Goal: Task Accomplishment & Management: Complete application form

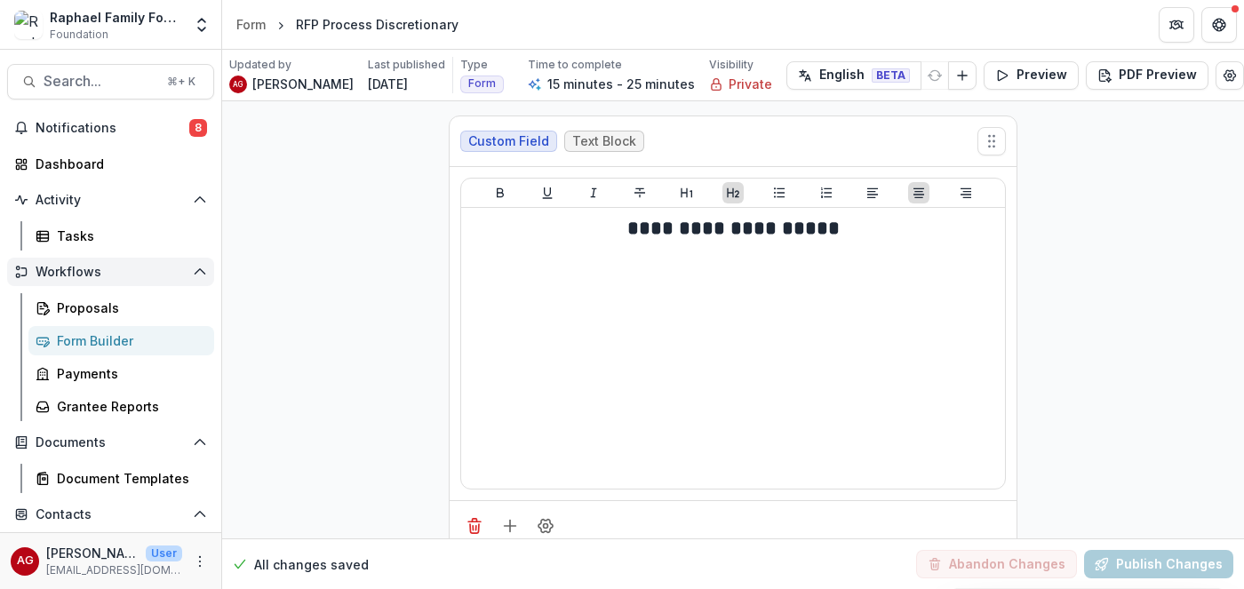
click at [92, 275] on span "Workflows" at bounding box center [111, 272] width 150 height 15
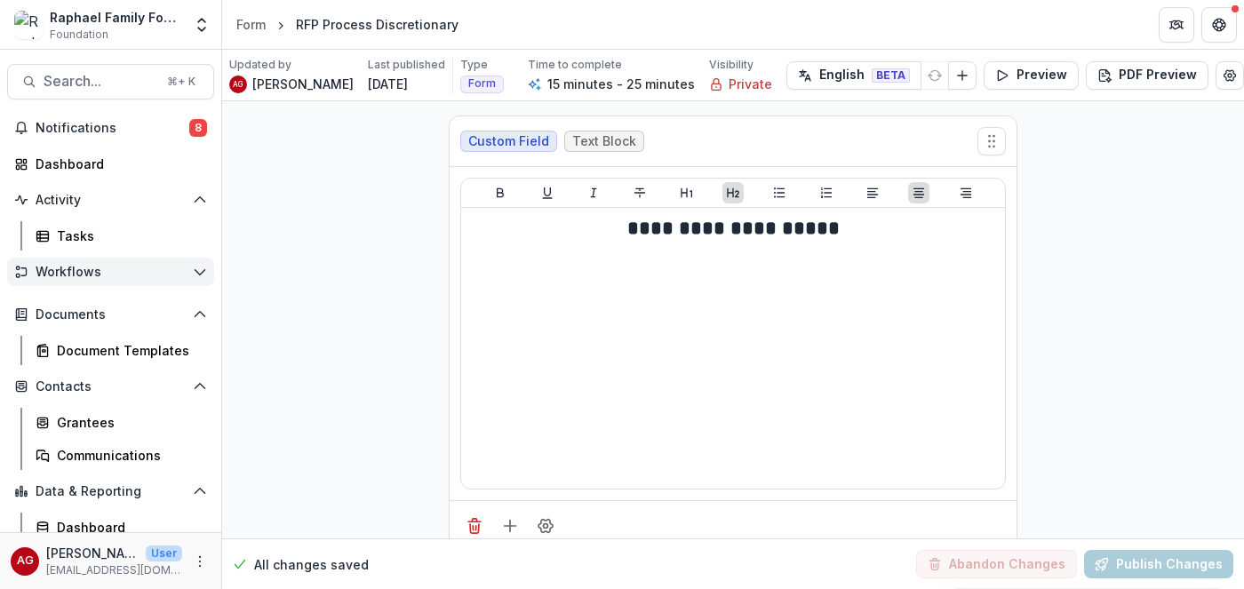
click at [91, 274] on span "Workflows" at bounding box center [111, 272] width 150 height 15
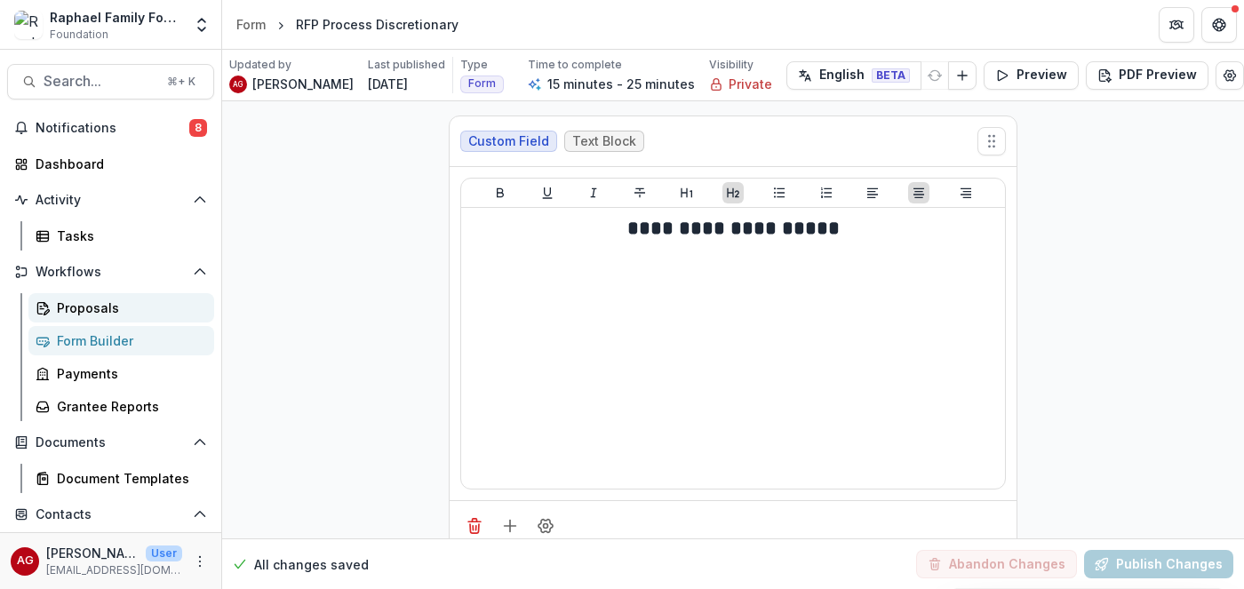
click at [87, 306] on div "Proposals" at bounding box center [128, 307] width 143 height 19
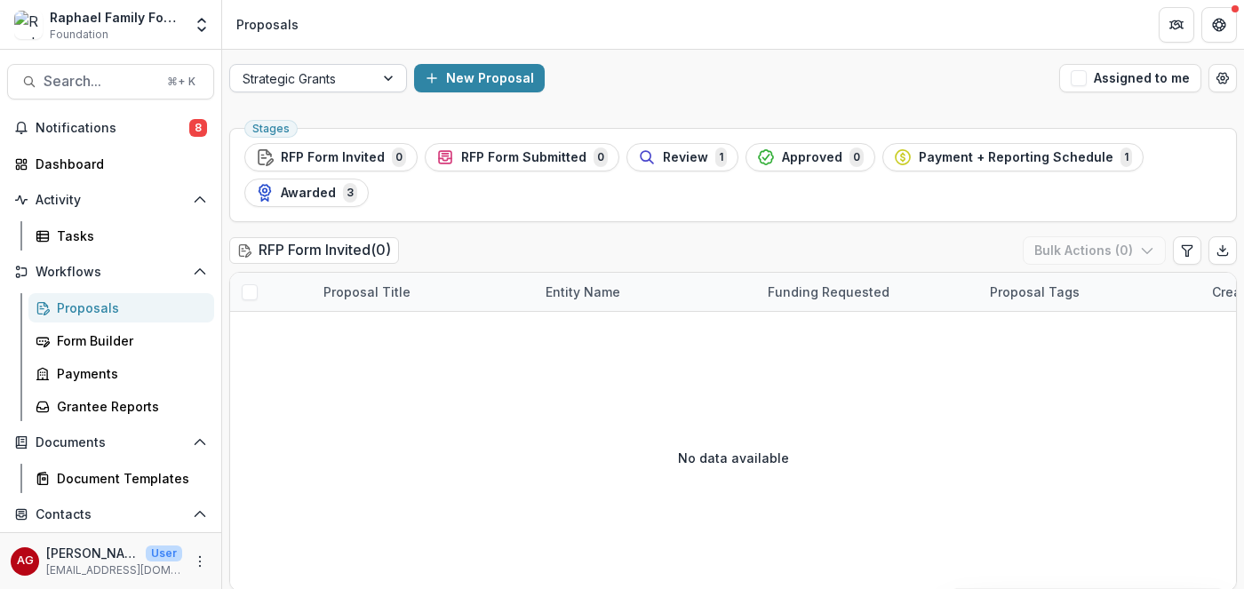
click at [386, 79] on div at bounding box center [390, 78] width 32 height 27
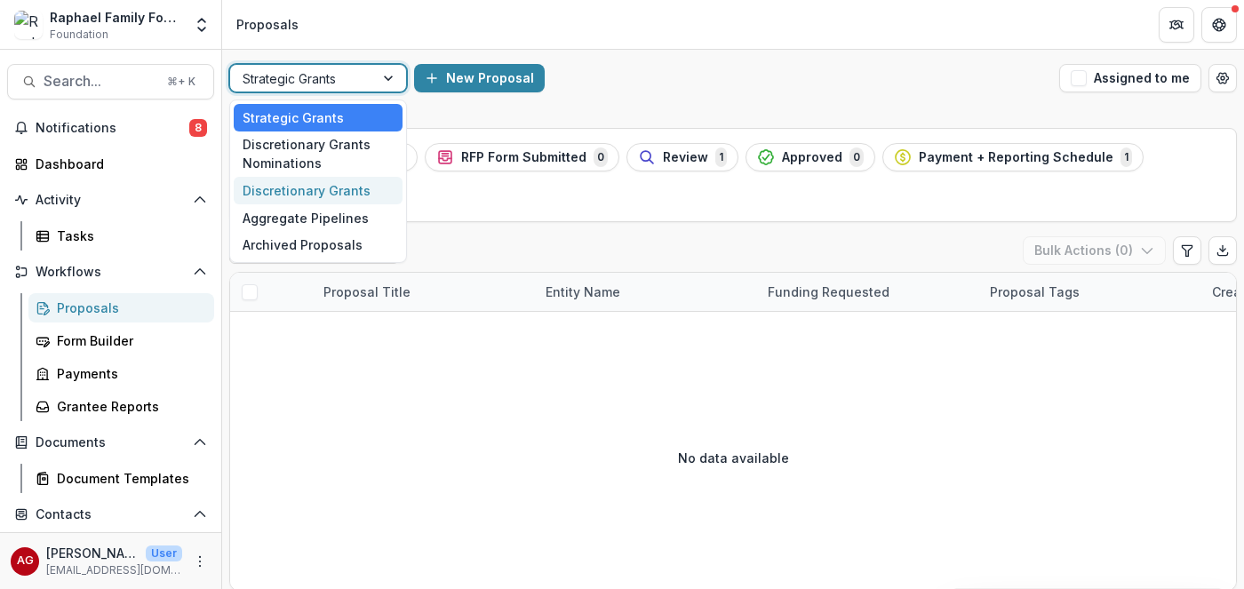
click at [323, 187] on div "Discretionary Grants" at bounding box center [318, 191] width 169 height 28
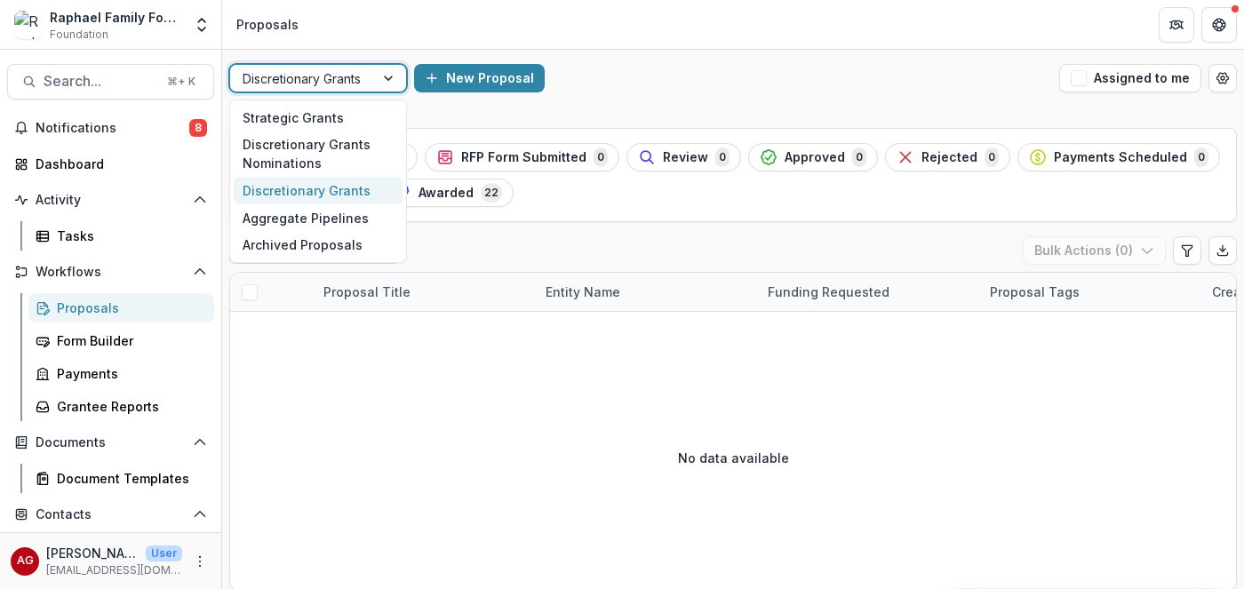
click at [395, 81] on div at bounding box center [390, 78] width 32 height 27
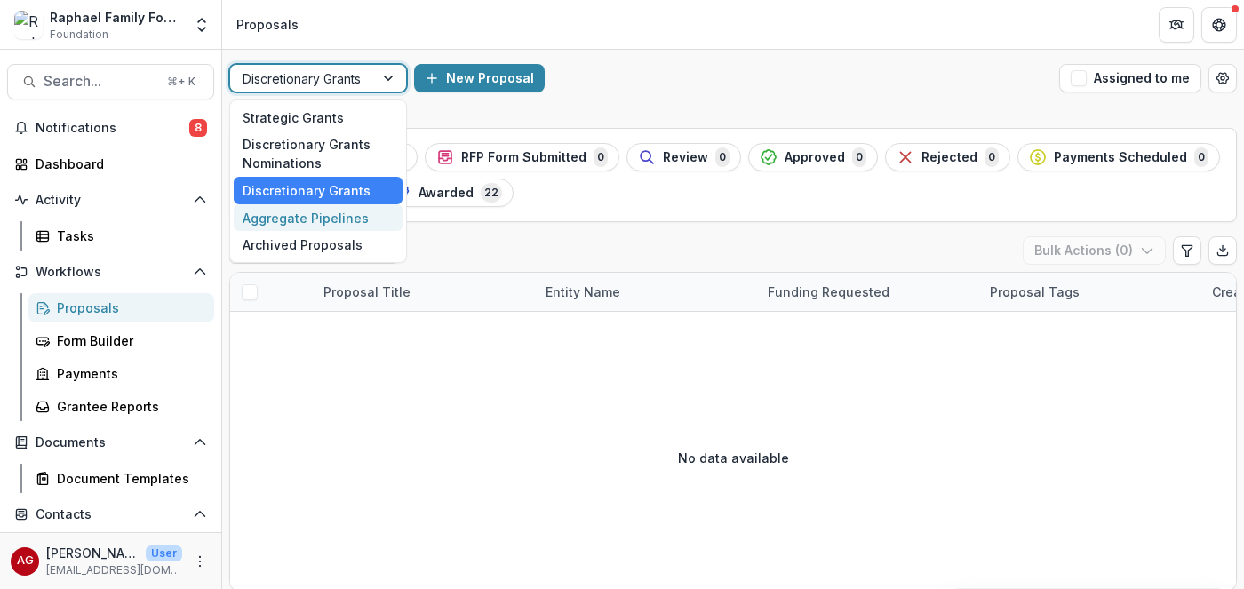
click at [315, 220] on div "Aggregate Pipelines" at bounding box center [318, 218] width 169 height 28
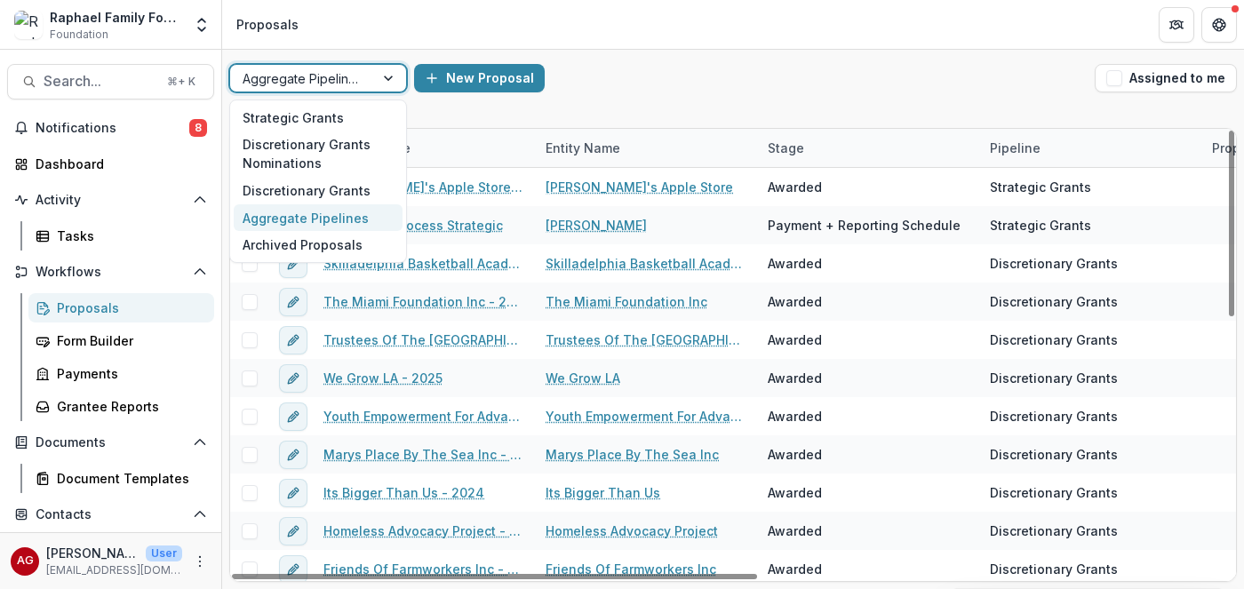
click at [388, 82] on div at bounding box center [390, 78] width 32 height 27
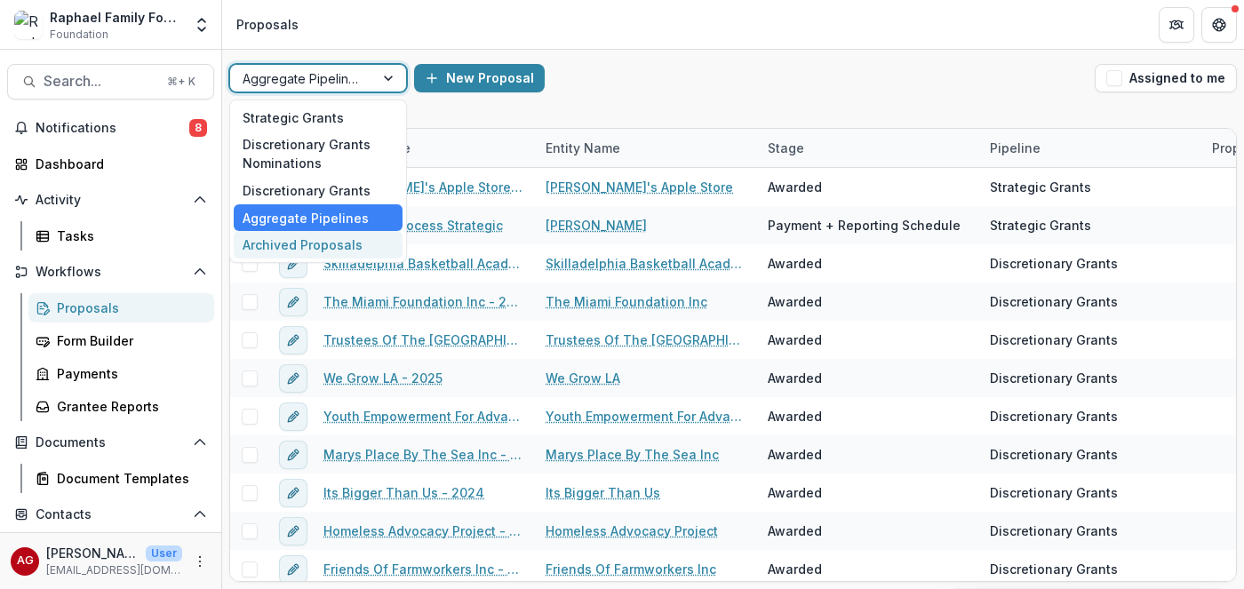
click at [329, 254] on div "Archived Proposals" at bounding box center [318, 245] width 169 height 28
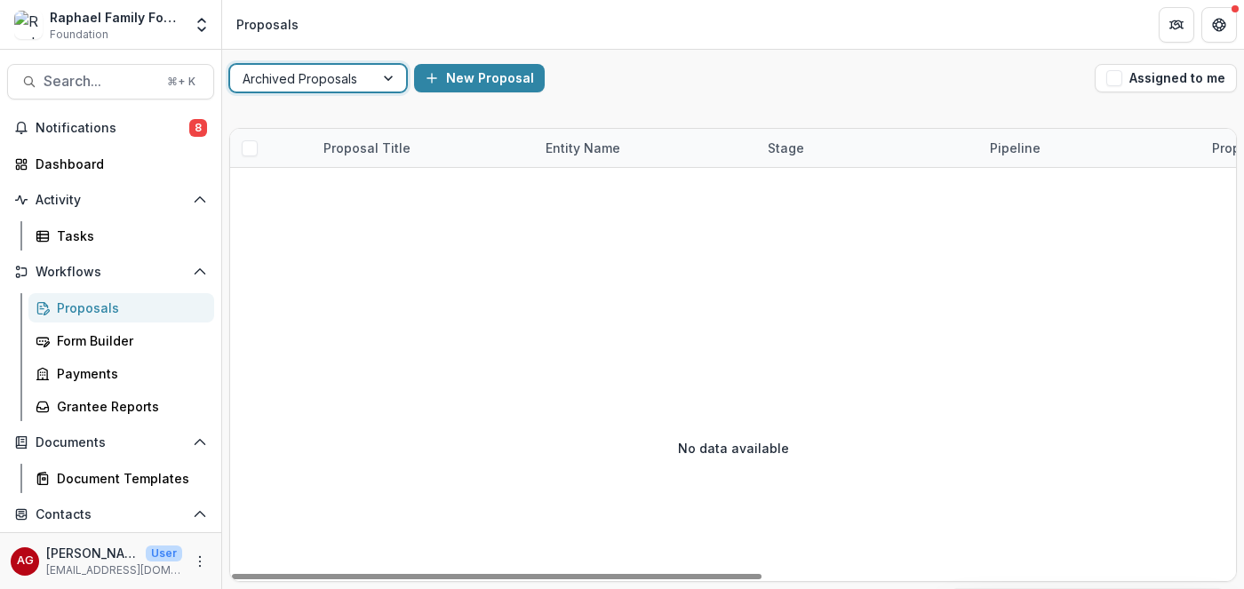
click at [386, 81] on div at bounding box center [390, 78] width 32 height 27
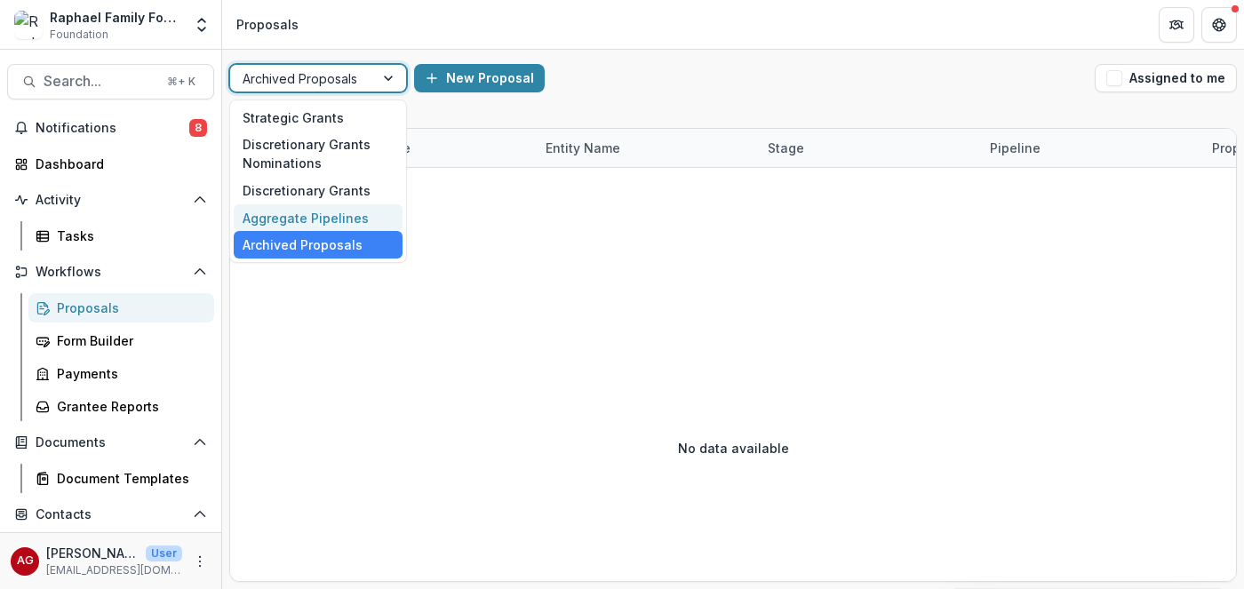
click at [335, 211] on div "Aggregate Pipelines" at bounding box center [318, 218] width 169 height 28
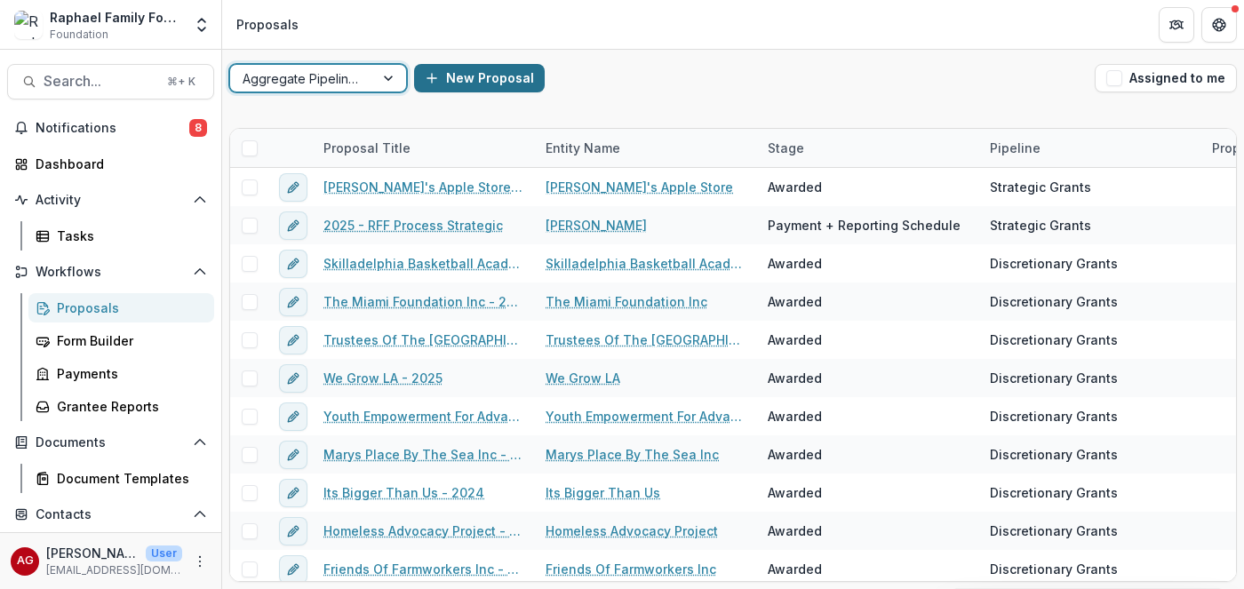
click at [449, 77] on button "New Proposal" at bounding box center [479, 78] width 131 height 28
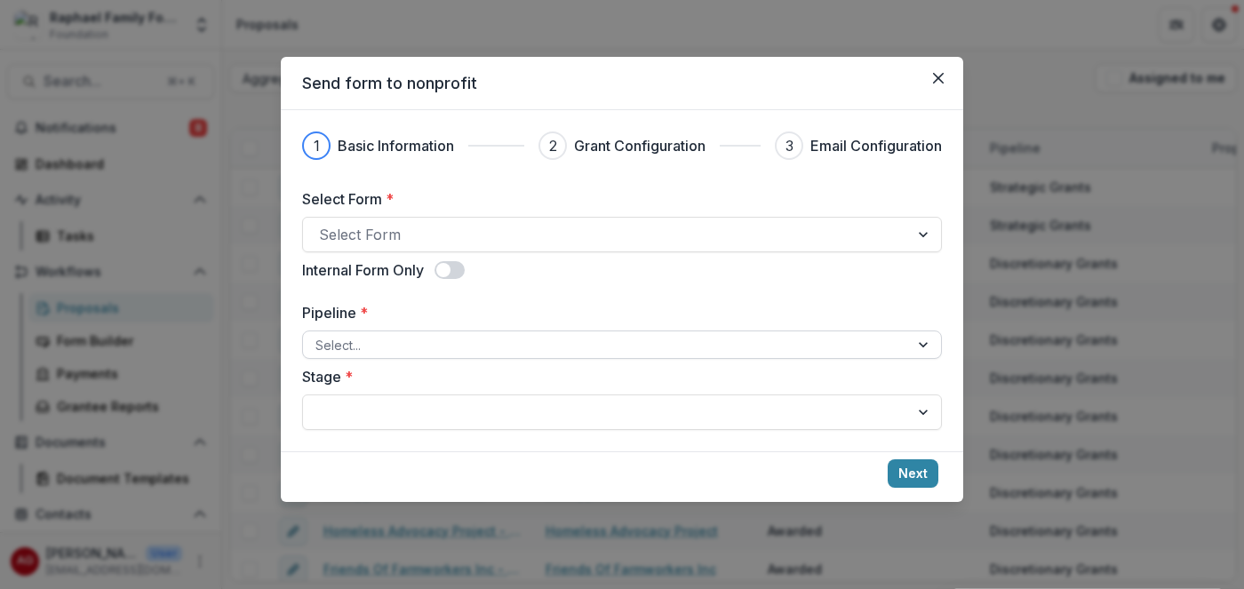
click at [481, 340] on div at bounding box center [605, 345] width 581 height 22
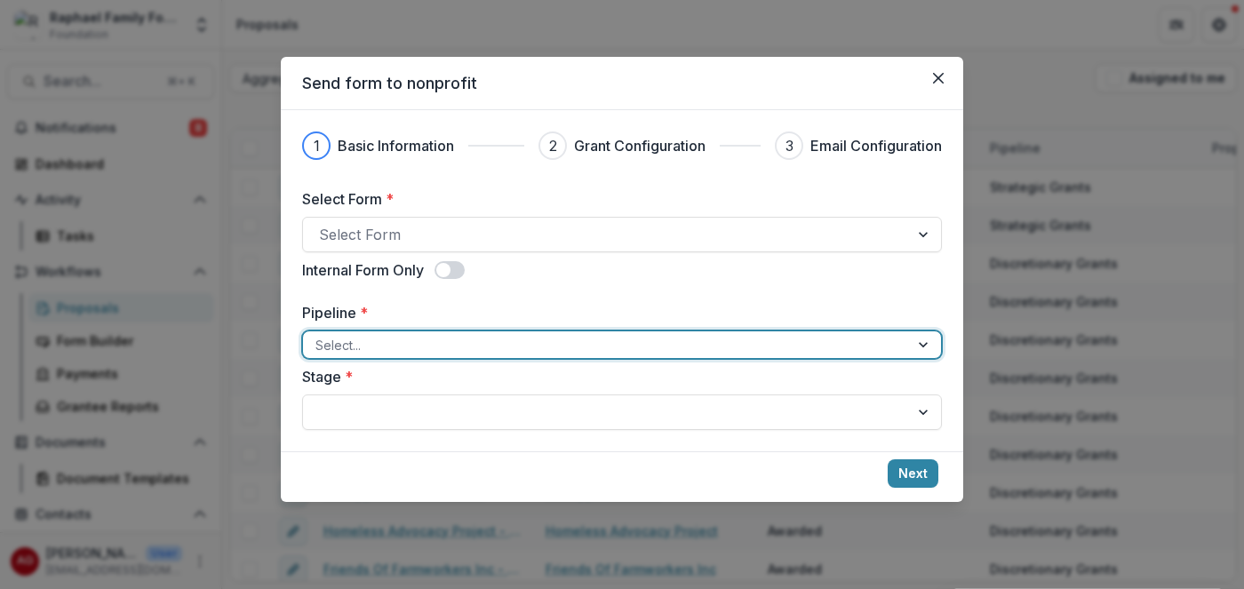
click at [481, 340] on div at bounding box center [605, 345] width 581 height 22
click at [535, 227] on div at bounding box center [606, 234] width 574 height 25
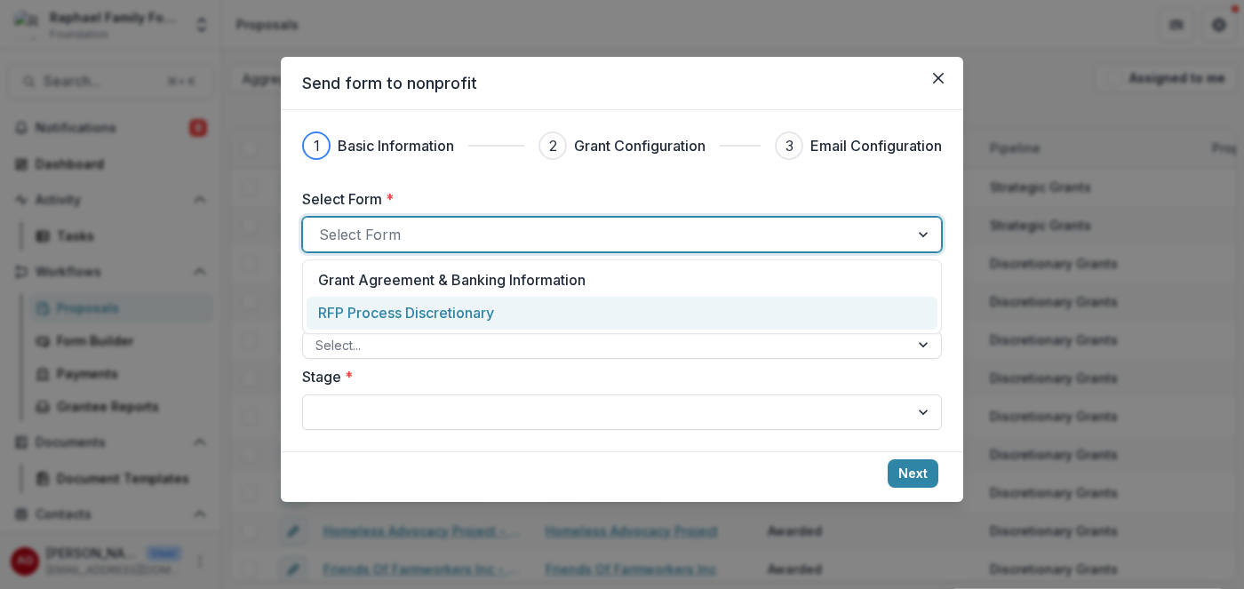
click at [485, 316] on p "RFP Process Discretionary" at bounding box center [406, 312] width 176 height 21
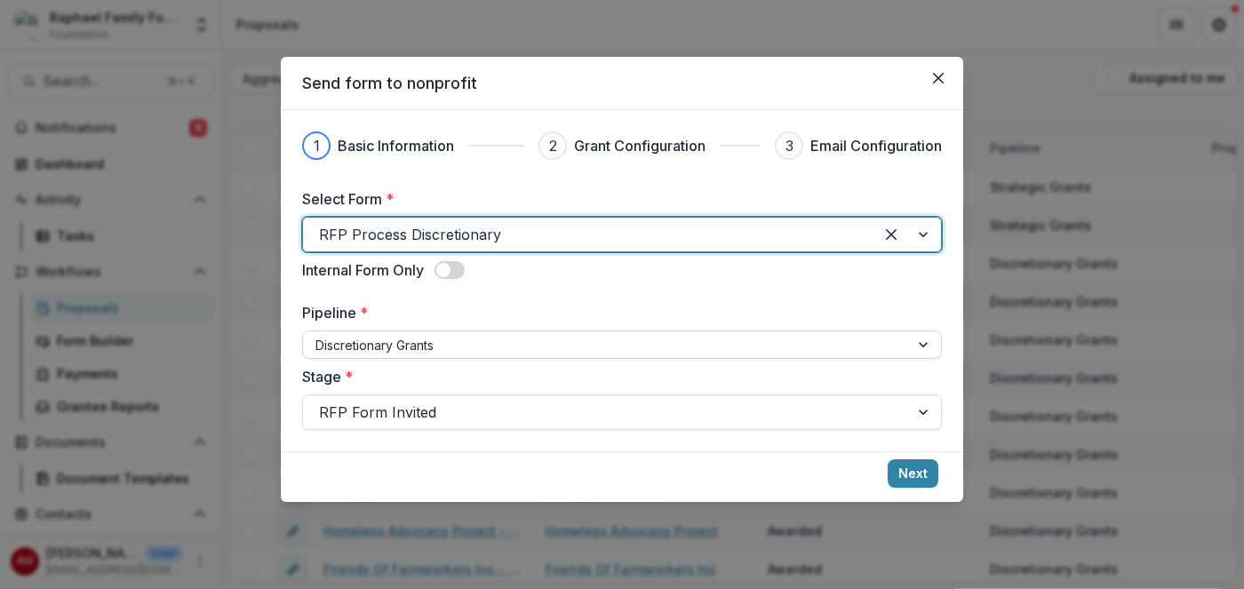
click at [484, 346] on div at bounding box center [605, 345] width 581 height 22
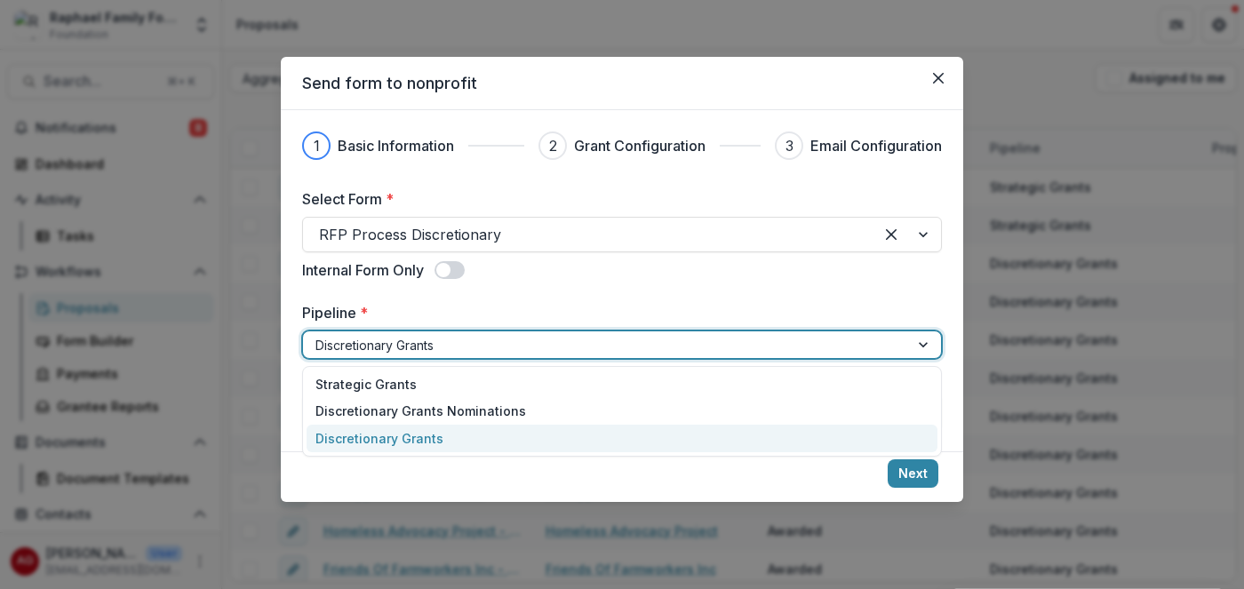
click at [462, 271] on span at bounding box center [449, 270] width 30 height 18
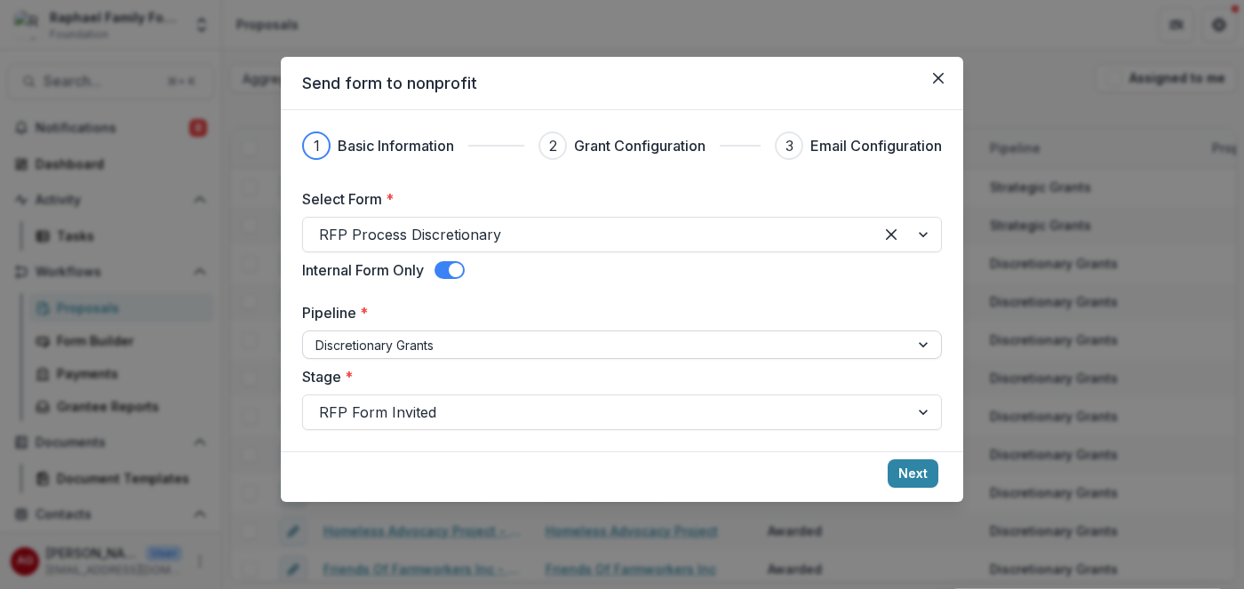
click at [436, 346] on div at bounding box center [605, 345] width 581 height 22
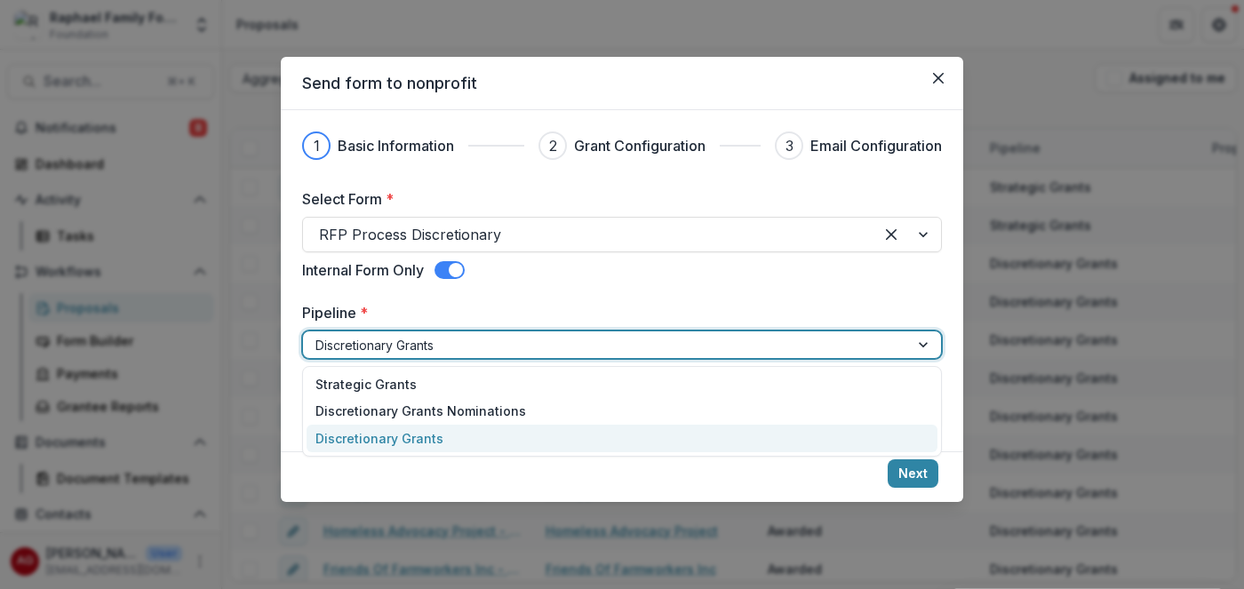
click at [404, 442] on div "Discretionary Grants" at bounding box center [621, 439] width 631 height 28
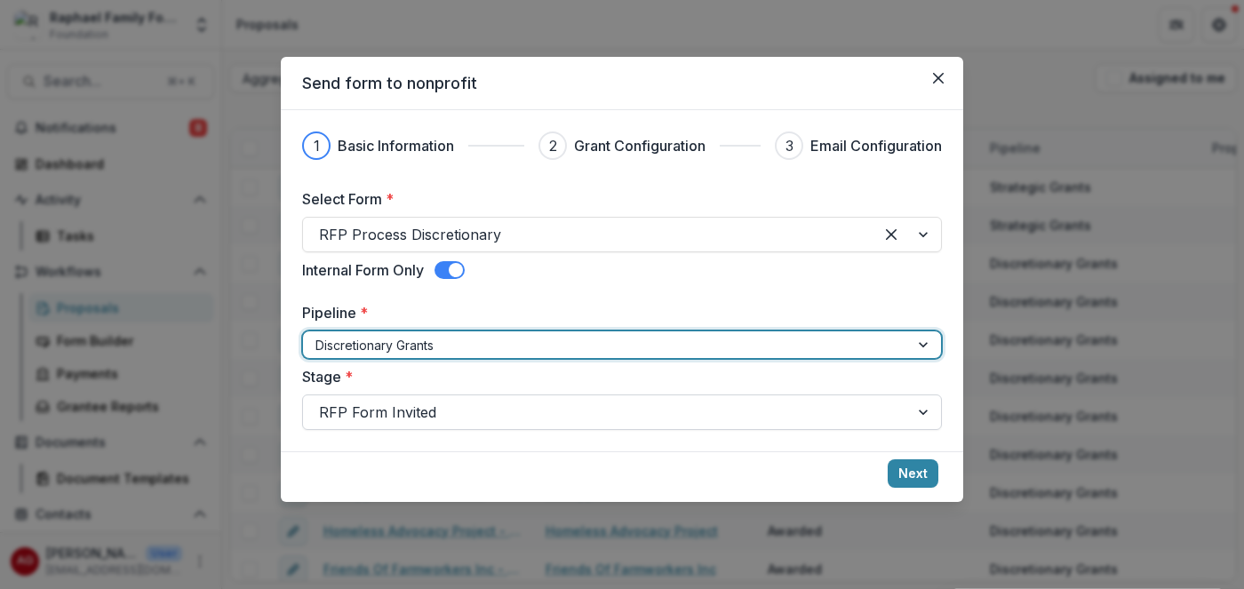
click at [421, 416] on div at bounding box center [606, 412] width 574 height 25
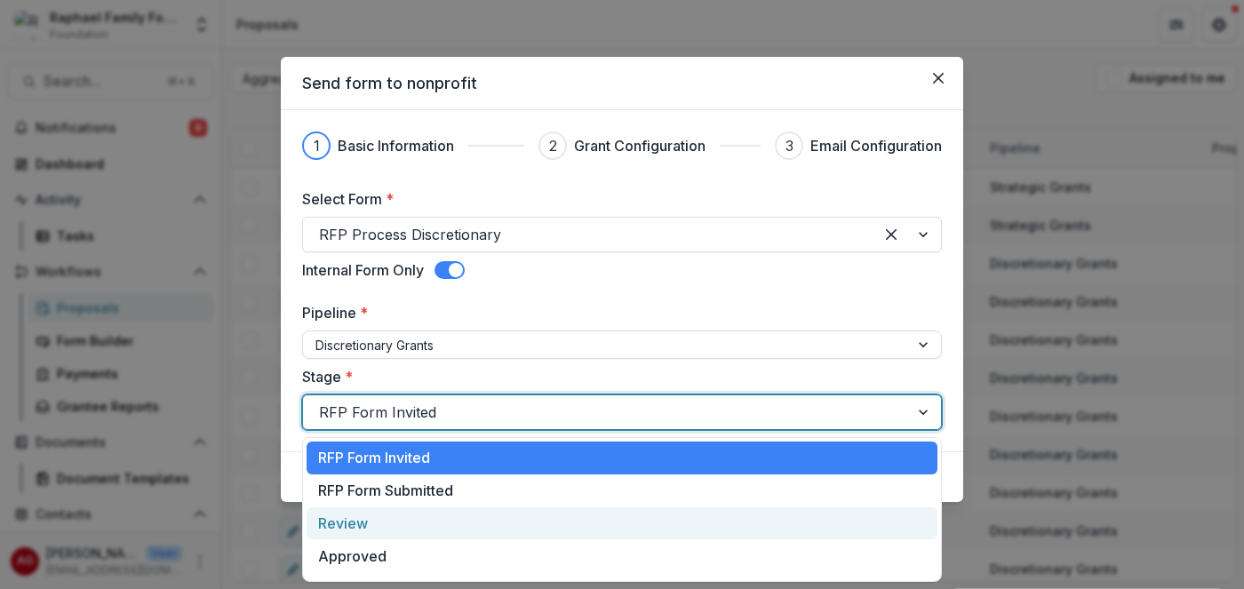
click at [402, 522] on div "Review" at bounding box center [621, 523] width 631 height 33
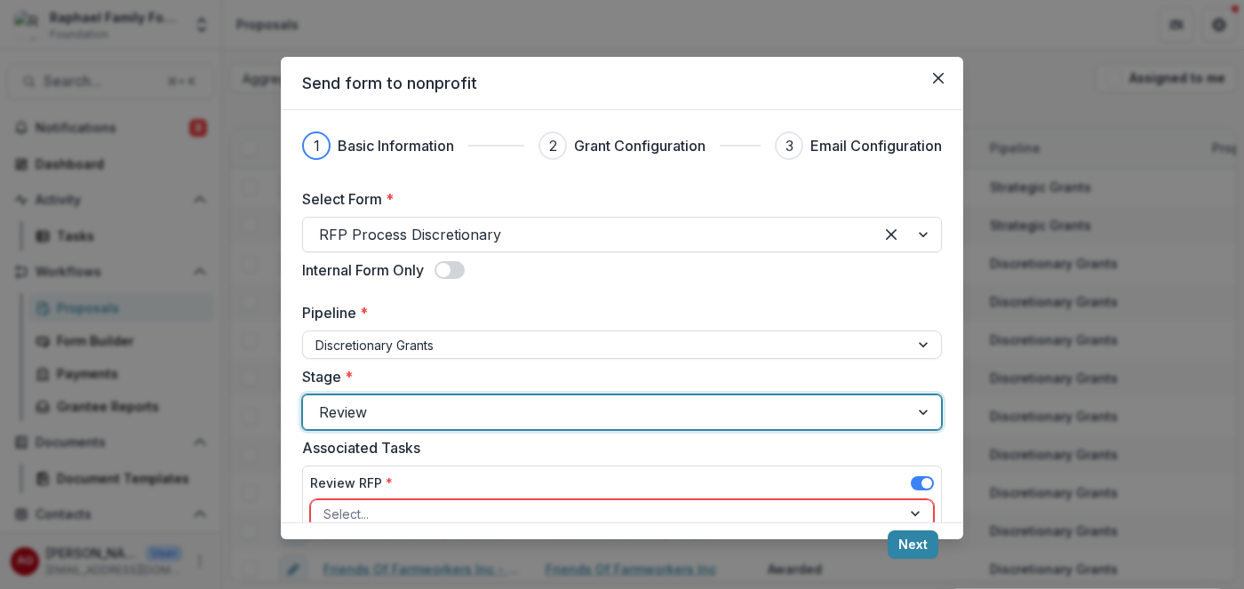
scroll to position [65, 0]
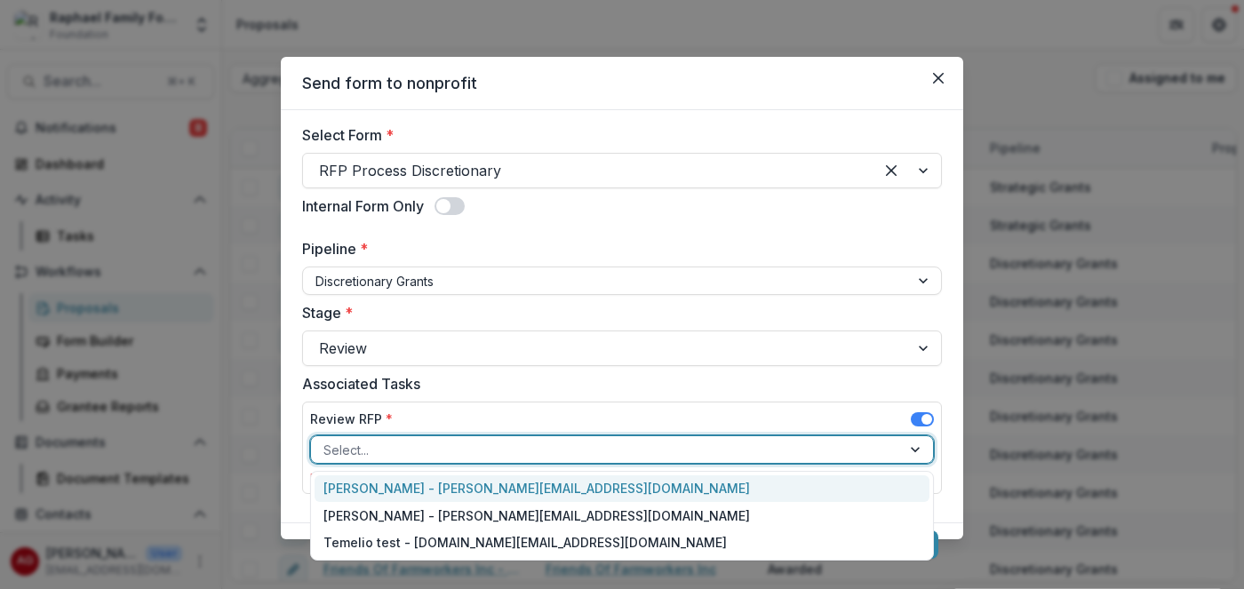
click at [917, 451] on div at bounding box center [917, 449] width 32 height 27
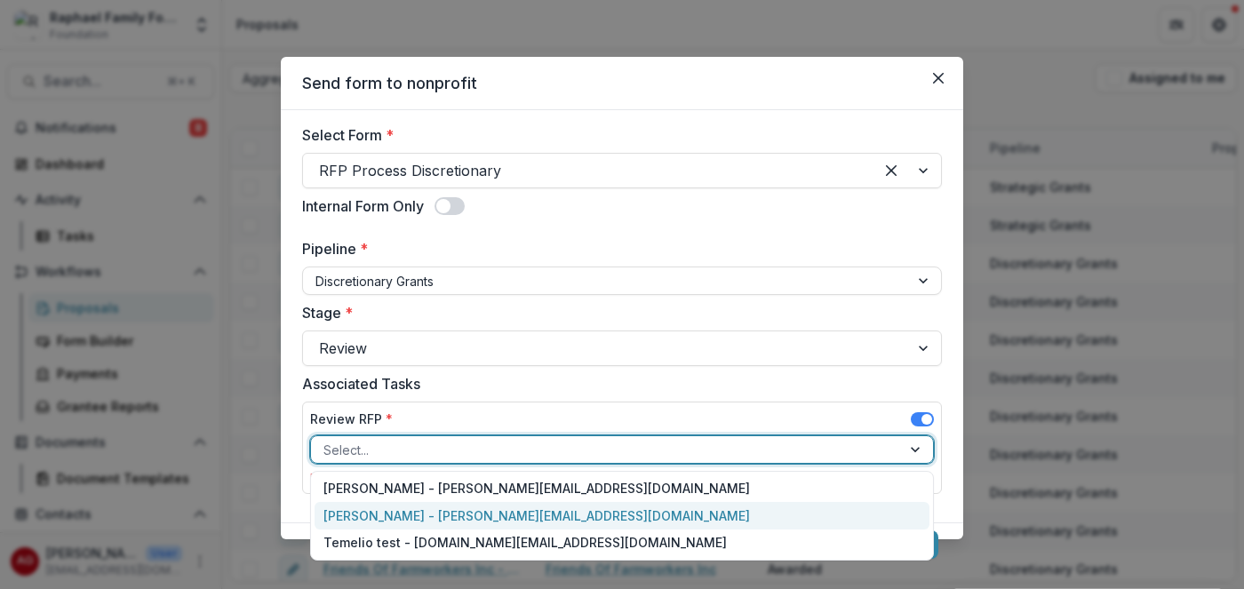
click at [859, 515] on div "[PERSON_NAME] - [PERSON_NAME][EMAIL_ADDRESS][DOMAIN_NAME]" at bounding box center [621, 516] width 615 height 28
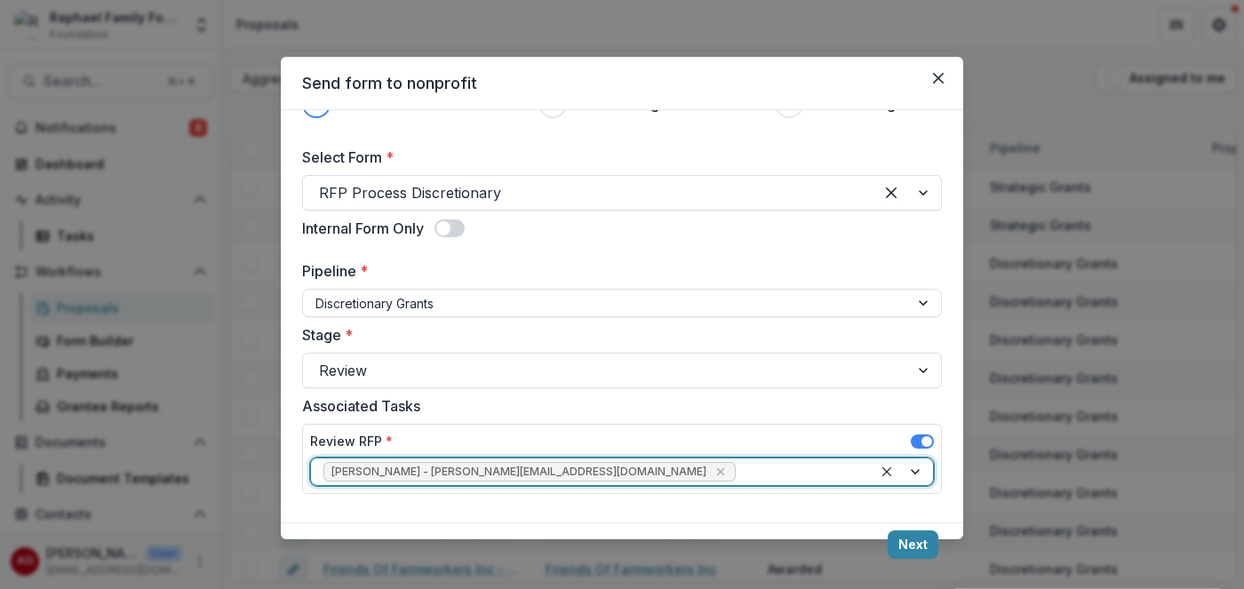
scroll to position [42, 0]
click at [918, 545] on button "Next" at bounding box center [912, 544] width 51 height 28
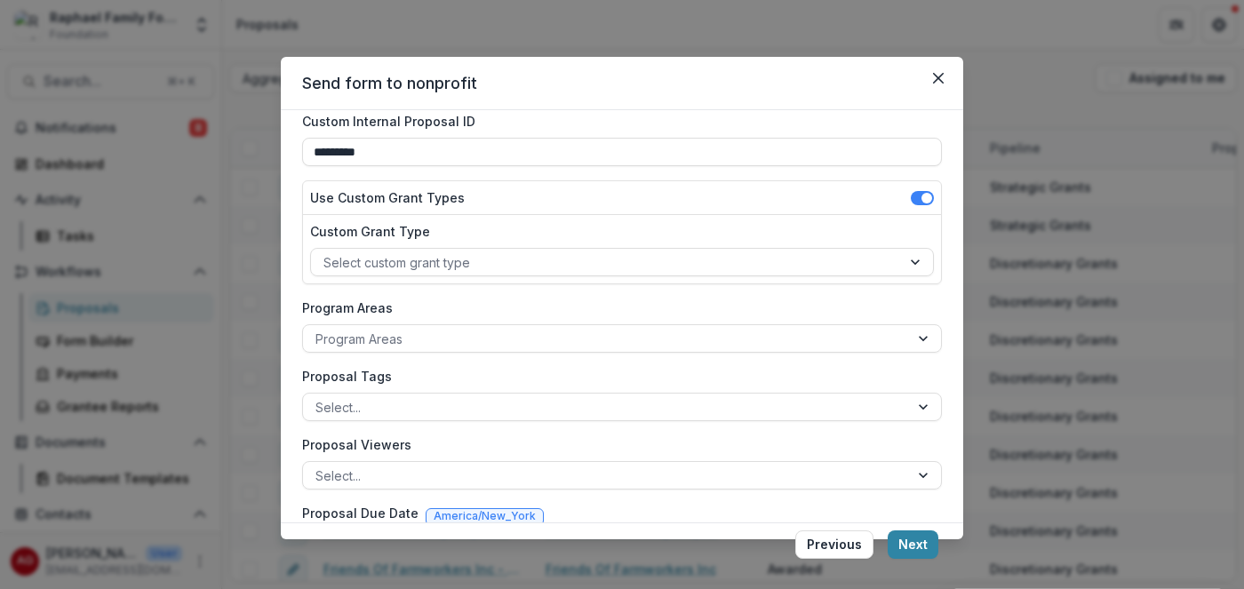
scroll to position [0, 0]
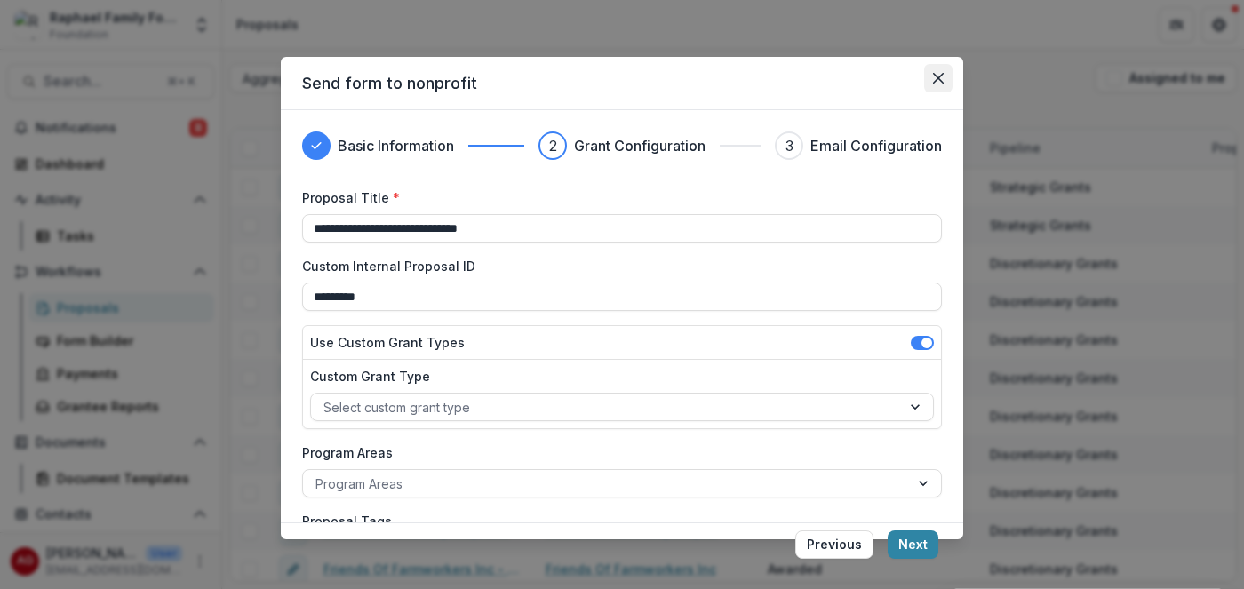
click at [942, 79] on icon "Close" at bounding box center [938, 78] width 11 height 11
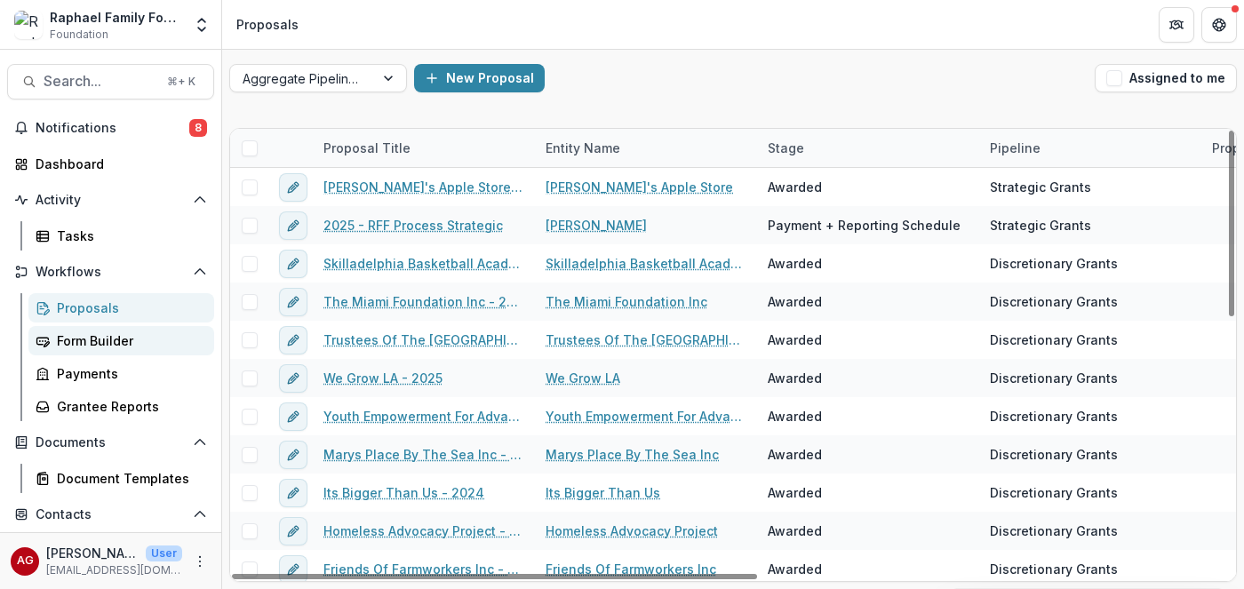
click at [90, 335] on div "Form Builder" at bounding box center [128, 340] width 143 height 19
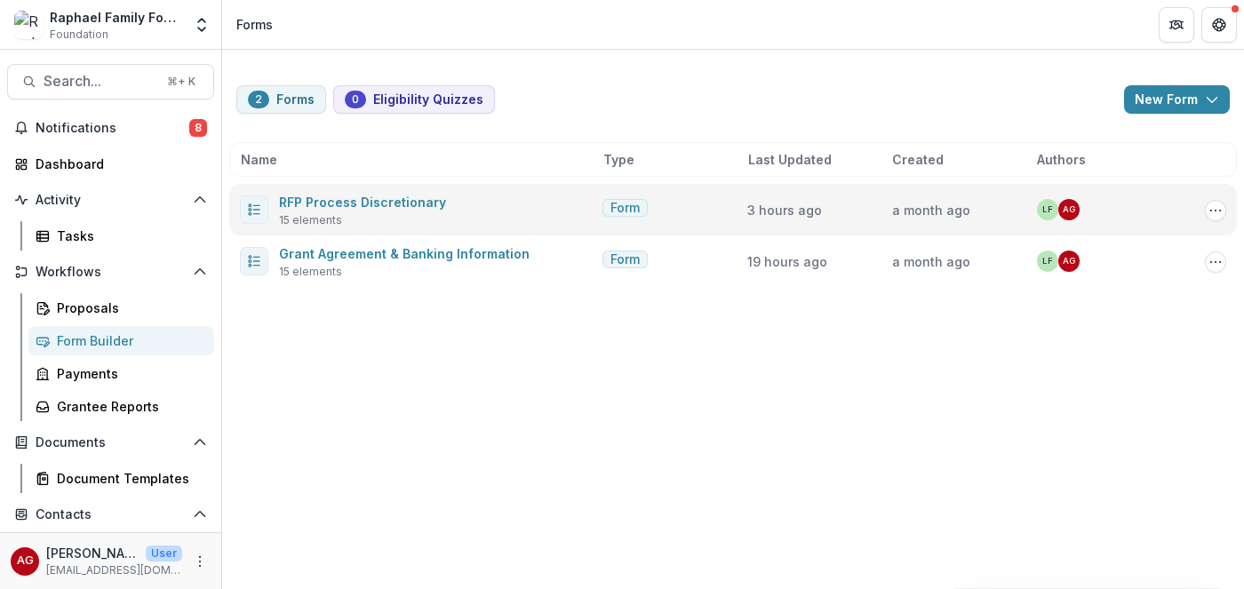
click at [622, 207] on span "Form" at bounding box center [624, 208] width 29 height 15
click at [370, 205] on link "RFP Process Discretionary" at bounding box center [362, 202] width 167 height 15
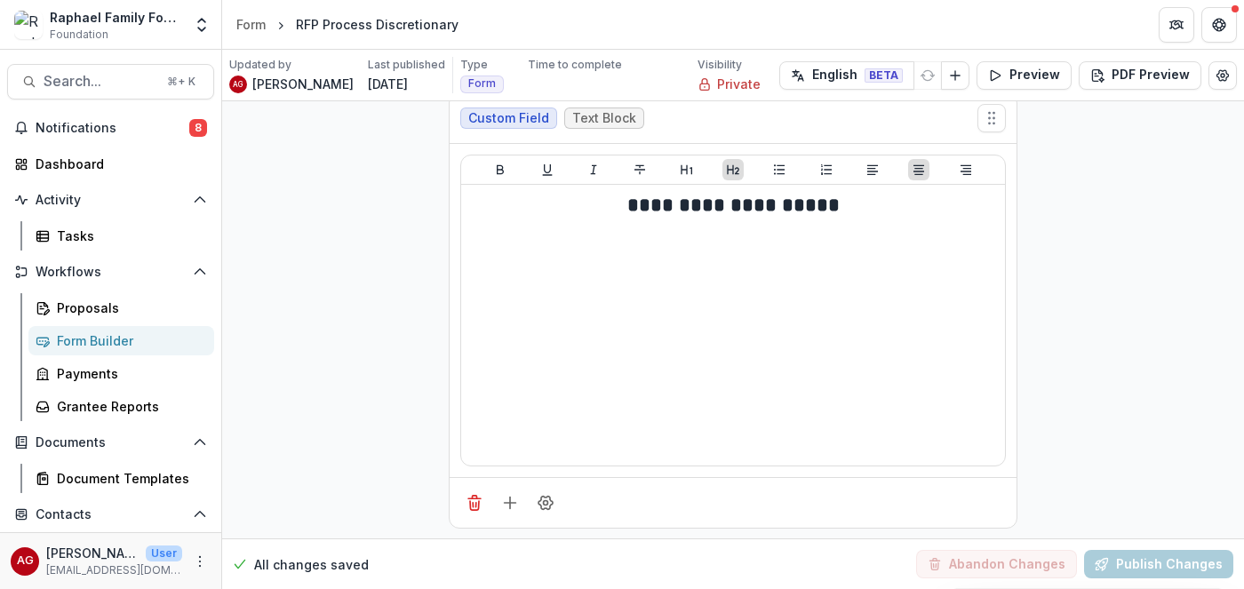
scroll to position [18, 0]
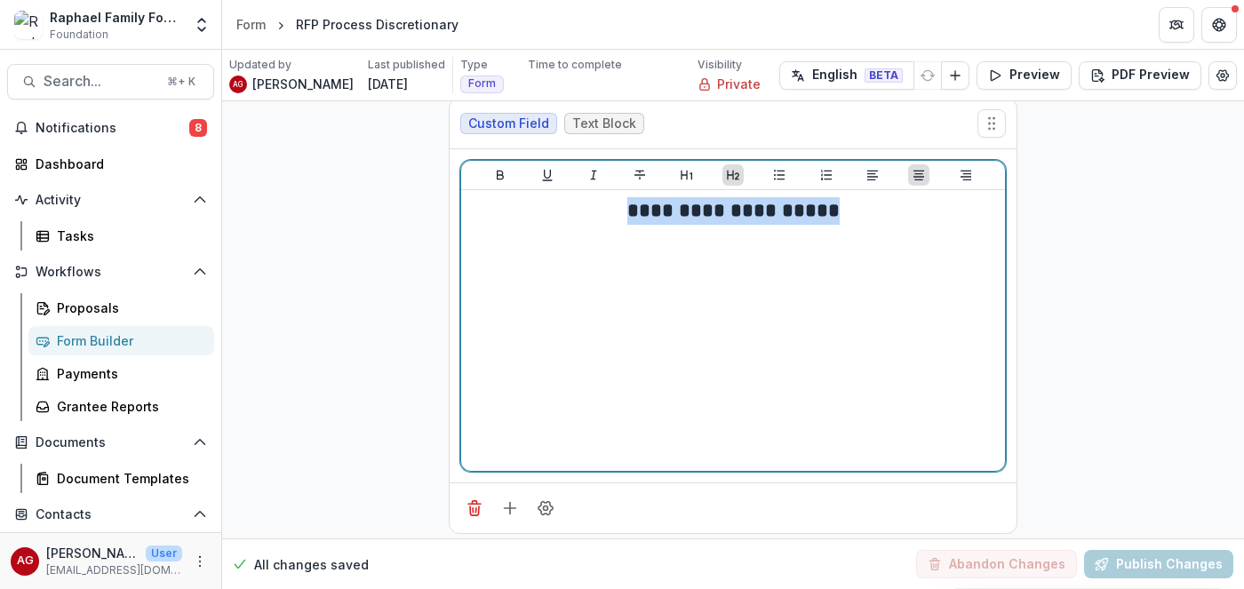
drag, startPoint x: 850, startPoint y: 219, endPoint x: 988, endPoint y: 248, distance: 140.8
click at [988, 248] on div "**********" at bounding box center [732, 330] width 529 height 267
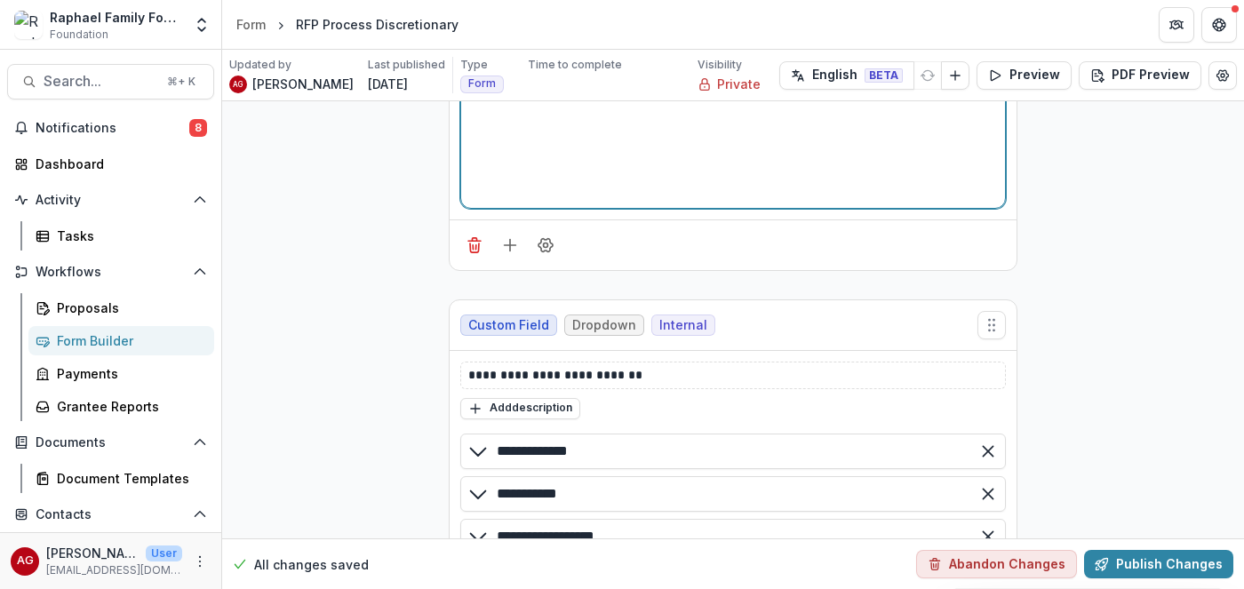
scroll to position [313, 0]
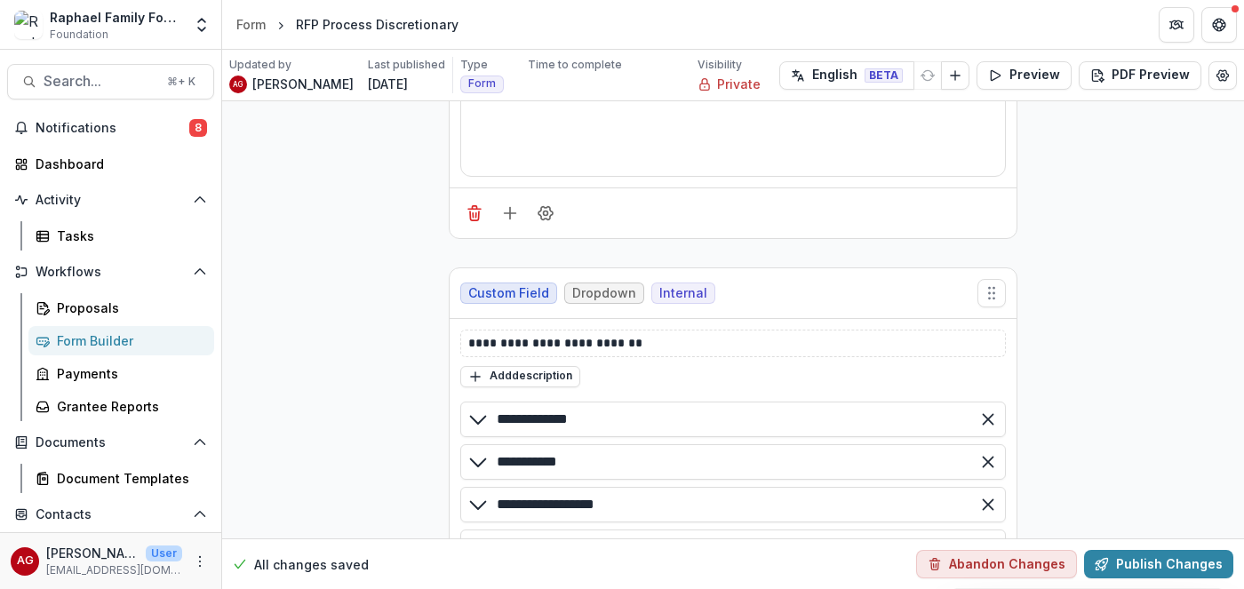
click at [693, 357] on div "**********" at bounding box center [732, 519] width 545 height 378
click at [688, 346] on p "**********" at bounding box center [732, 343] width 529 height 19
drag, startPoint x: 688, startPoint y: 346, endPoint x: 378, endPoint y: 336, distance: 309.3
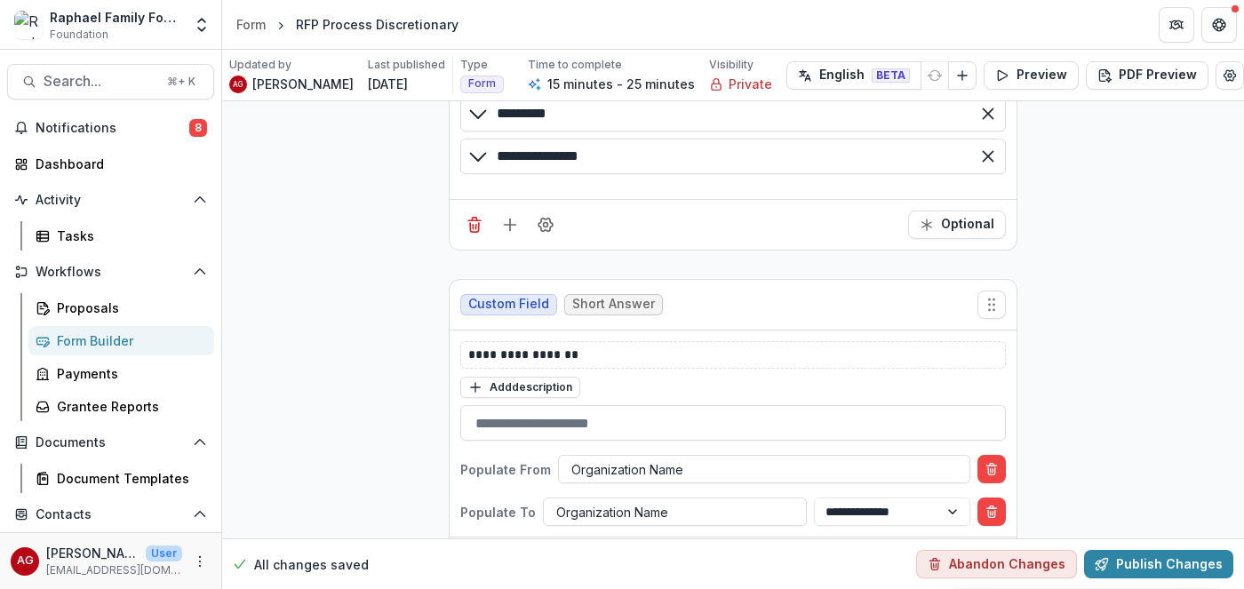
scroll to position [839, 0]
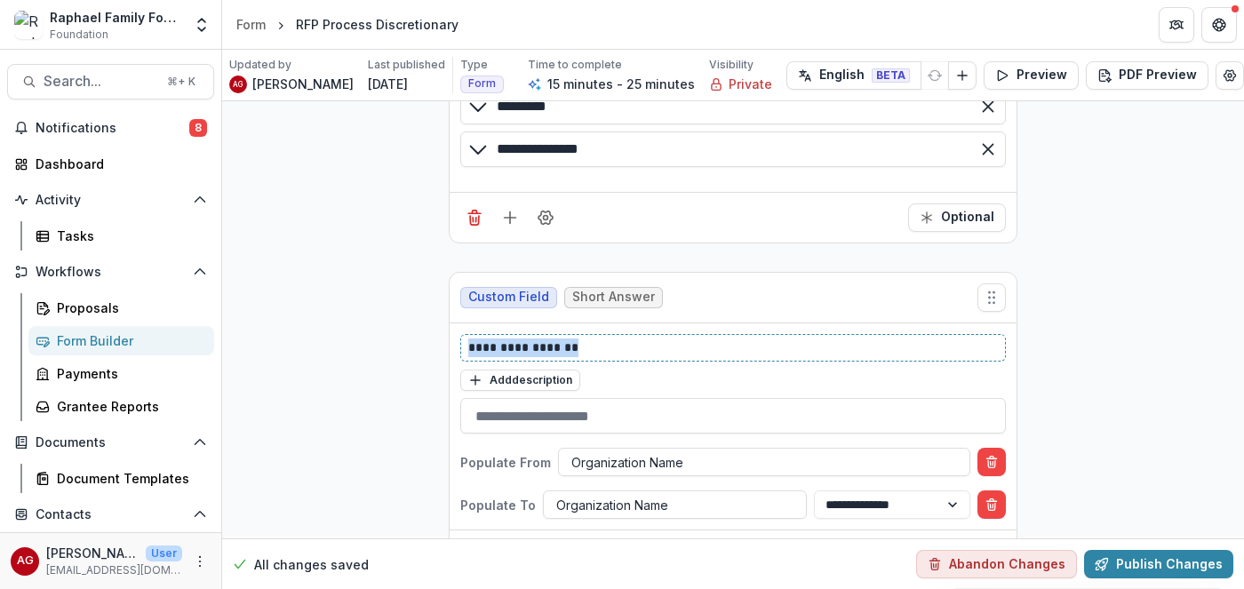
drag, startPoint x: 605, startPoint y: 351, endPoint x: 391, endPoint y: 347, distance: 214.1
click at [468, 347] on div "**********" at bounding box center [732, 347] width 529 height 19
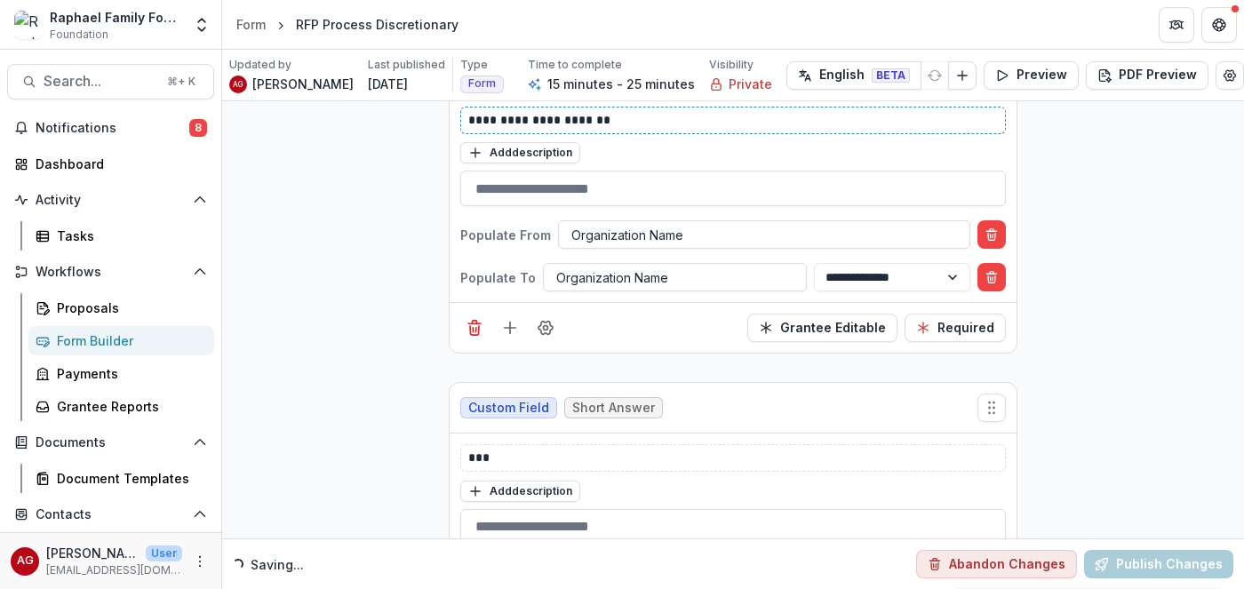
scroll to position [1064, 0]
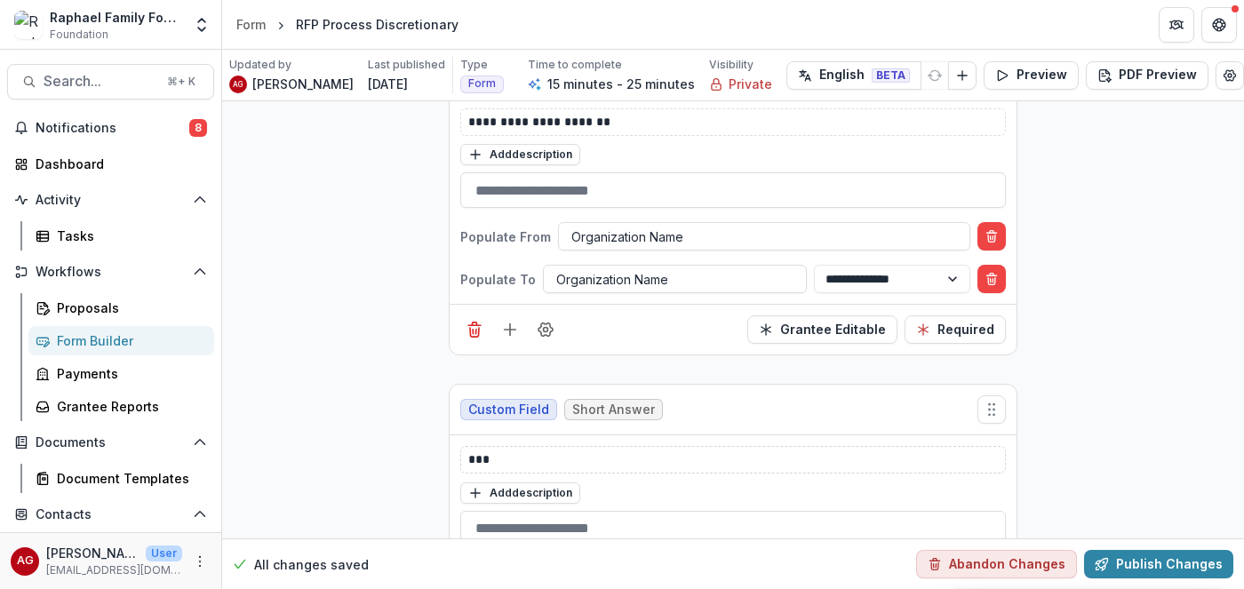
click at [467, 459] on div "***" at bounding box center [732, 460] width 545 height 28
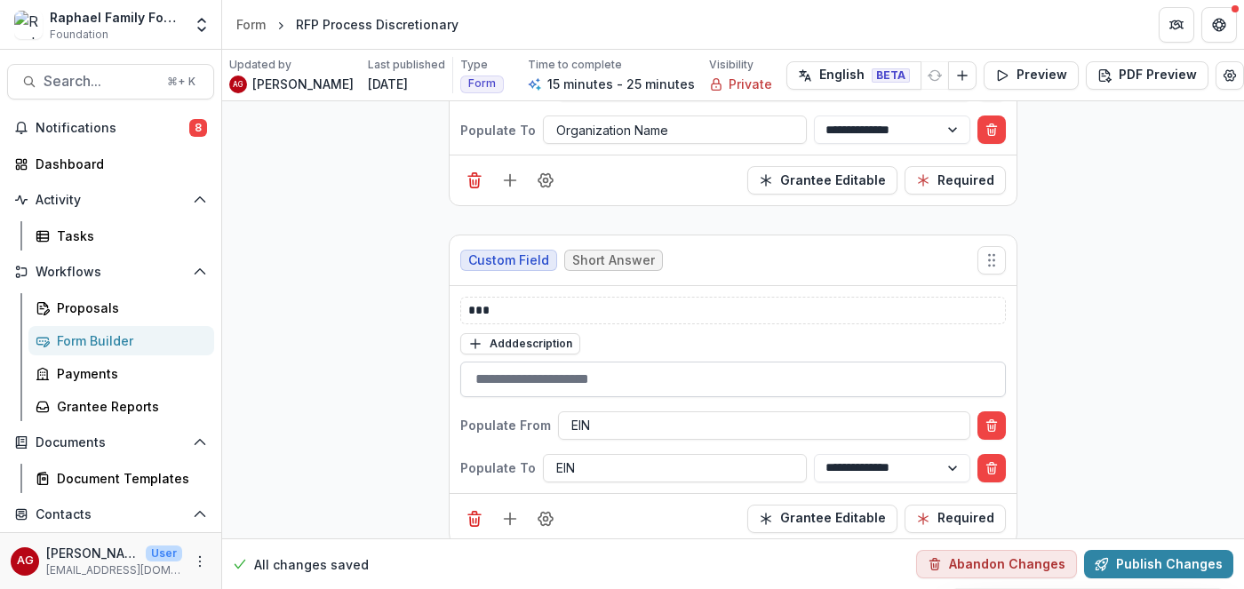
scroll to position [1229, 0]
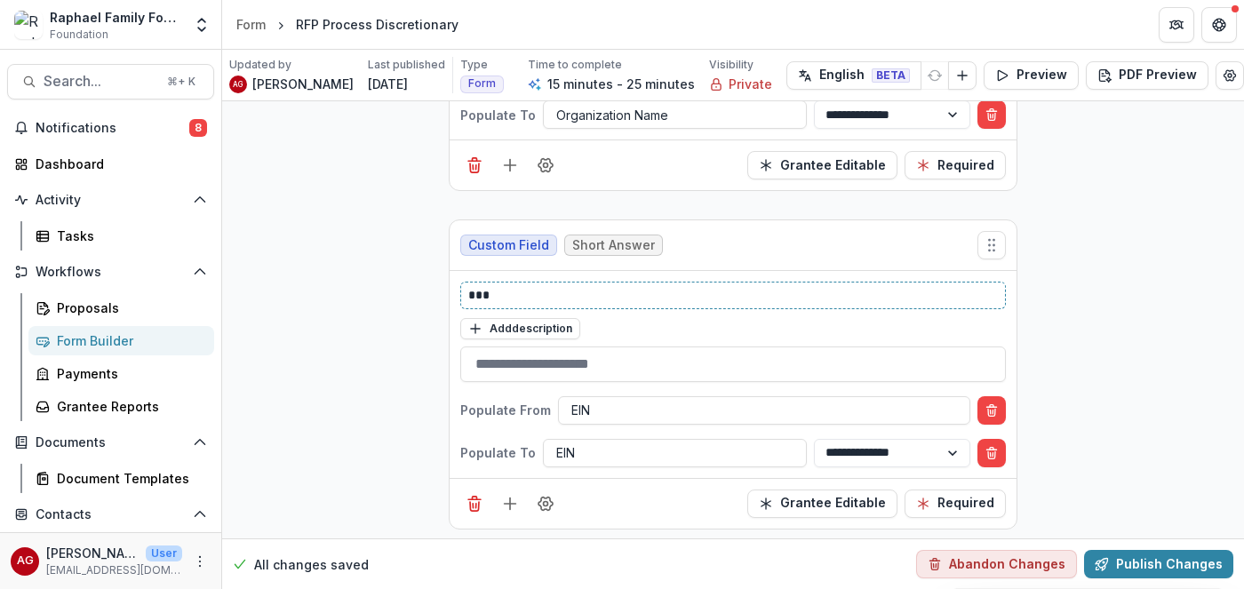
click at [469, 299] on p "***" at bounding box center [732, 295] width 529 height 19
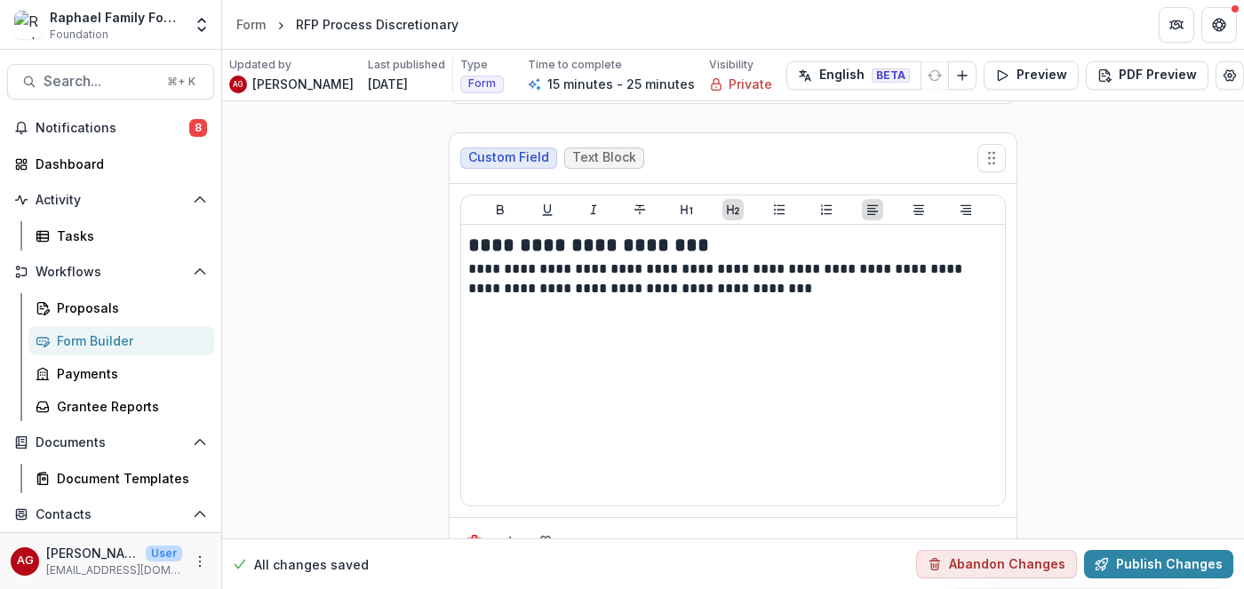
scroll to position [3871, 0]
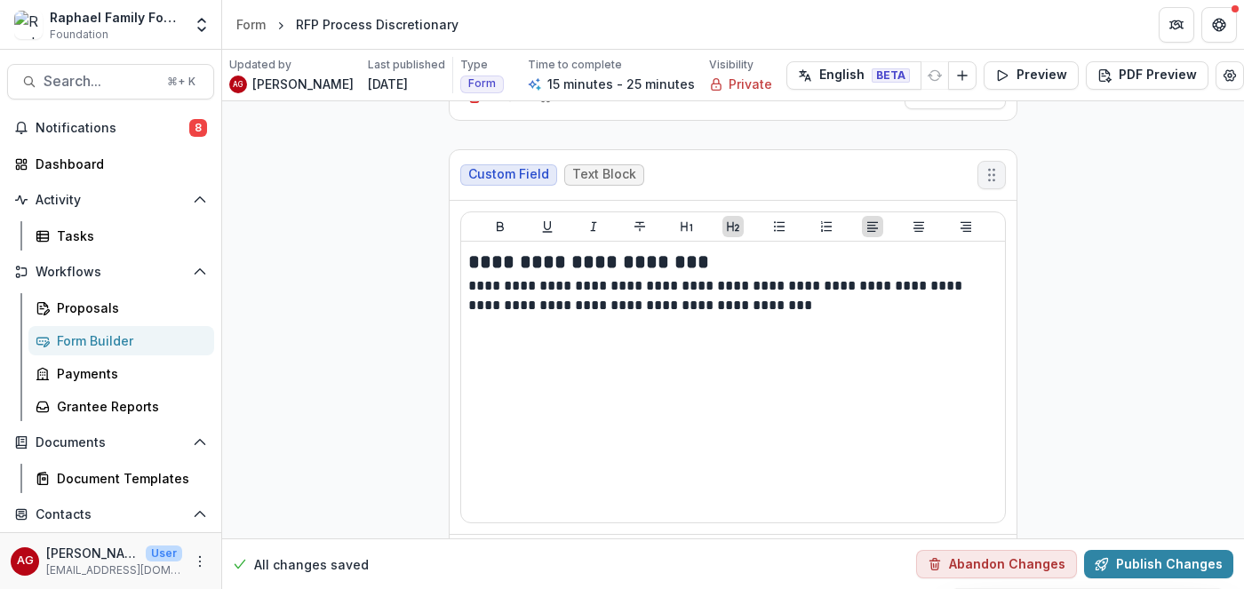
click at [987, 177] on icon "Move field" at bounding box center [992, 175] width 18 height 18
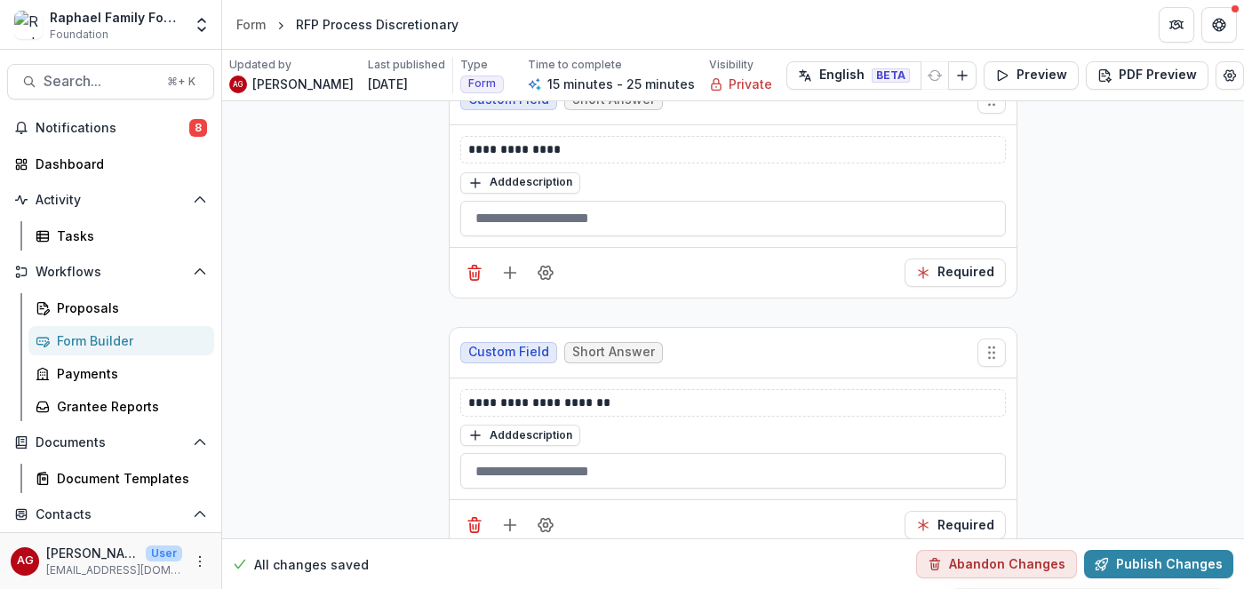
scroll to position [4941, 0]
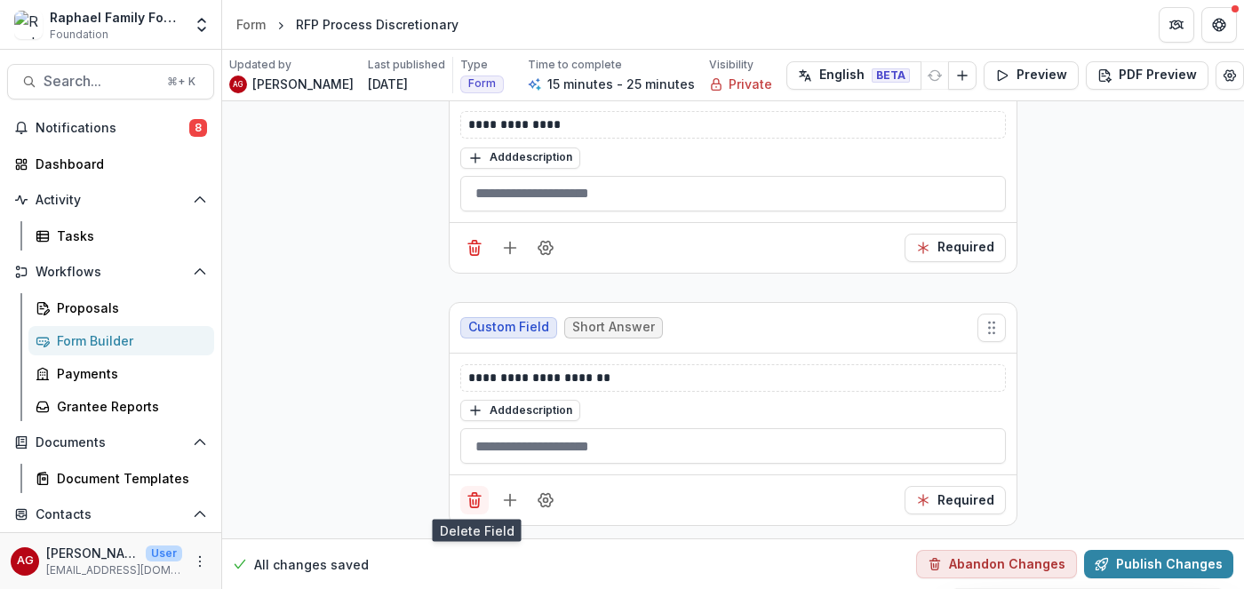
click at [469, 499] on icon "Delete field" at bounding box center [475, 500] width 18 height 18
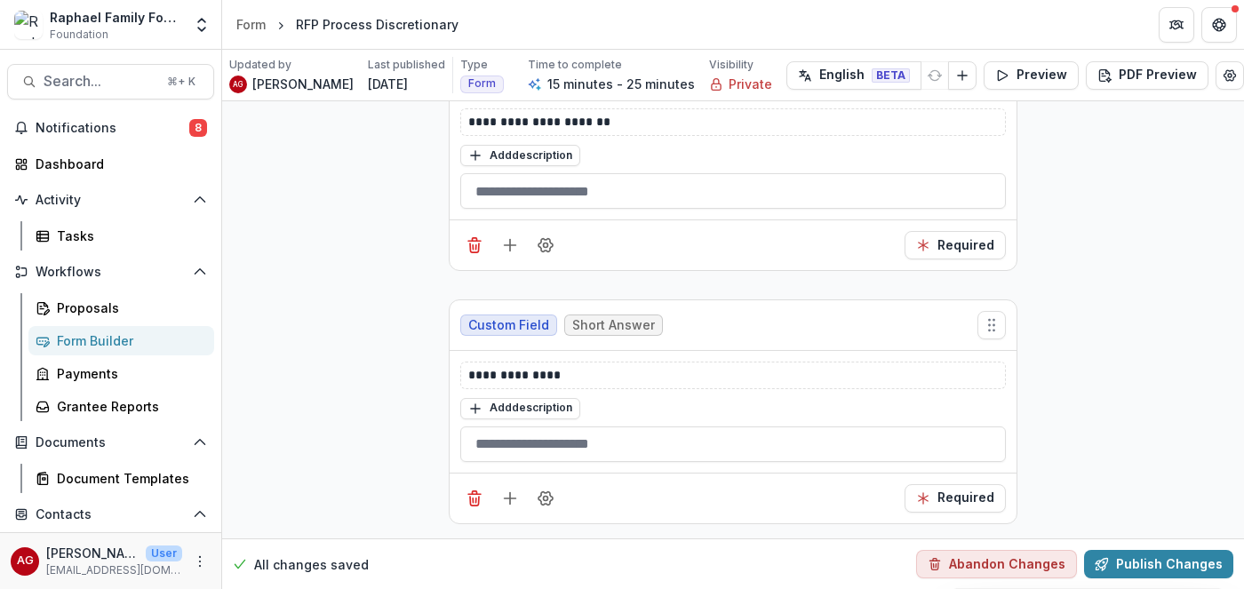
scroll to position [4689, 0]
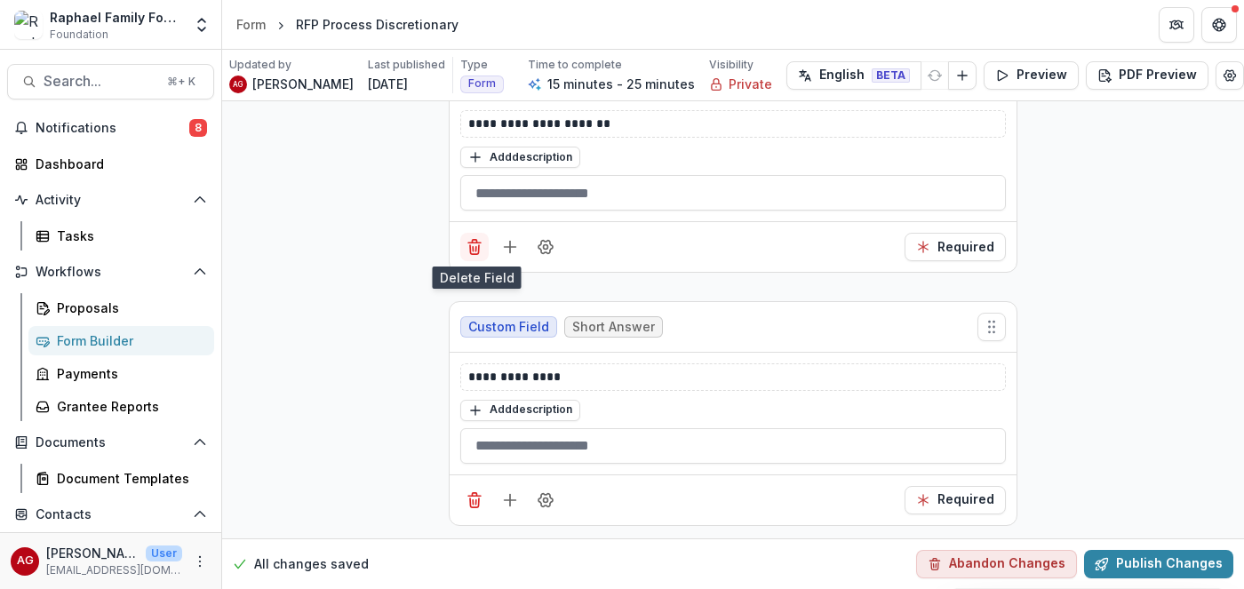
click at [481, 243] on icon "Delete field" at bounding box center [475, 247] width 18 height 18
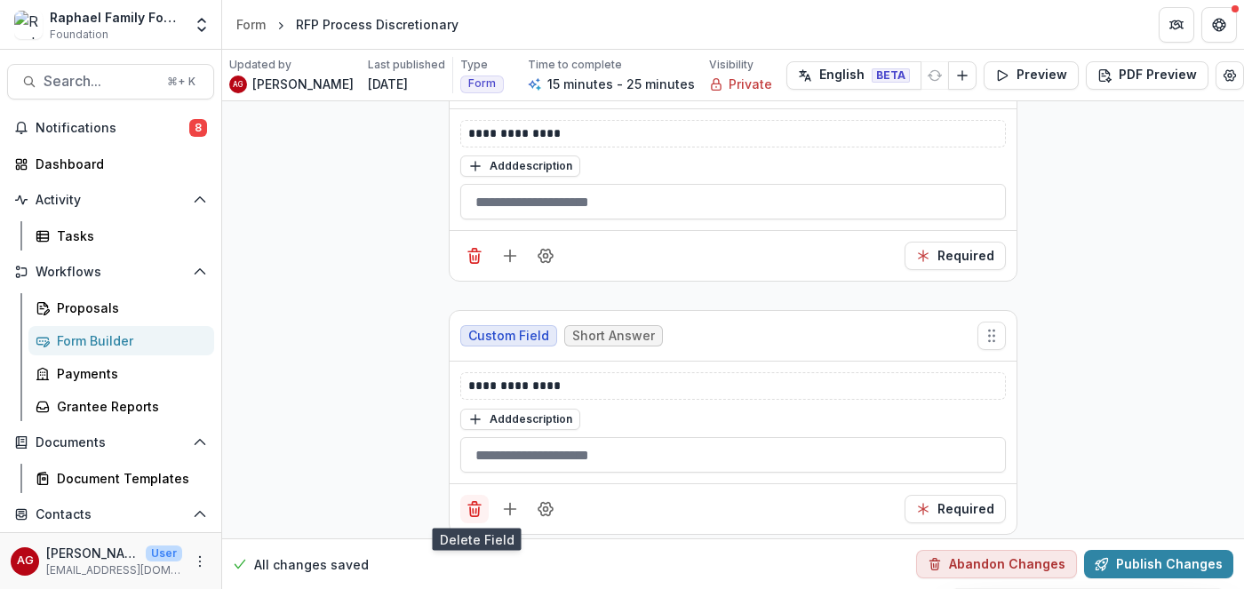
click at [476, 505] on line "Delete field" at bounding box center [474, 505] width 12 height 0
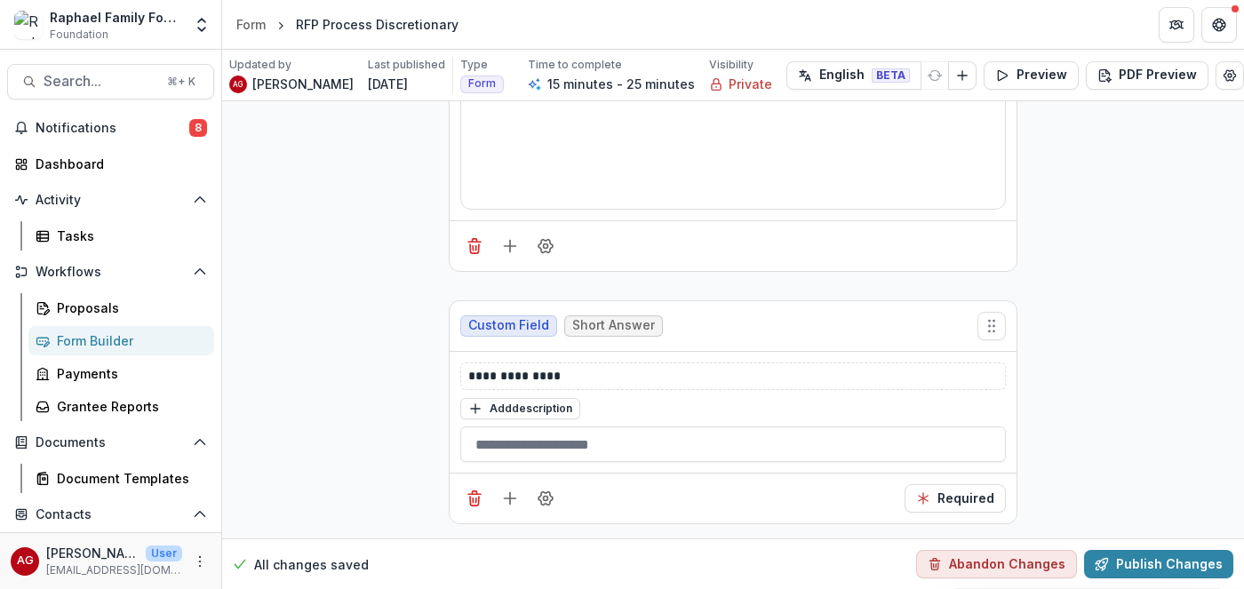
scroll to position [4183, 0]
click at [476, 499] on line "Delete field" at bounding box center [476, 501] width 0 height 4
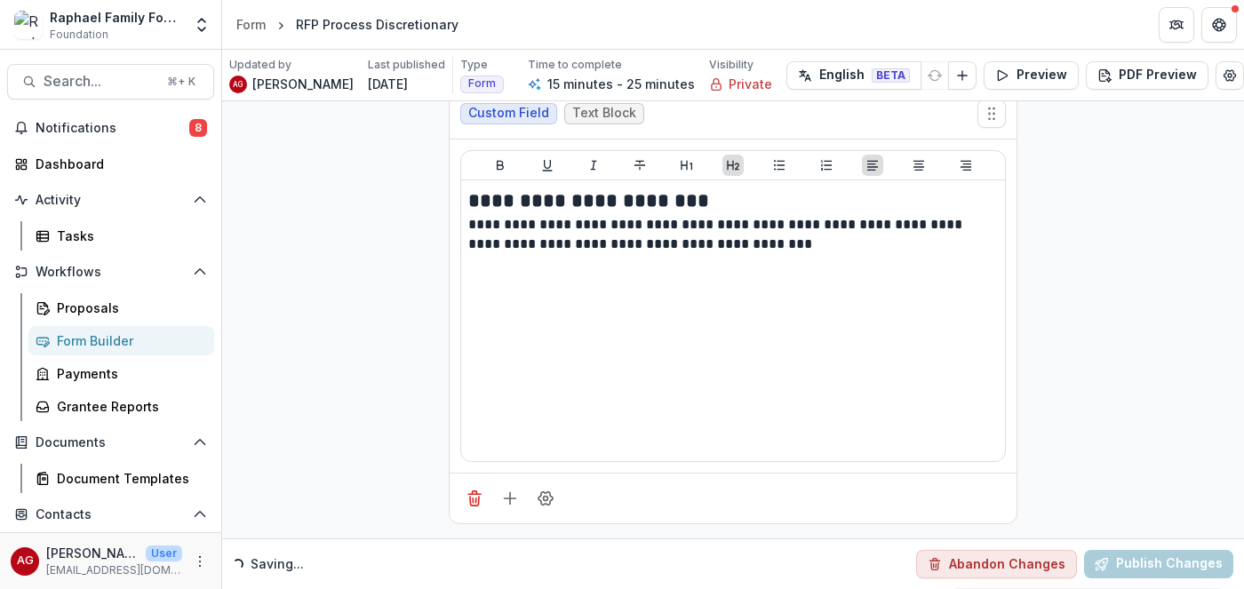
scroll to position [3931, 0]
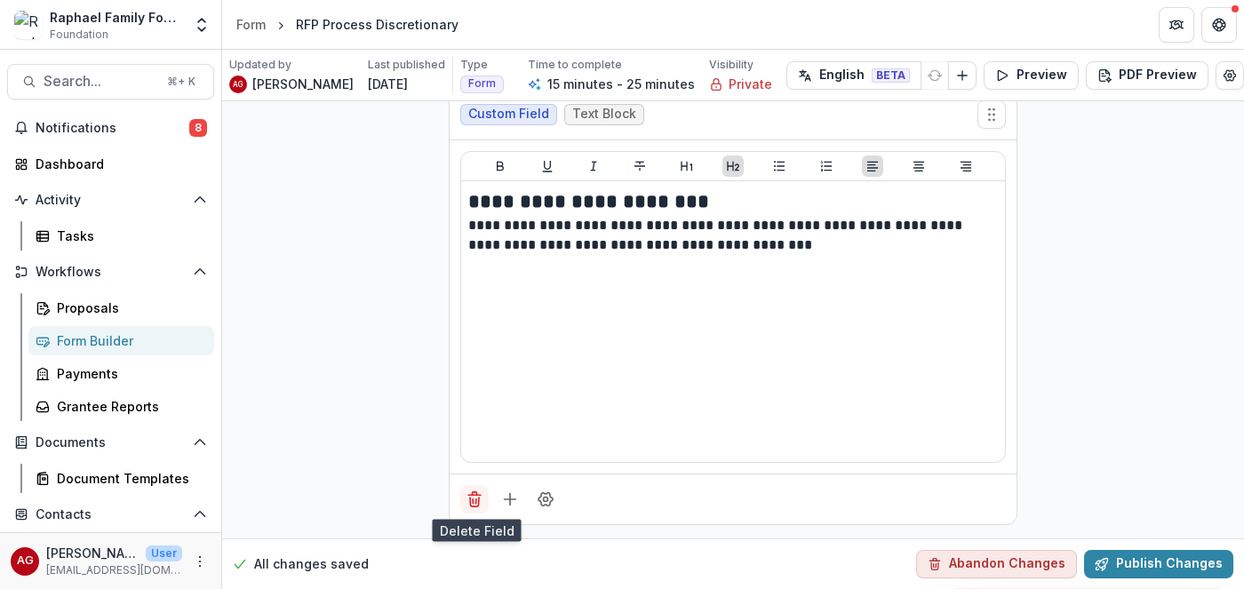
click at [473, 496] on icon "Delete field" at bounding box center [475, 499] width 18 height 18
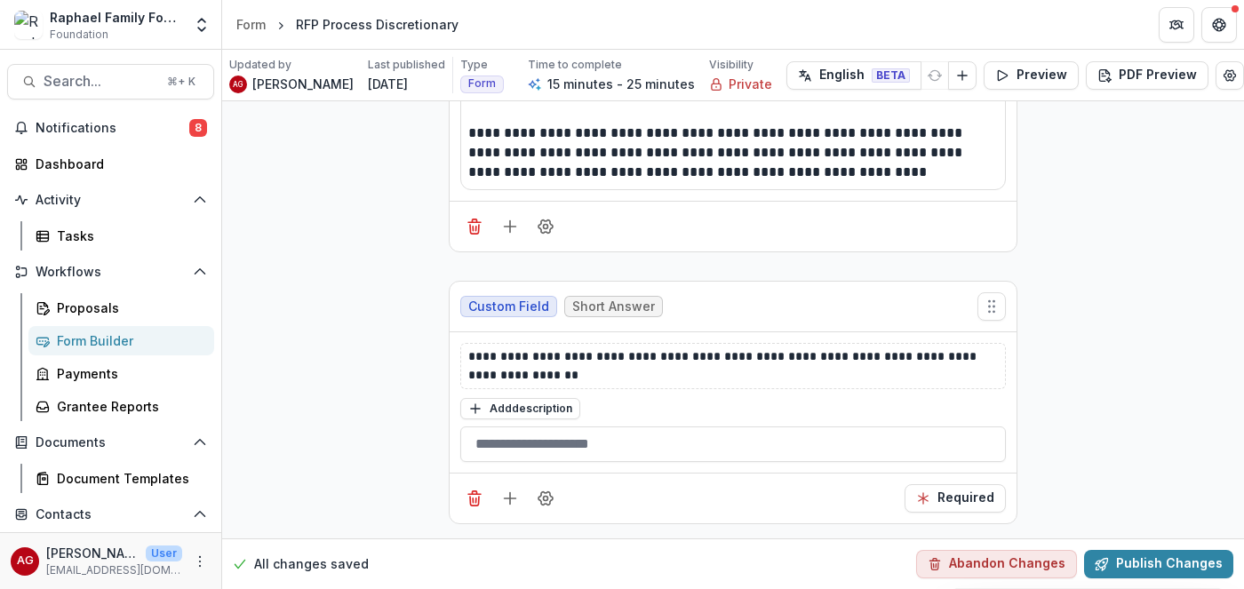
scroll to position [3466, 0]
click at [473, 503] on line "Delete field" at bounding box center [473, 501] width 0 height 4
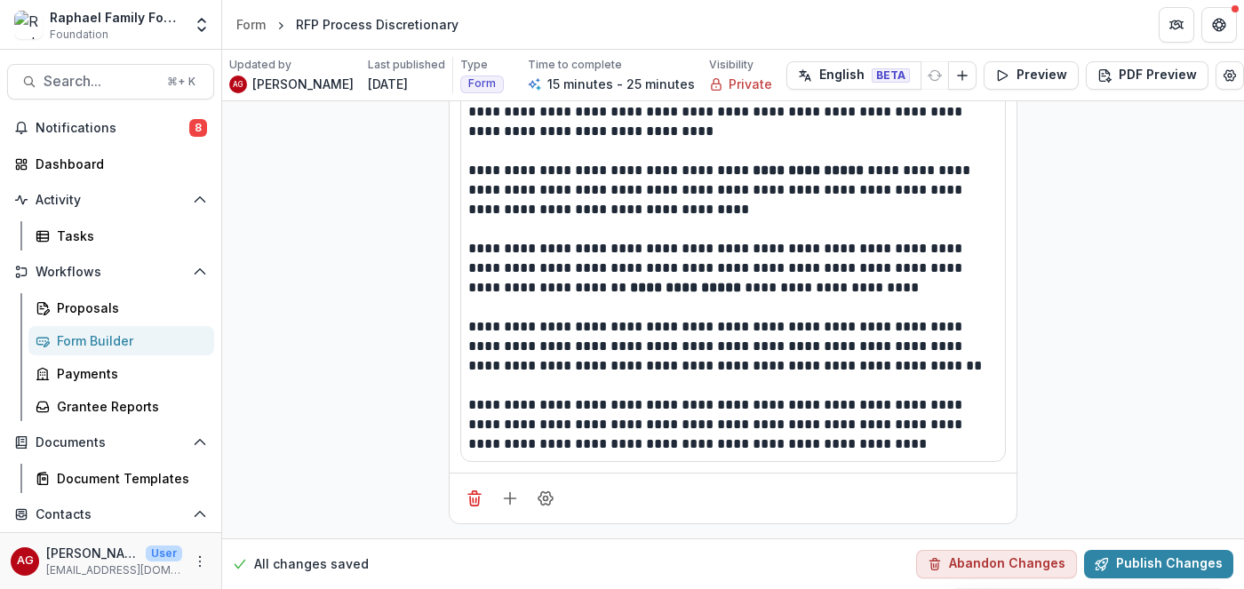
scroll to position [3195, 0]
click at [473, 503] on line "Delete field" at bounding box center [473, 501] width 0 height 4
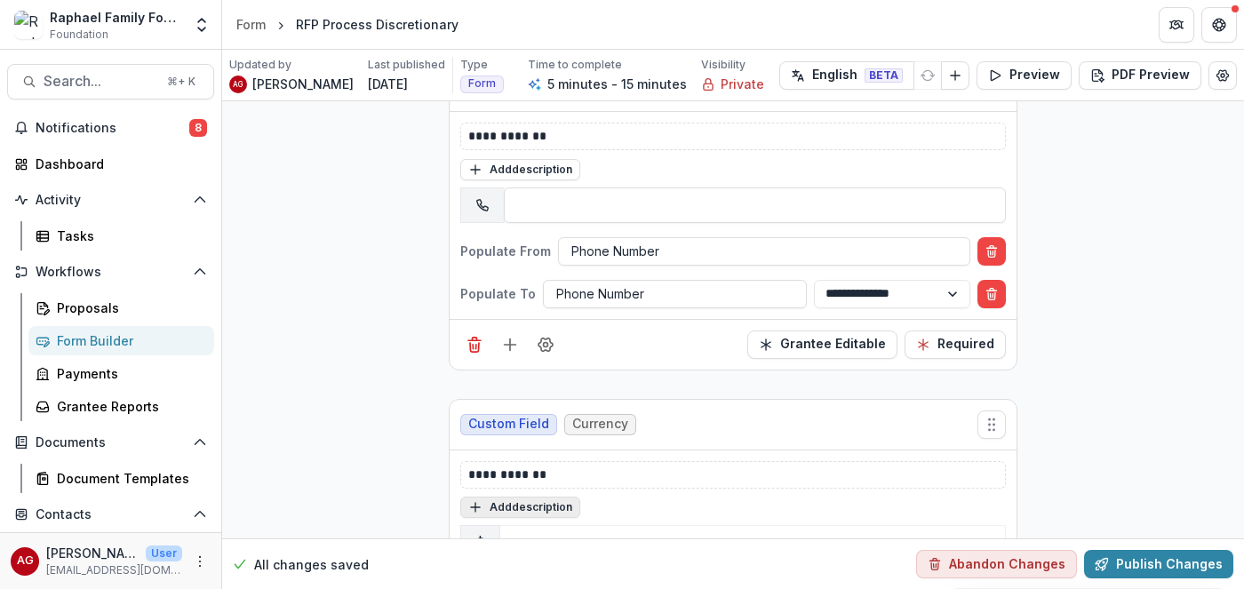
scroll to position [2391, 0]
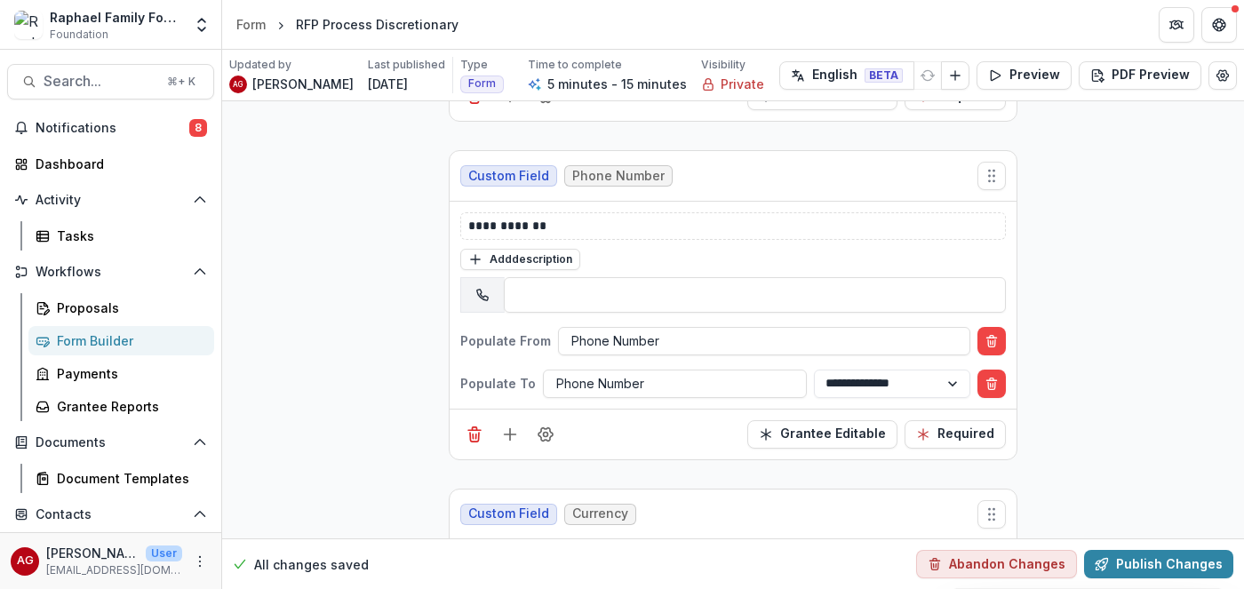
drag, startPoint x: 909, startPoint y: 447, endPoint x: 890, endPoint y: 45, distance: 402.0
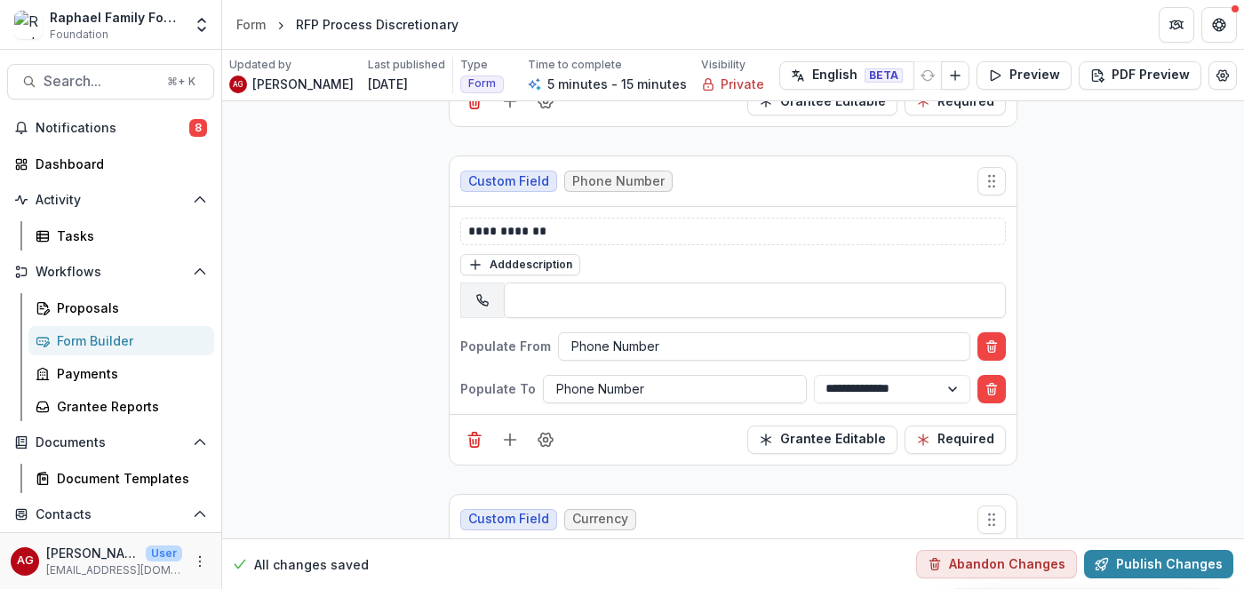
click at [995, 526] on icon "Move field" at bounding box center [992, 520] width 18 height 18
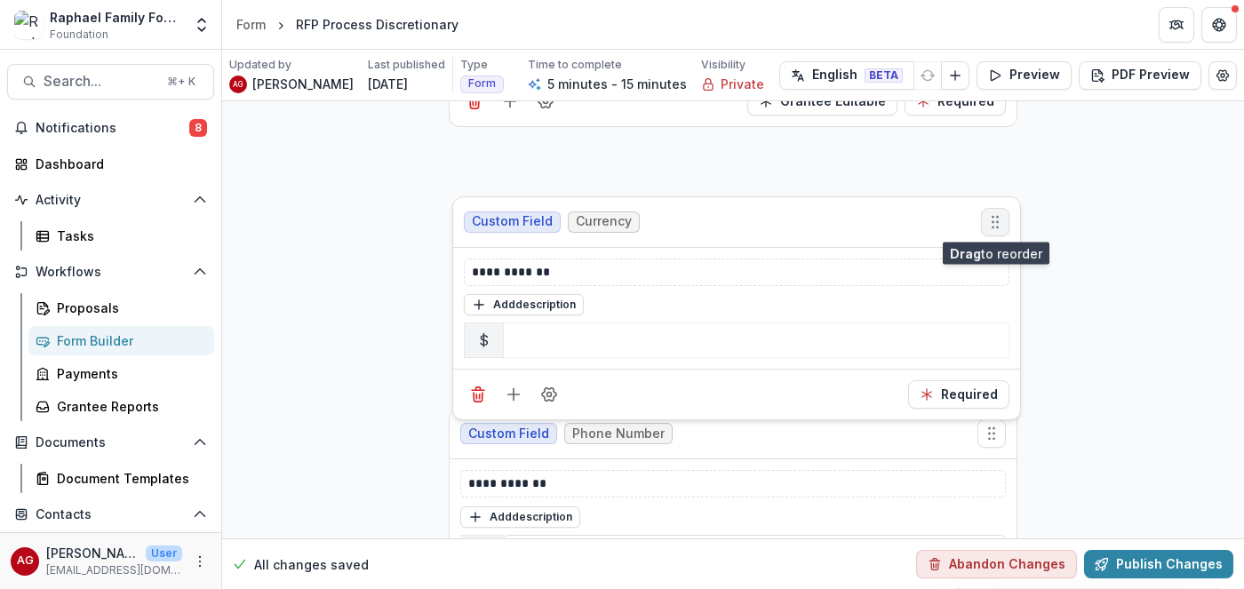
drag, startPoint x: 995, startPoint y: 526, endPoint x: 999, endPoint y: 228, distance: 297.6
click at [999, 228] on icon "Move field" at bounding box center [995, 222] width 18 height 18
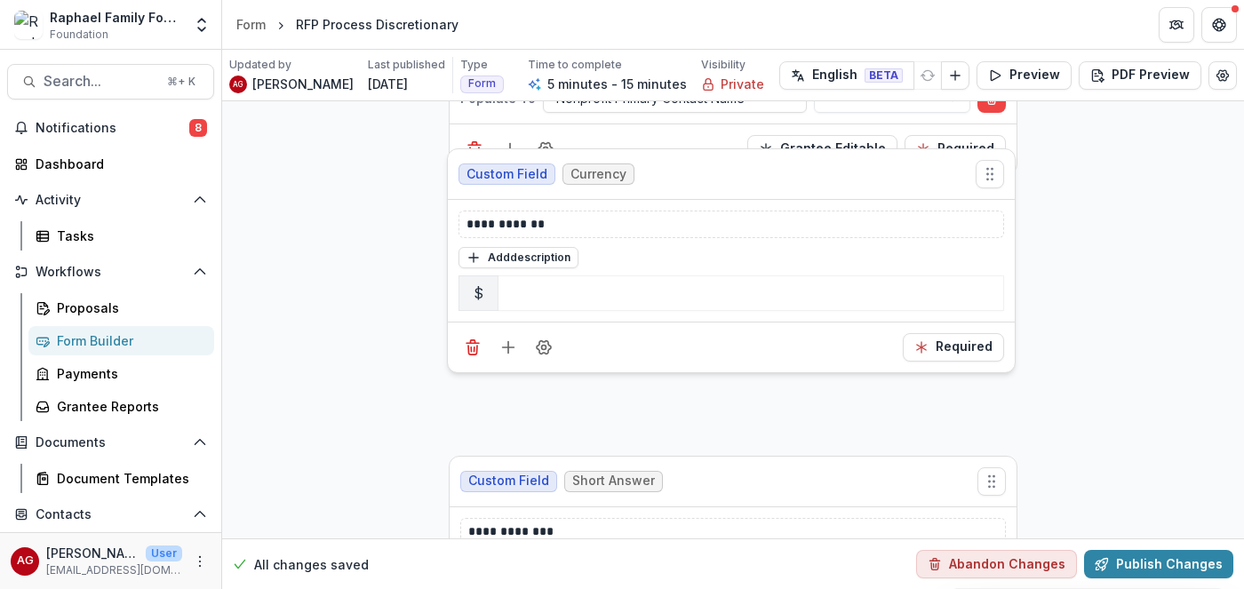
scroll to position [1873, 0]
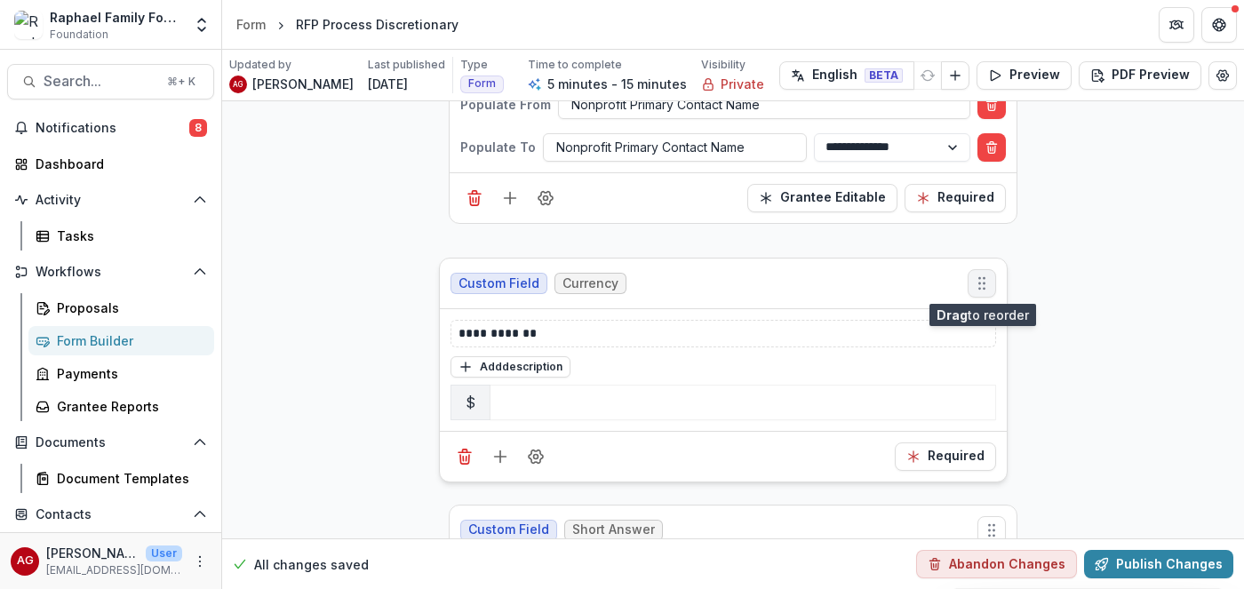
drag, startPoint x: 994, startPoint y: 337, endPoint x: 984, endPoint y: 290, distance: 48.1
click at [984, 290] on icon "Move field" at bounding box center [982, 284] width 18 height 18
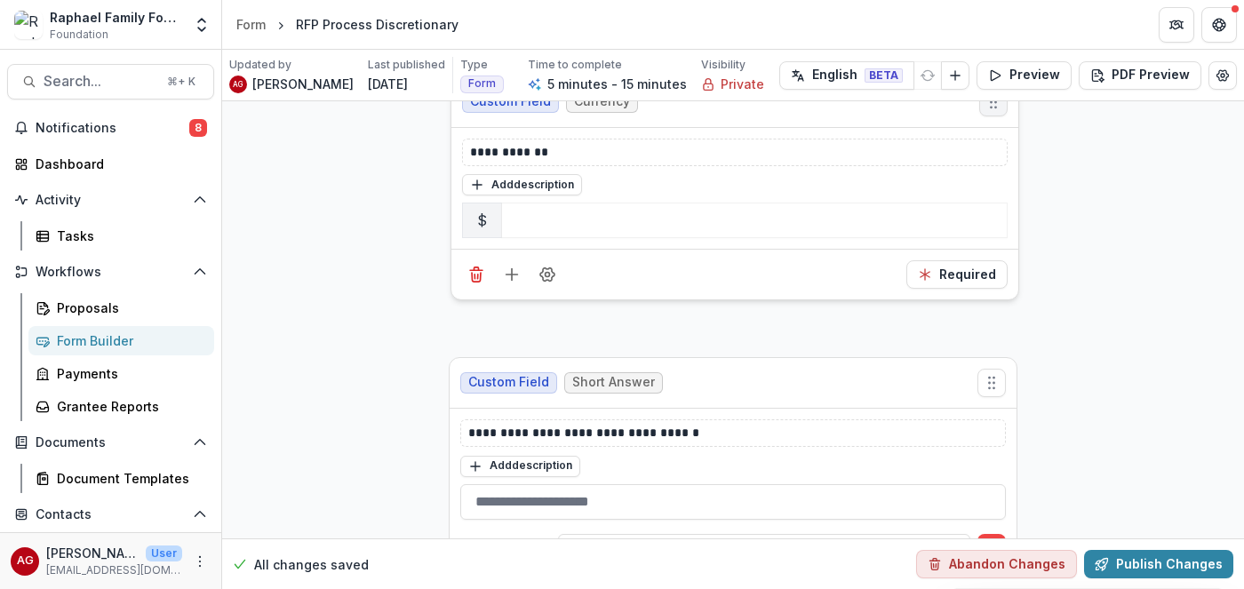
scroll to position [1658, 0]
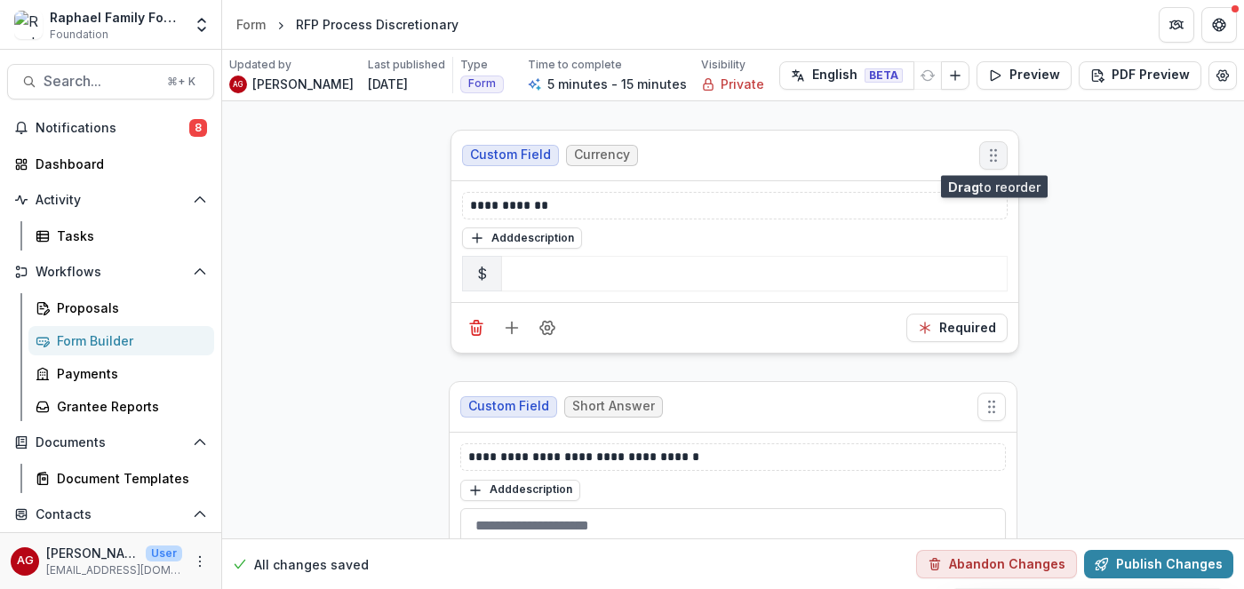
drag, startPoint x: 995, startPoint y: 318, endPoint x: 997, endPoint y: 161, distance: 157.3
click at [997, 161] on button "Move field" at bounding box center [993, 155] width 28 height 28
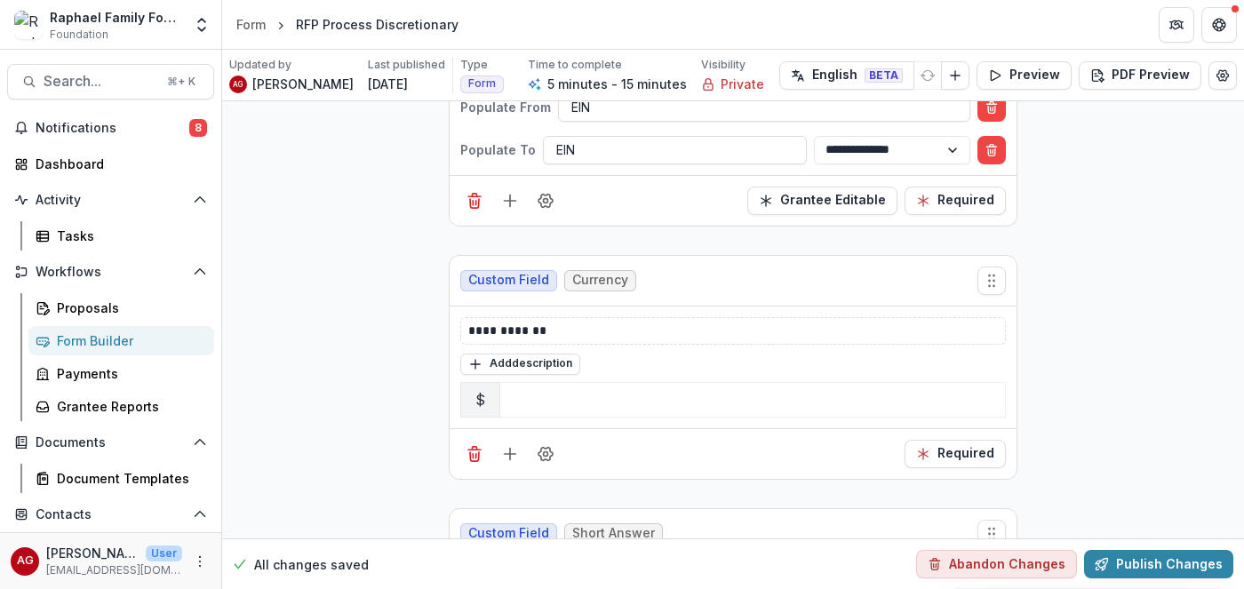
scroll to position [1534, 0]
drag, startPoint x: 572, startPoint y: 321, endPoint x: 415, endPoint y: 316, distance: 157.3
click at [468, 319] on div "**********" at bounding box center [732, 328] width 529 height 19
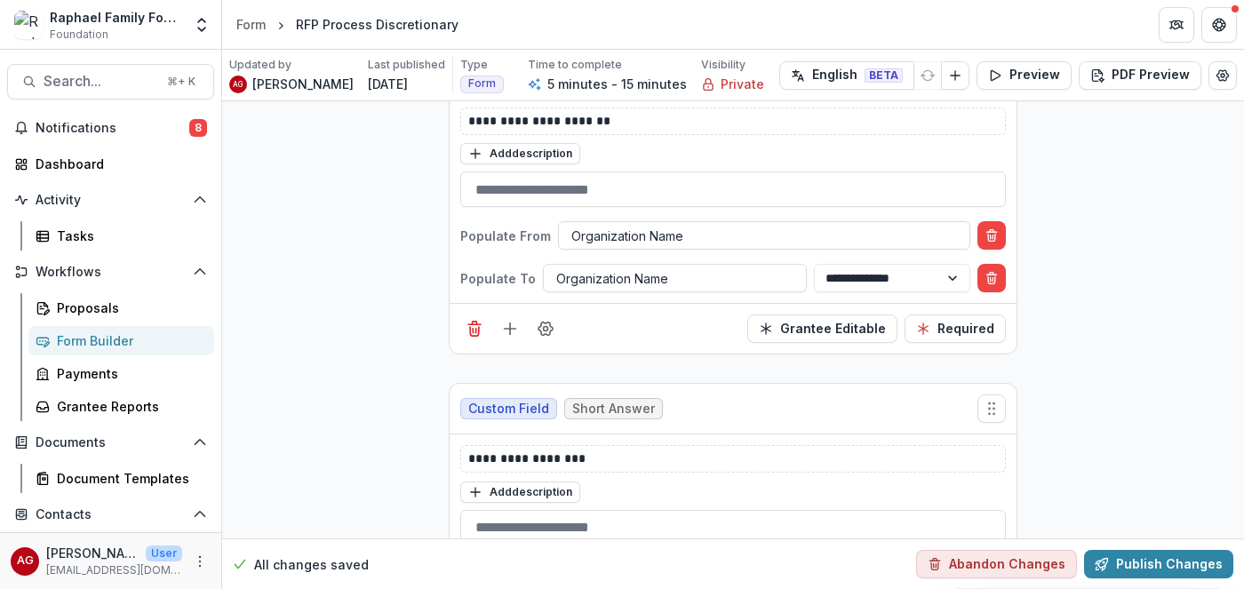
scroll to position [1051, 0]
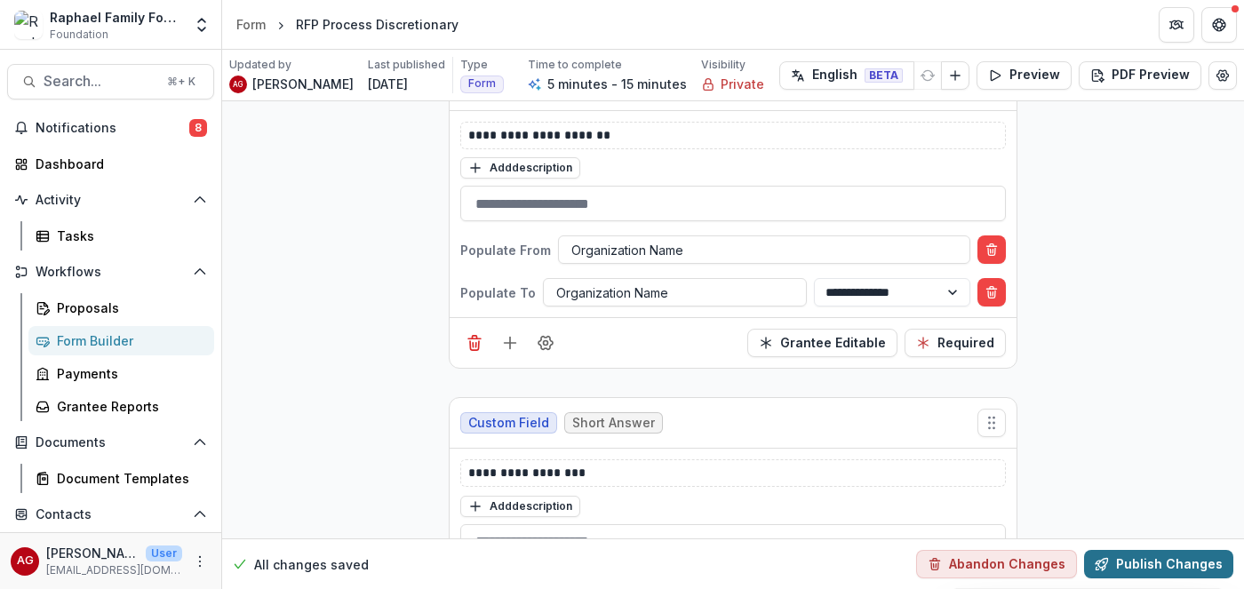
click at [1185, 564] on button "Publish Changes" at bounding box center [1158, 564] width 149 height 28
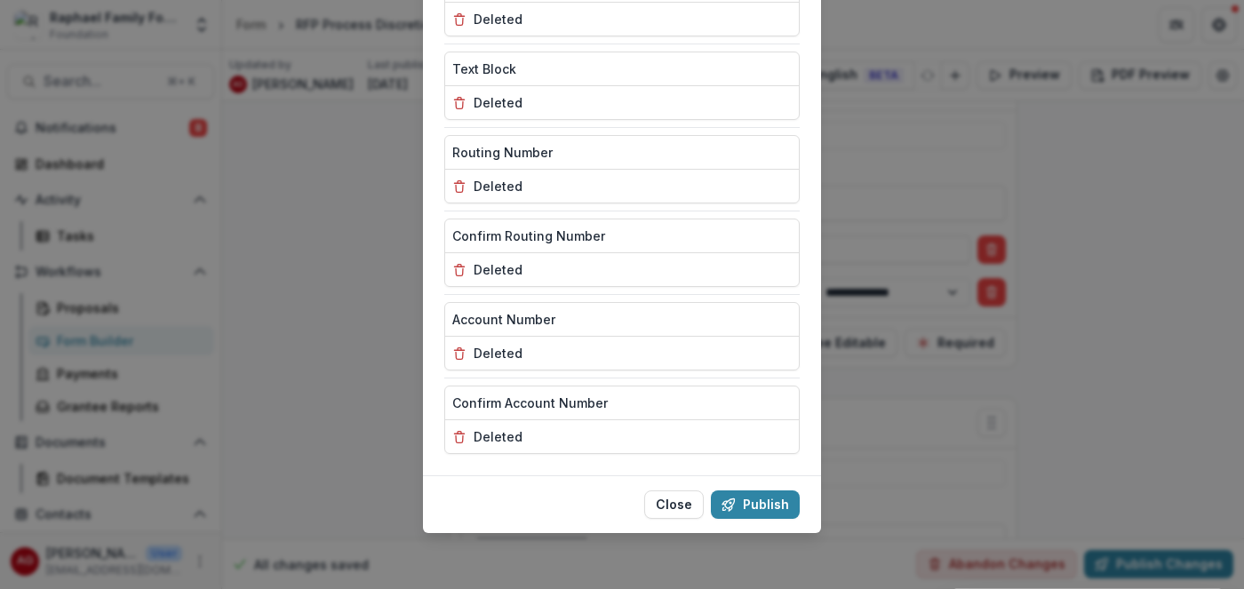
scroll to position [935, 0]
click at [768, 506] on button "Publish" at bounding box center [755, 503] width 89 height 28
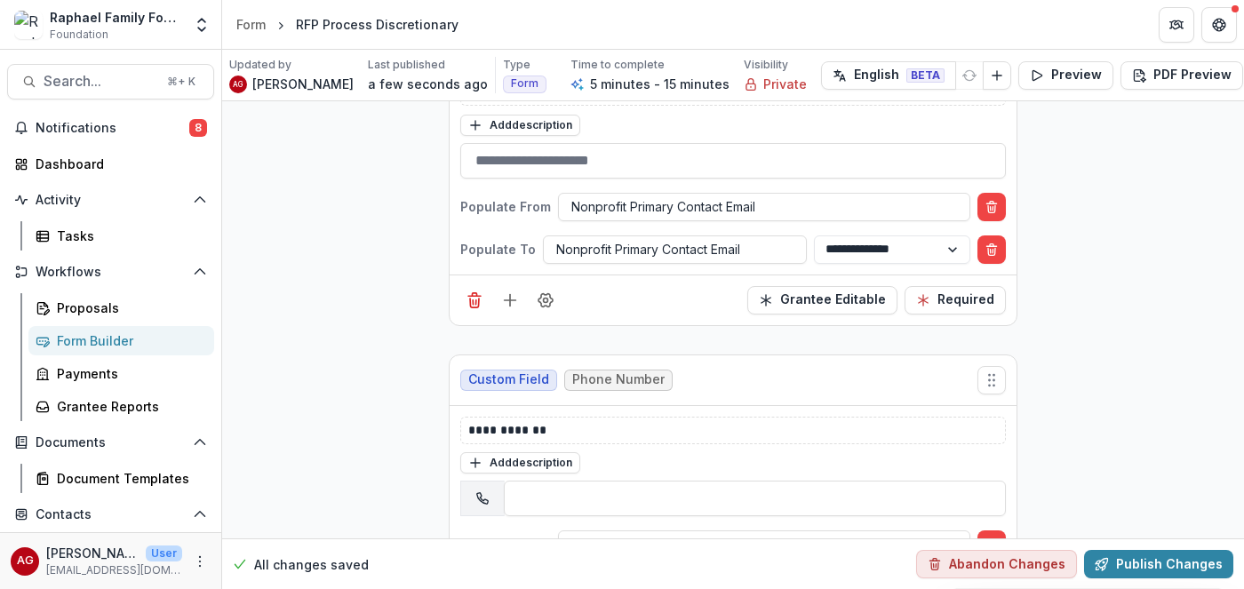
scroll to position [2327, 0]
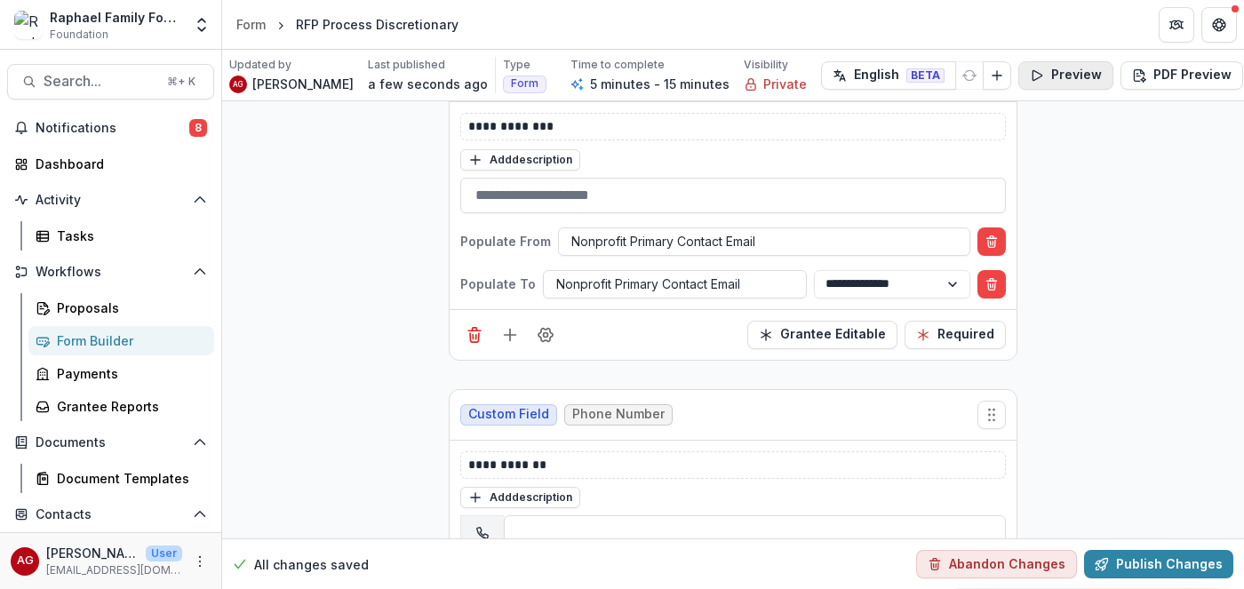
click at [1032, 81] on button "Preview" at bounding box center [1065, 75] width 95 height 28
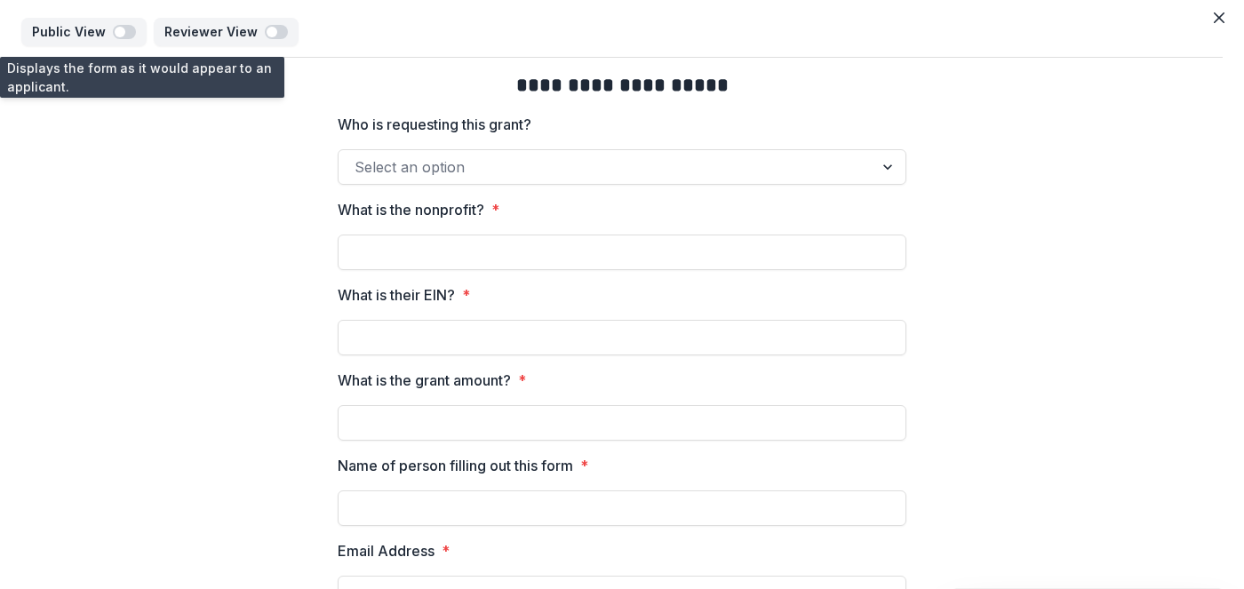
scroll to position [0, 0]
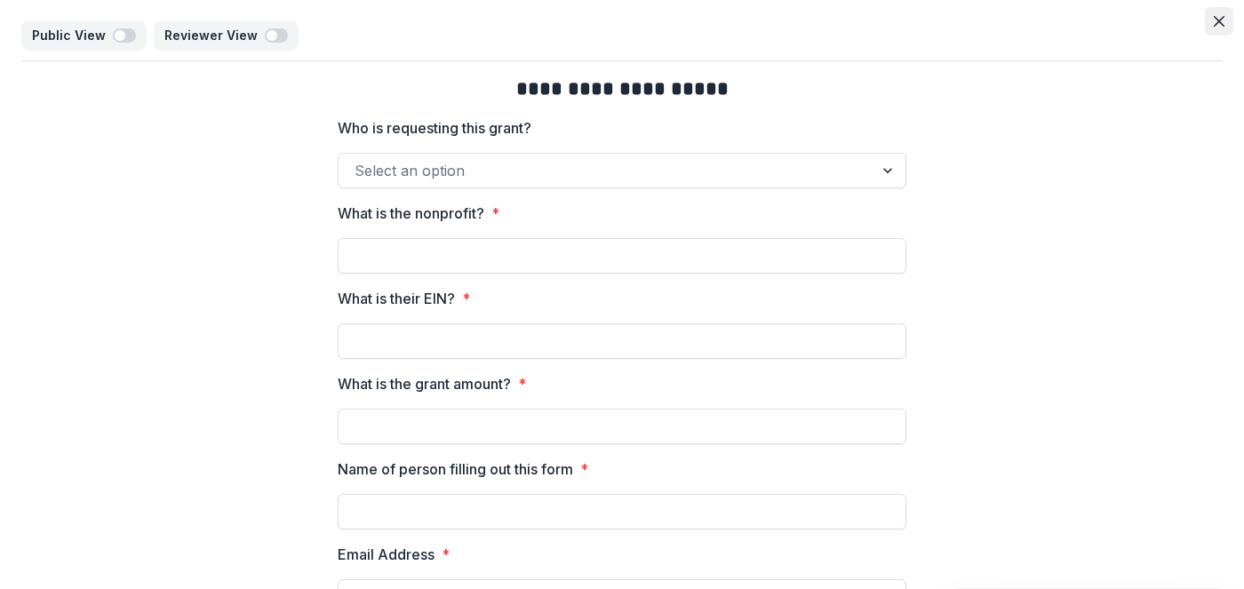
click at [1214, 21] on button "Close" at bounding box center [1219, 21] width 28 height 28
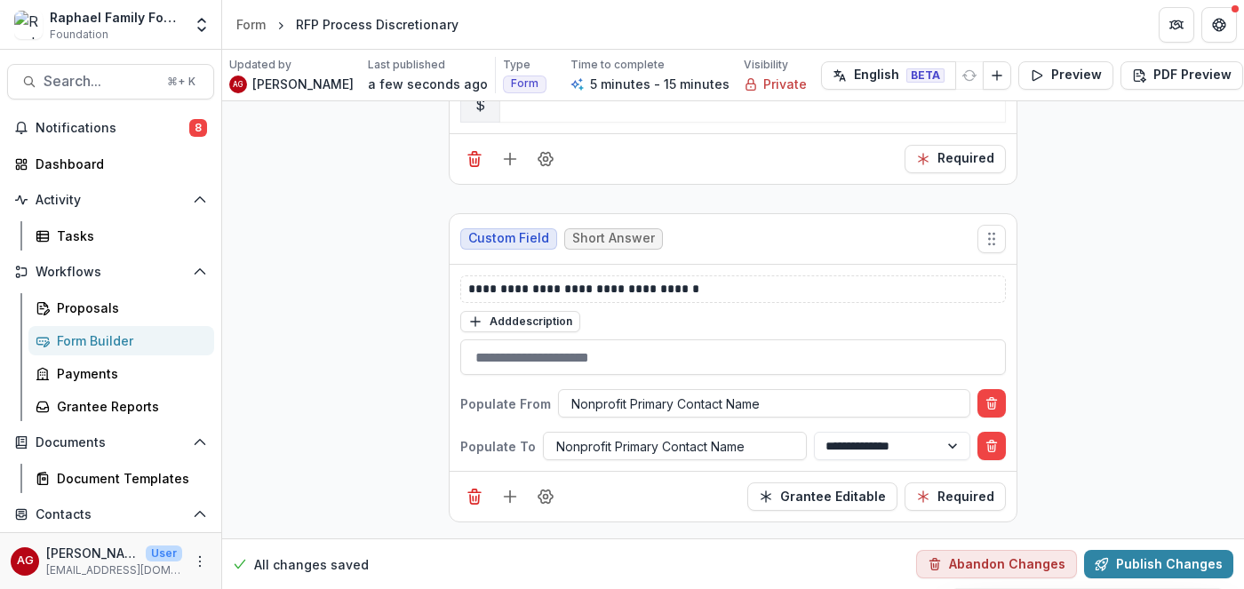
scroll to position [1819, 0]
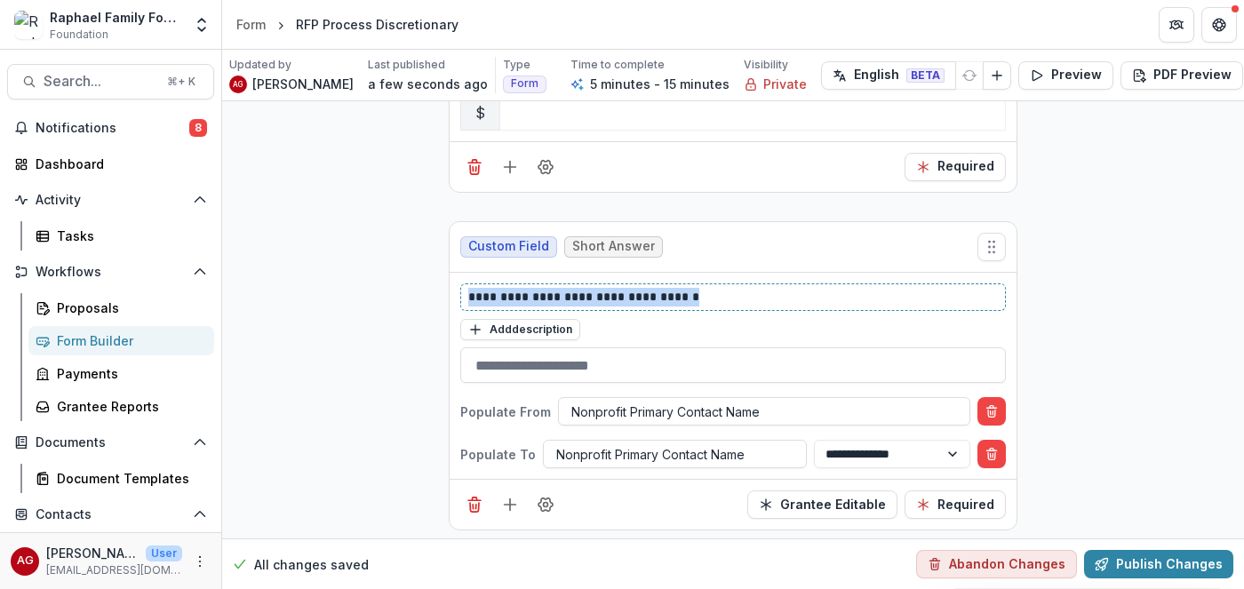
drag, startPoint x: 710, startPoint y: 296, endPoint x: 362, endPoint y: 284, distance: 348.4
click at [468, 288] on div "**********" at bounding box center [732, 297] width 529 height 19
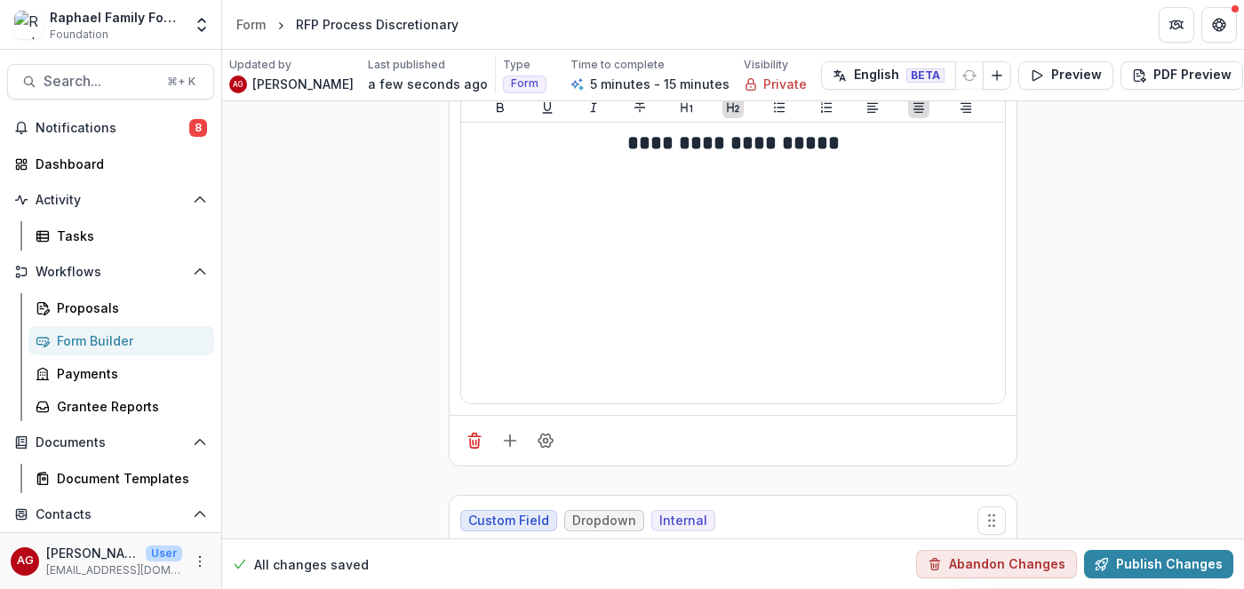
scroll to position [0, 0]
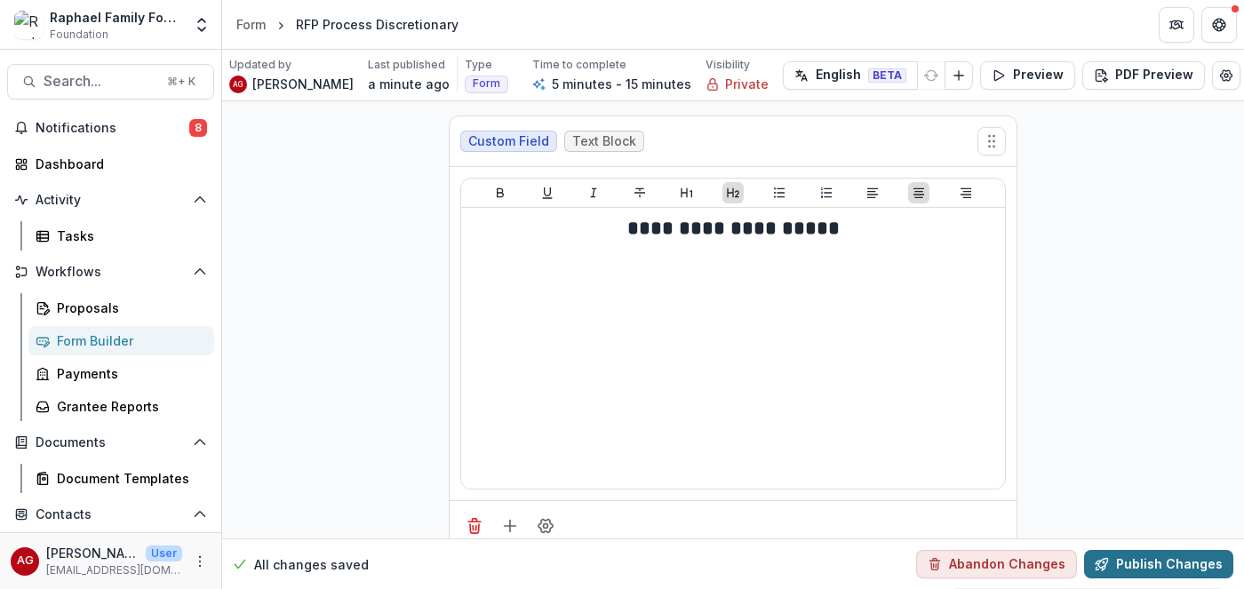
click at [1156, 566] on button "Publish Changes" at bounding box center [1158, 564] width 149 height 28
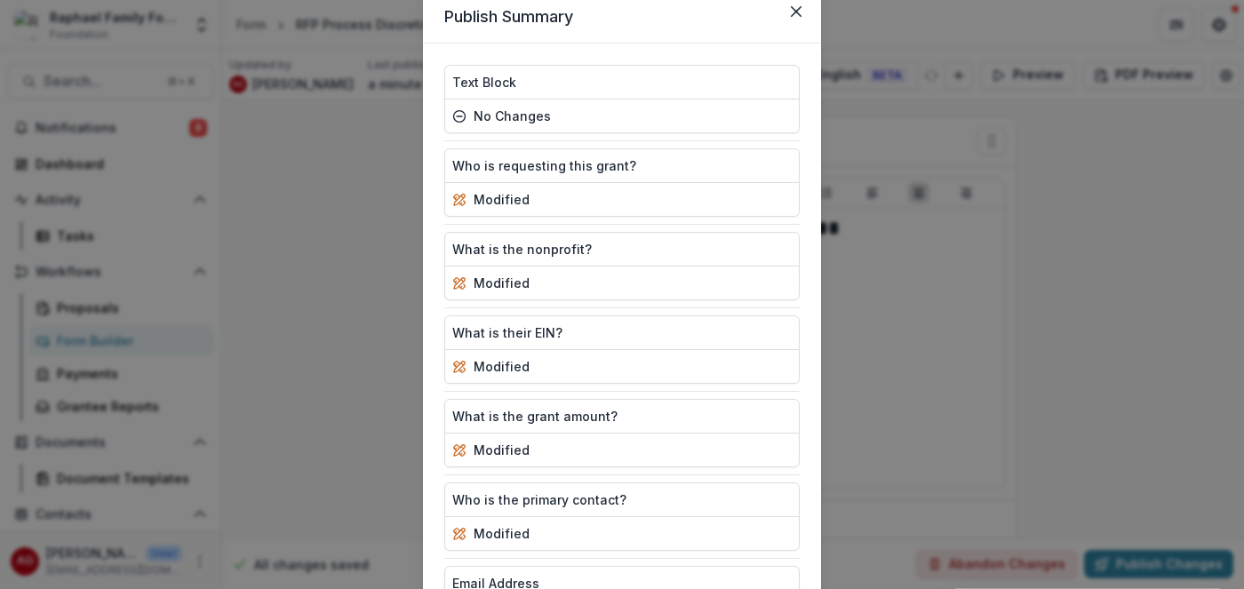
scroll to position [332, 0]
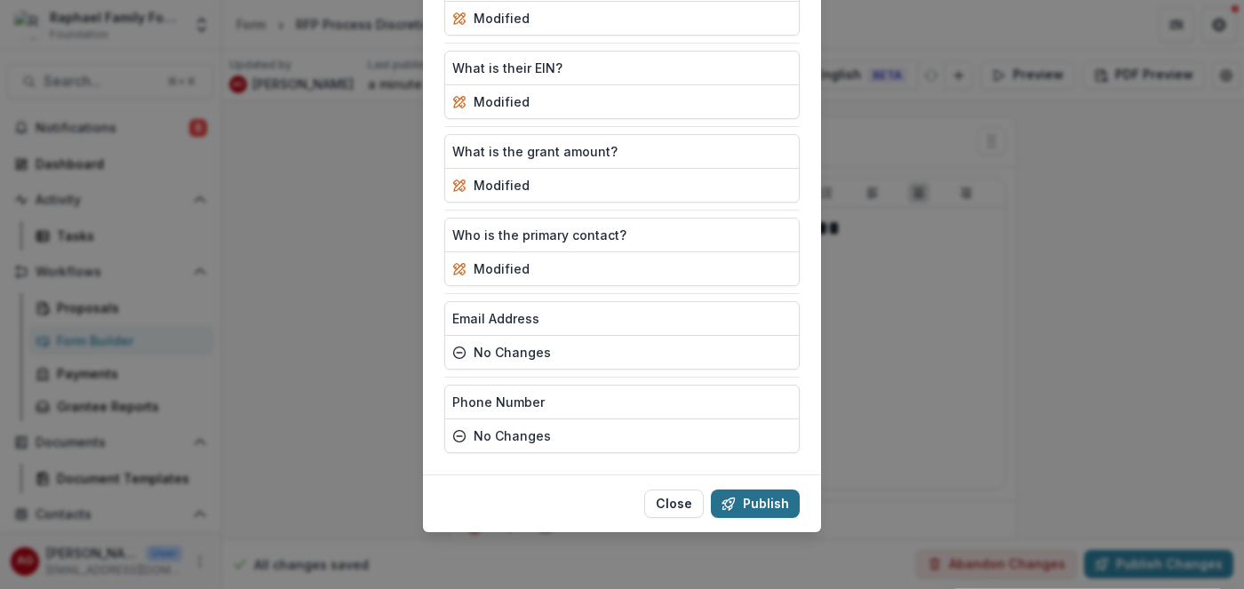
click at [782, 504] on button "Publish" at bounding box center [755, 503] width 89 height 28
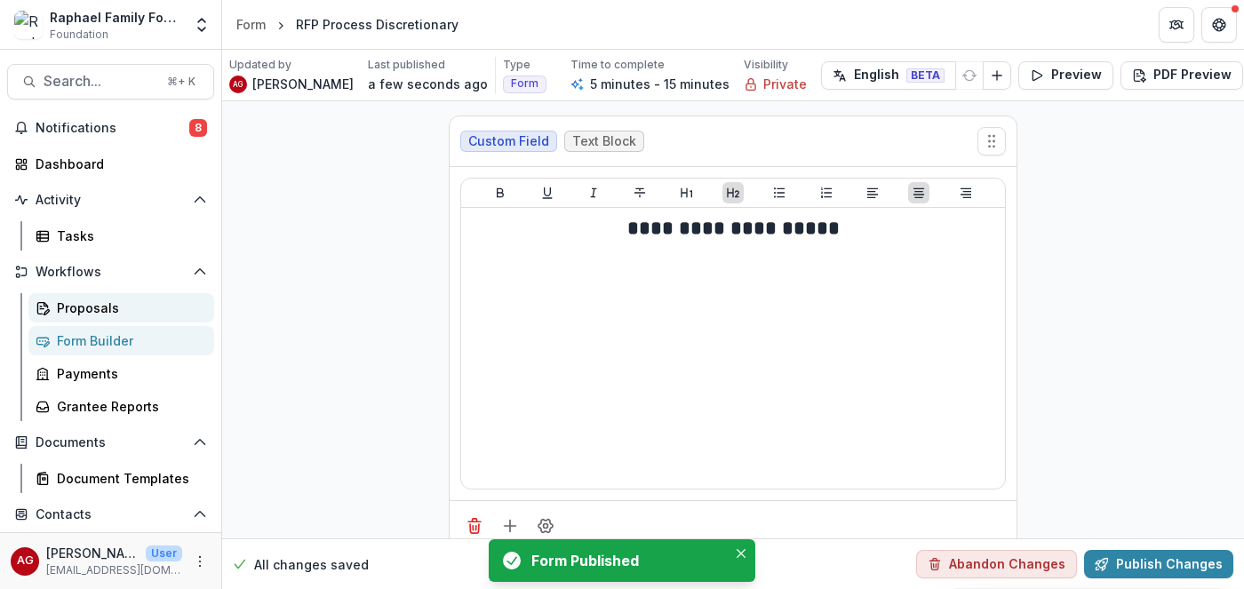
click at [76, 314] on div "Proposals" at bounding box center [128, 307] width 143 height 19
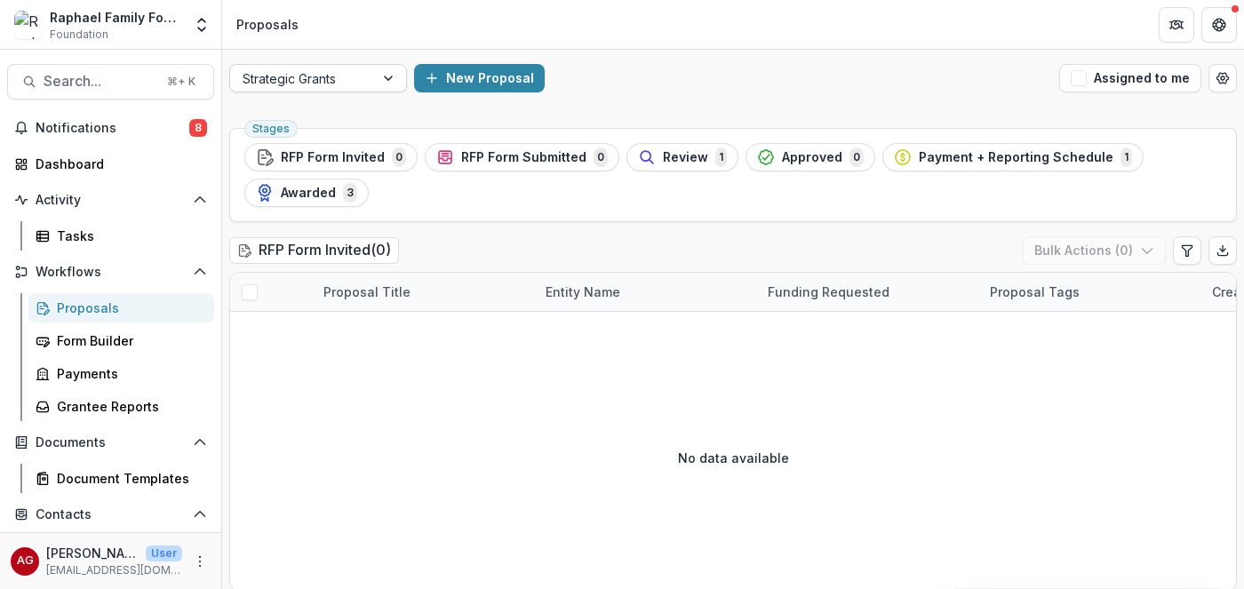
click at [390, 75] on div at bounding box center [390, 78] width 32 height 27
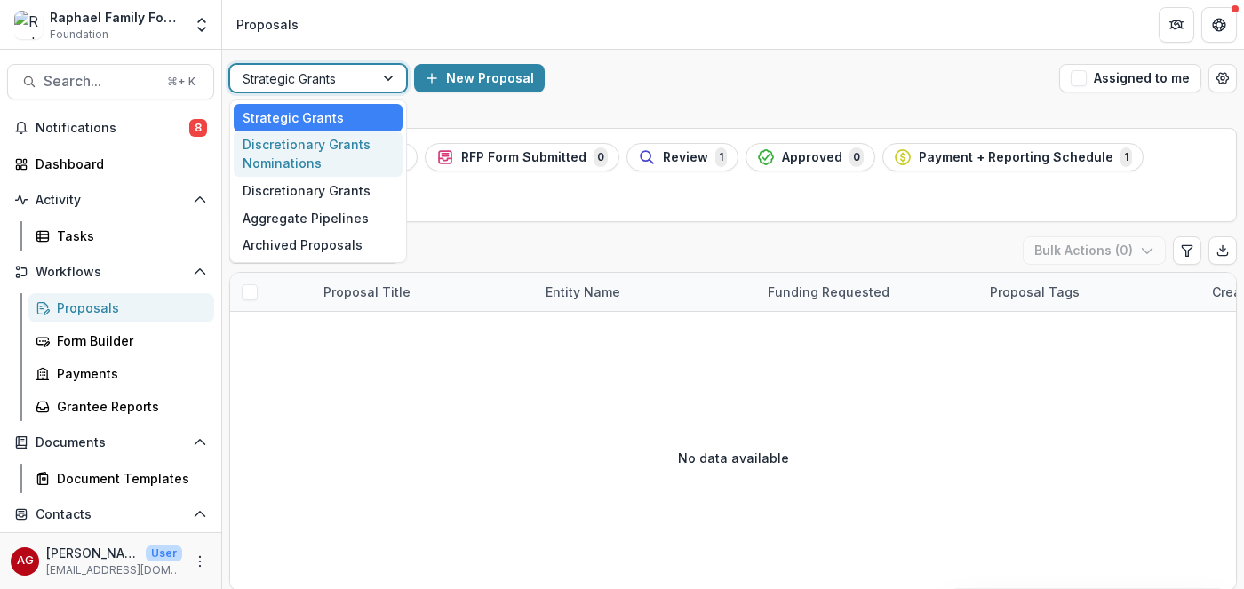
click at [342, 147] on div "Discretionary Grants Nominations" at bounding box center [318, 154] width 169 height 46
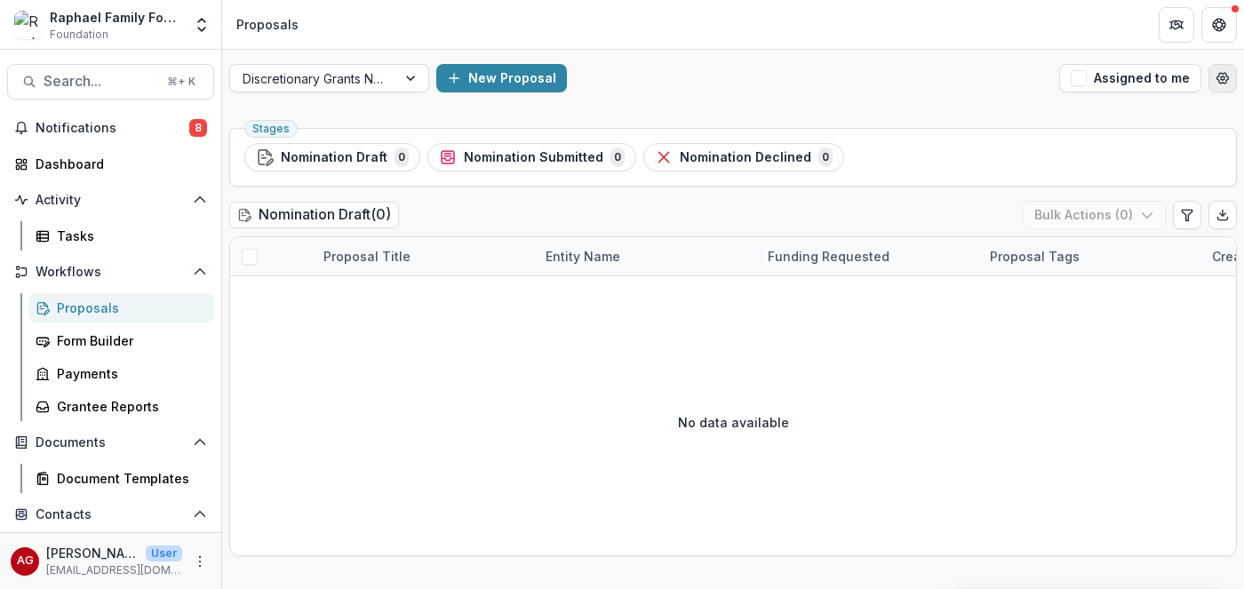
click at [1225, 77] on icon "Open table manager" at bounding box center [1222, 78] width 14 height 14
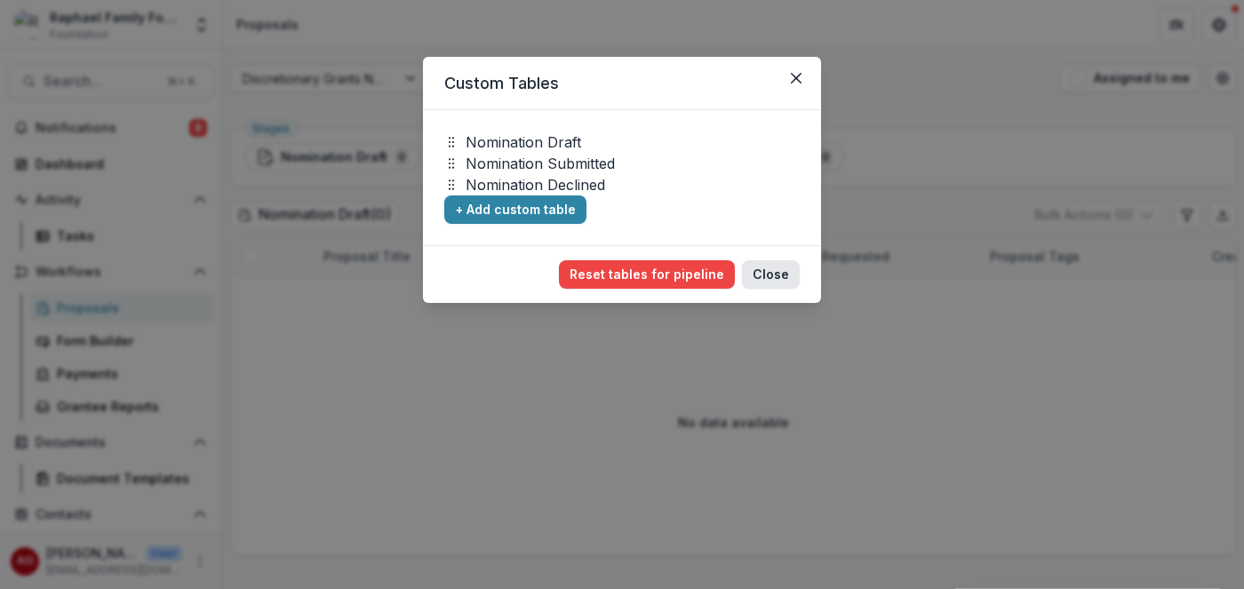
click at [776, 281] on button "Close" at bounding box center [771, 274] width 58 height 28
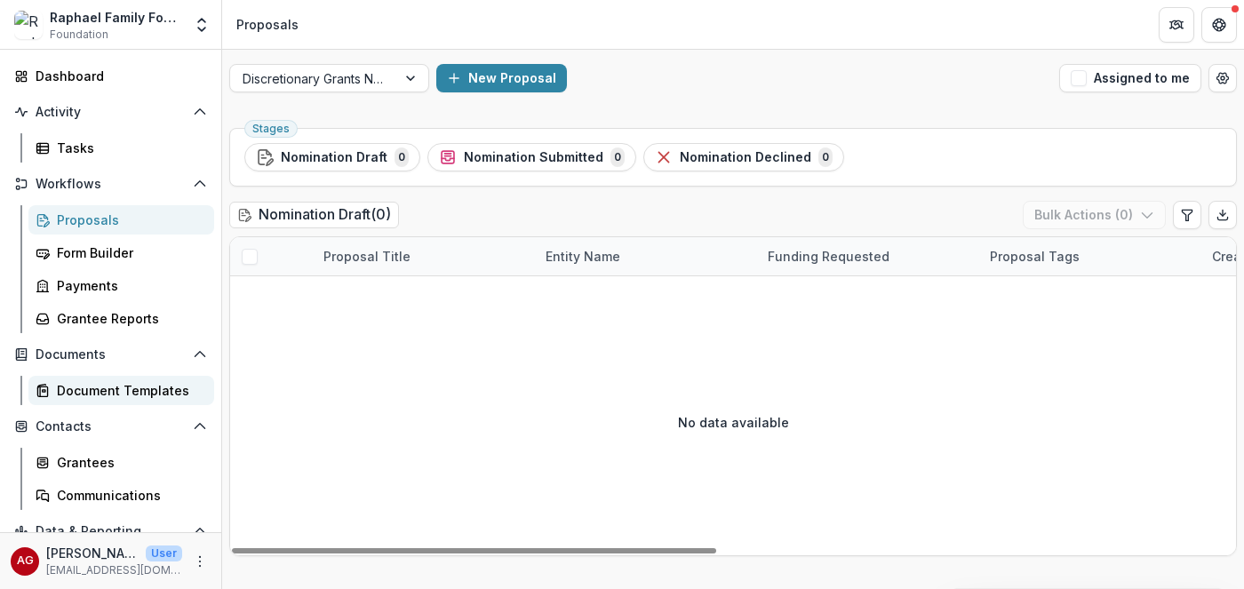
scroll to position [171, 0]
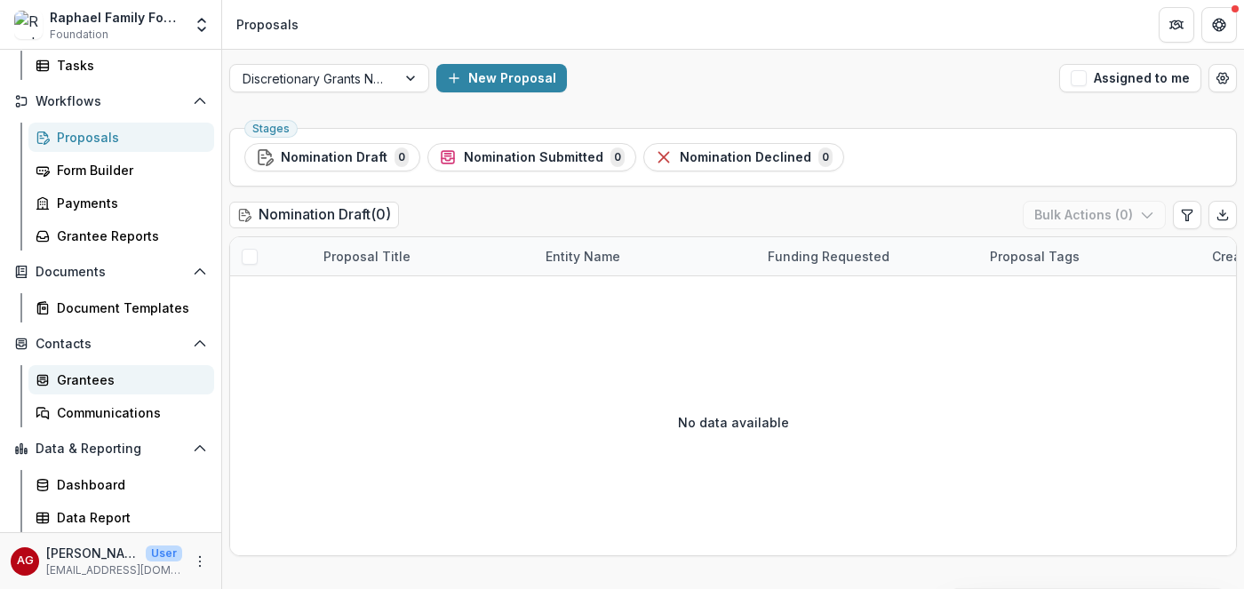
click at [97, 383] on div "Grantees" at bounding box center [128, 379] width 143 height 19
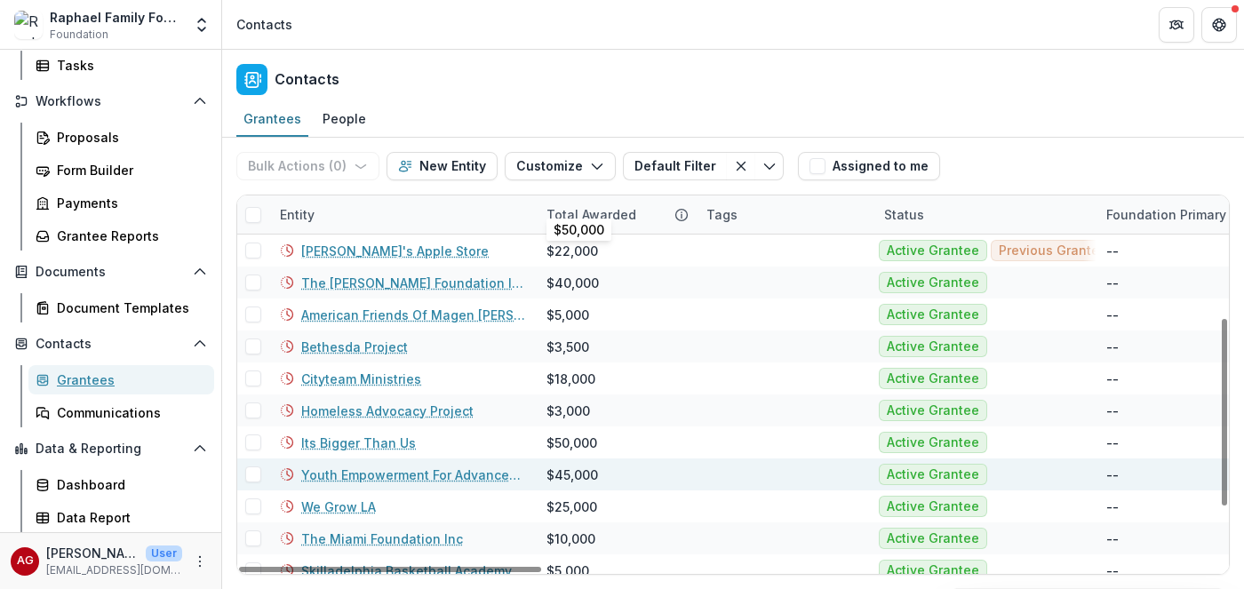
scroll to position [365, 0]
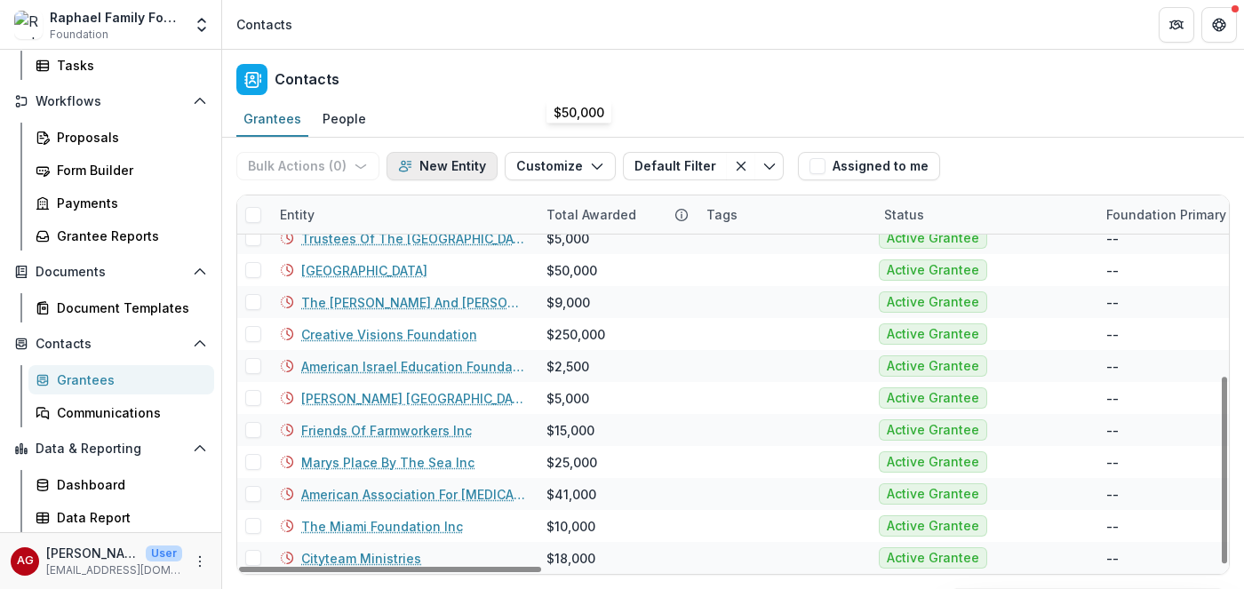
click at [456, 168] on button "New Entity" at bounding box center [441, 166] width 111 height 28
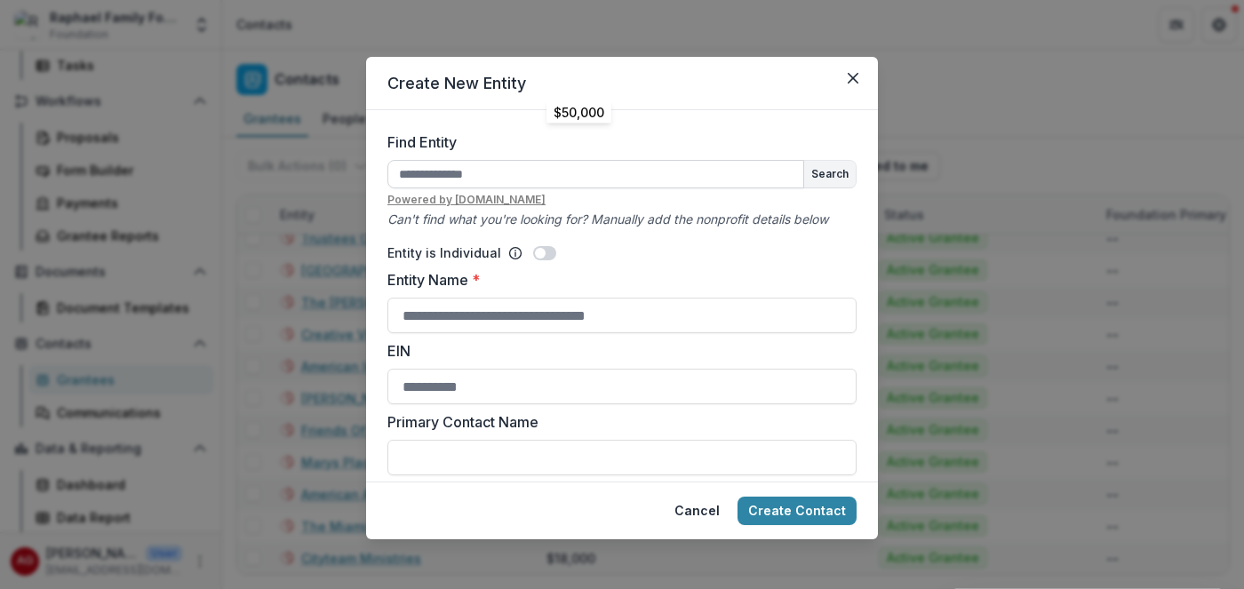
click at [486, 177] on input "Find Entity" at bounding box center [595, 174] width 417 height 28
paste input "**********"
type input "**********"
click at [837, 178] on button "Search" at bounding box center [830, 174] width 52 height 27
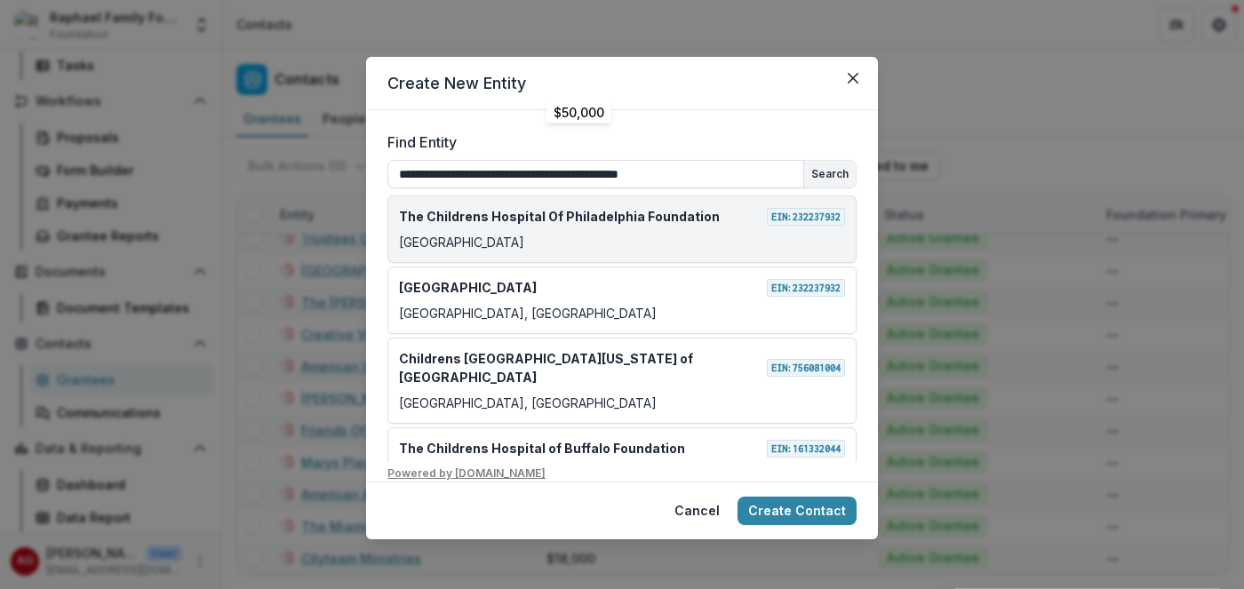
click at [788, 234] on div "[GEOGRAPHIC_DATA]" at bounding box center [622, 242] width 446 height 19
type input "**********"
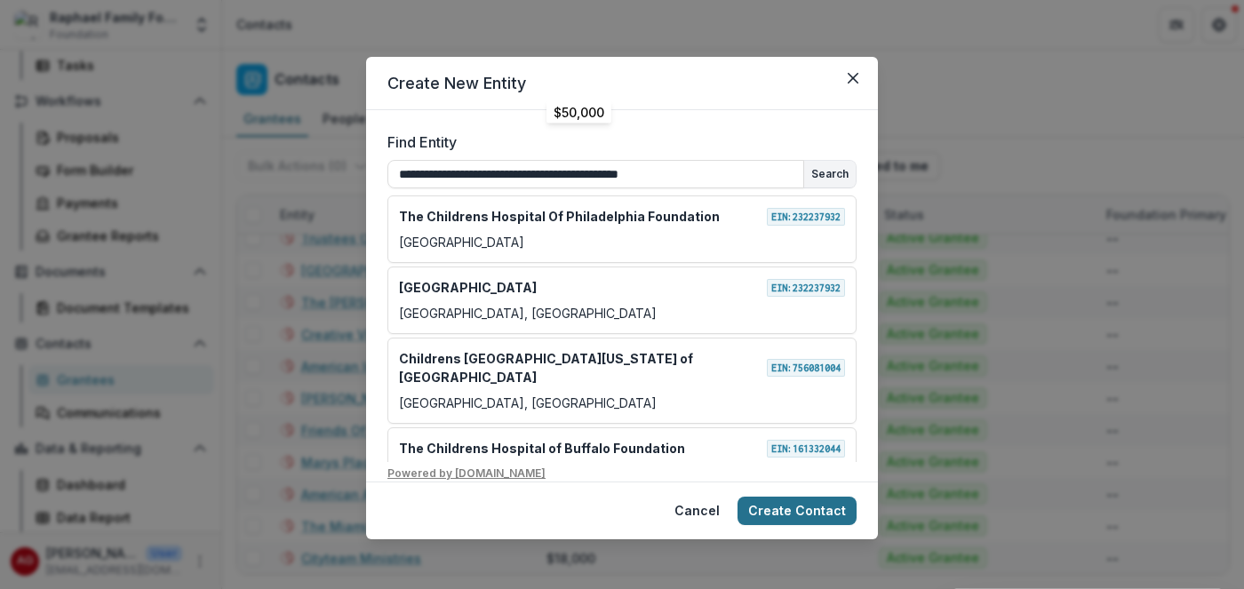
click at [791, 508] on button "Create Contact" at bounding box center [796, 511] width 119 height 28
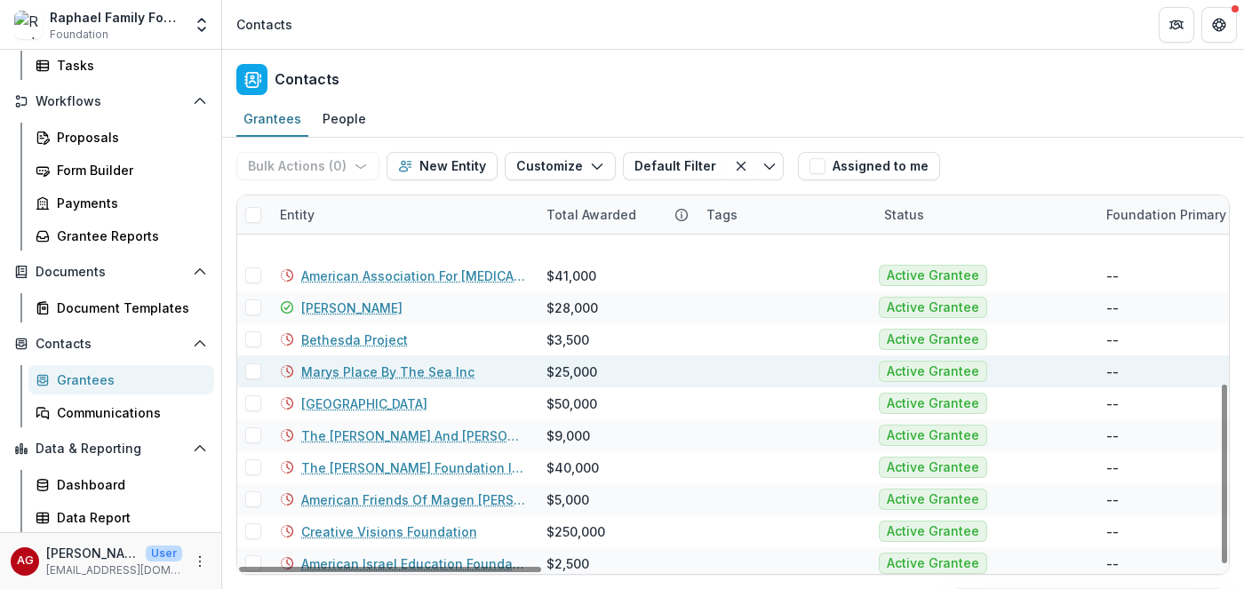
scroll to position [397, 0]
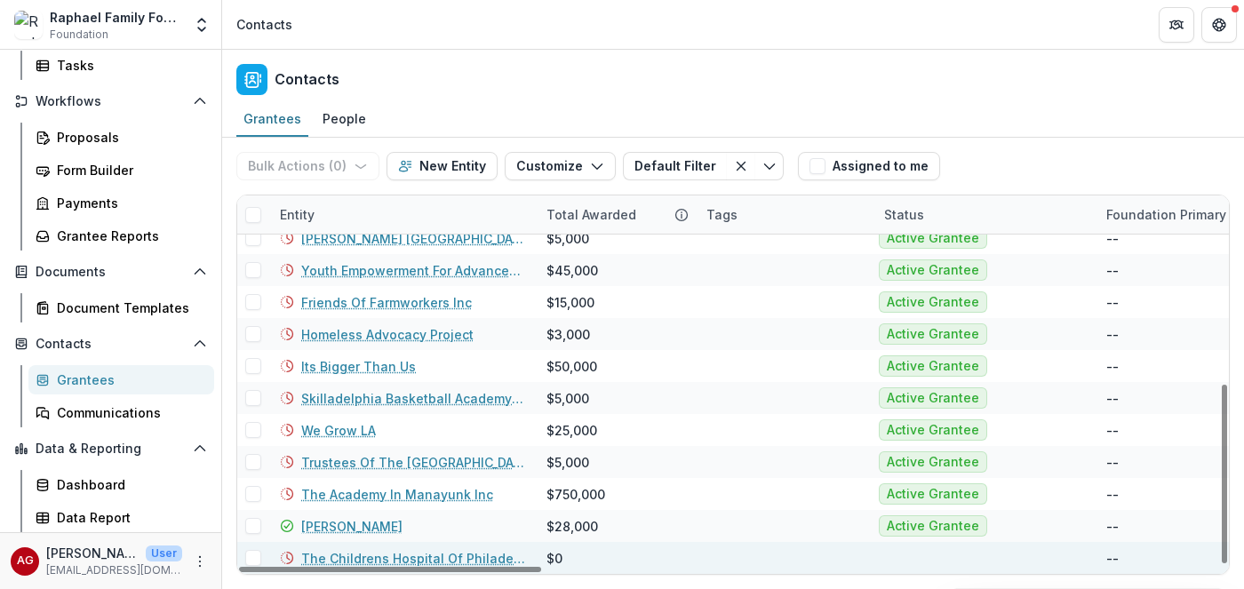
click at [470, 557] on link "The Childrens Hospital Of Philadelphia Foundation" at bounding box center [413, 558] width 224 height 19
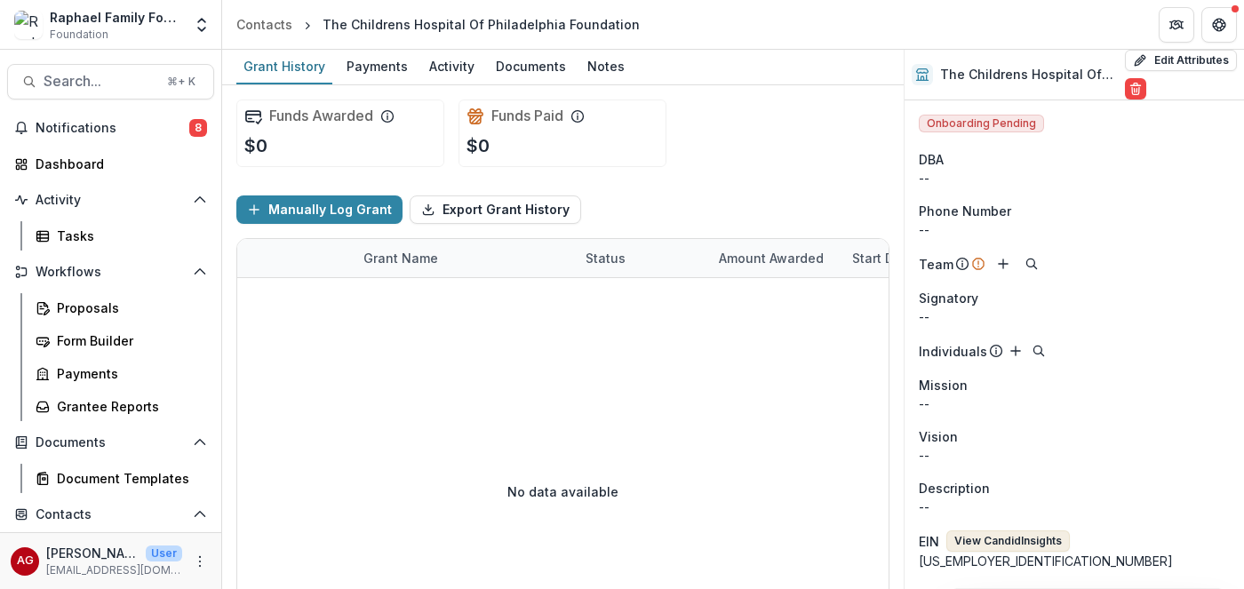
click at [1010, 542] on button "View Candid Insights" at bounding box center [1007, 540] width 123 height 21
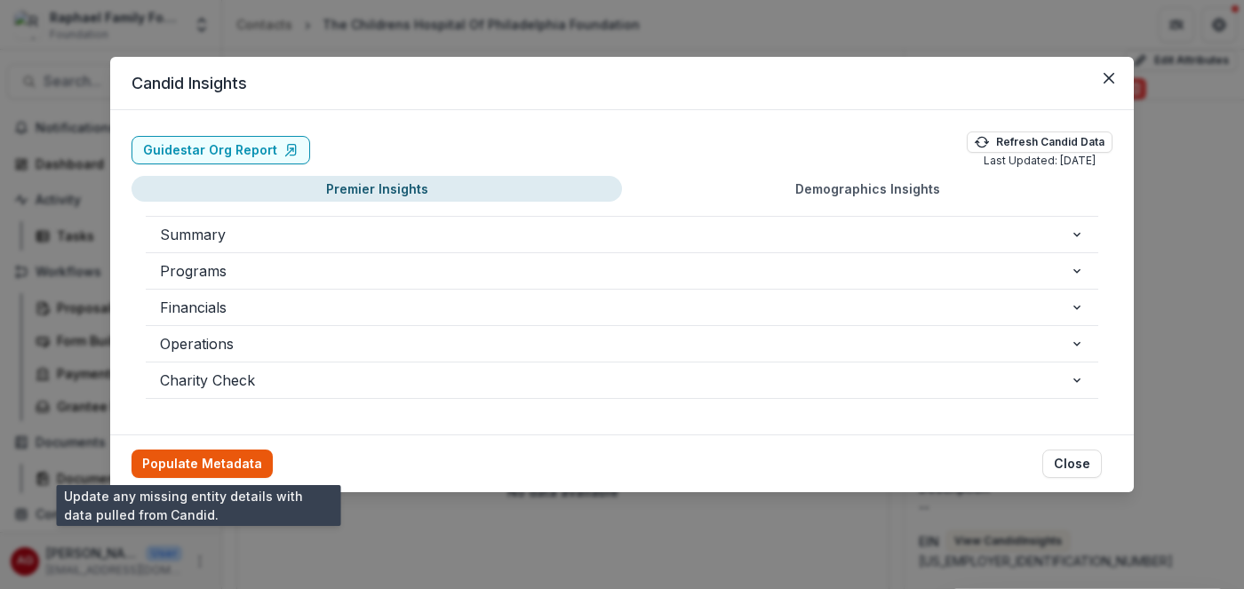
click at [214, 459] on button "Populate Metadata" at bounding box center [201, 464] width 141 height 28
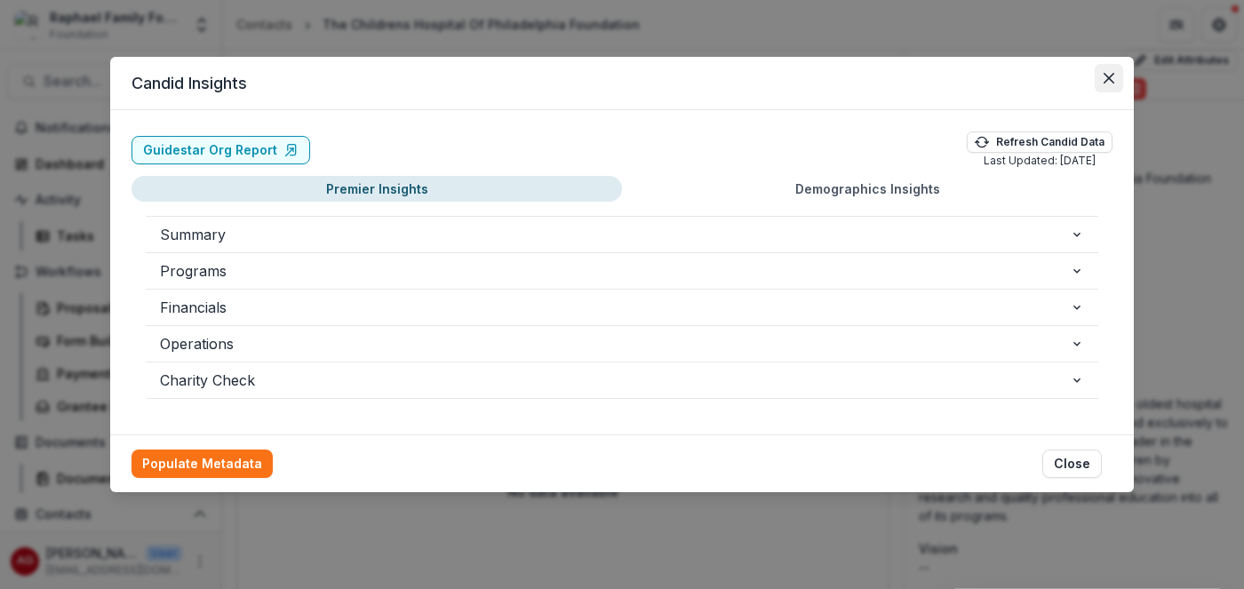
click at [1110, 81] on icon "Close" at bounding box center [1108, 78] width 11 height 11
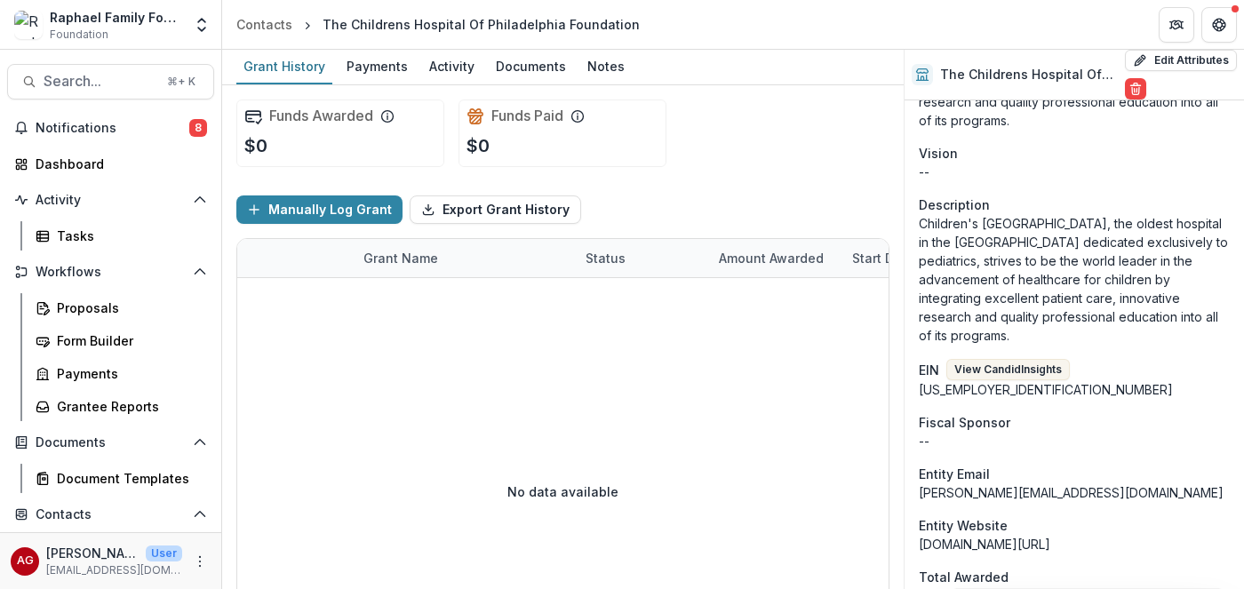
scroll to position [0, 0]
